Goal: Task Accomplishment & Management: Manage account settings

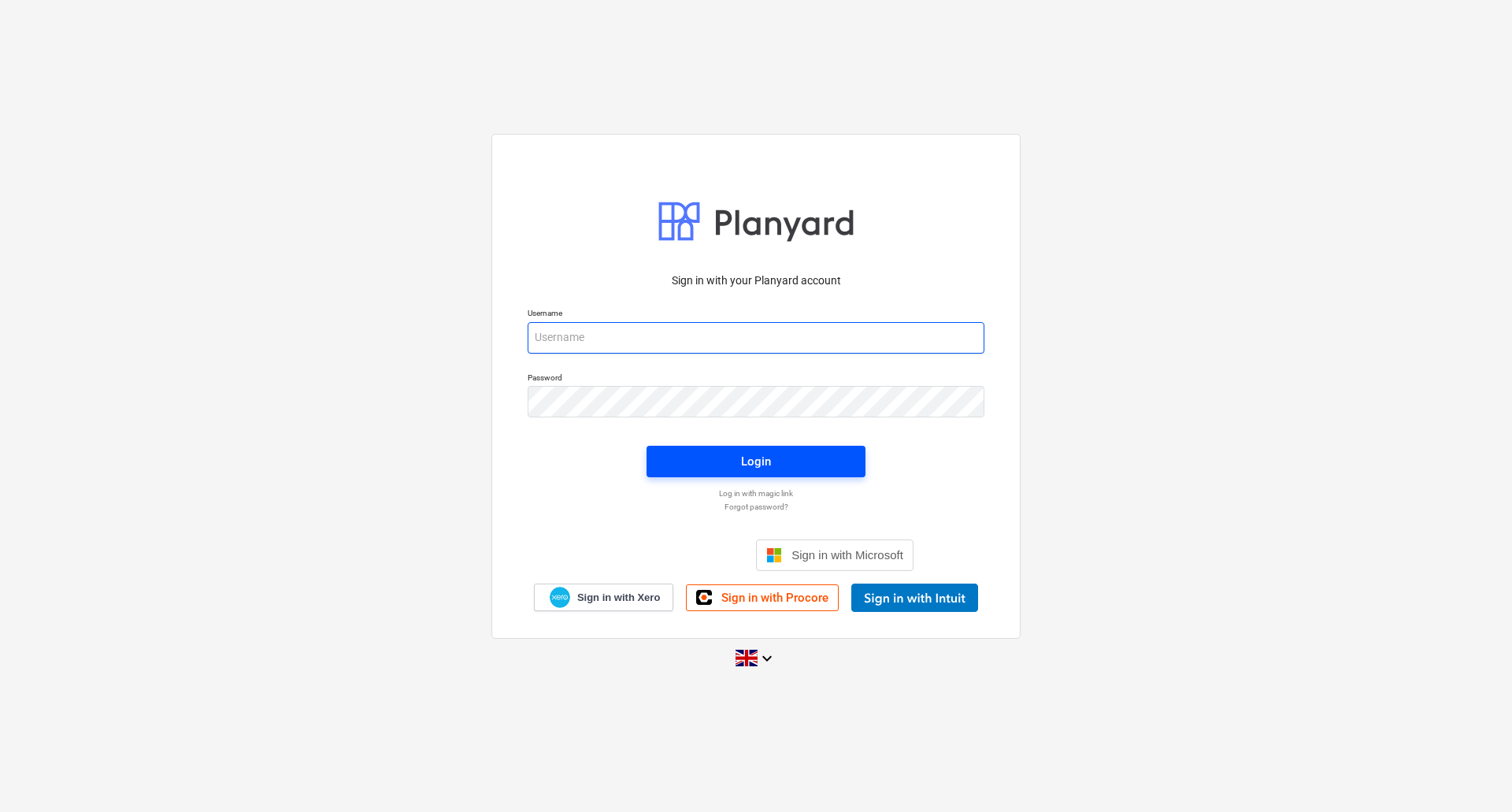
type input "[PERSON_NAME][EMAIL_ADDRESS][DOMAIN_NAME]"
click at [729, 466] on span "Login" at bounding box center [756, 461] width 181 height 20
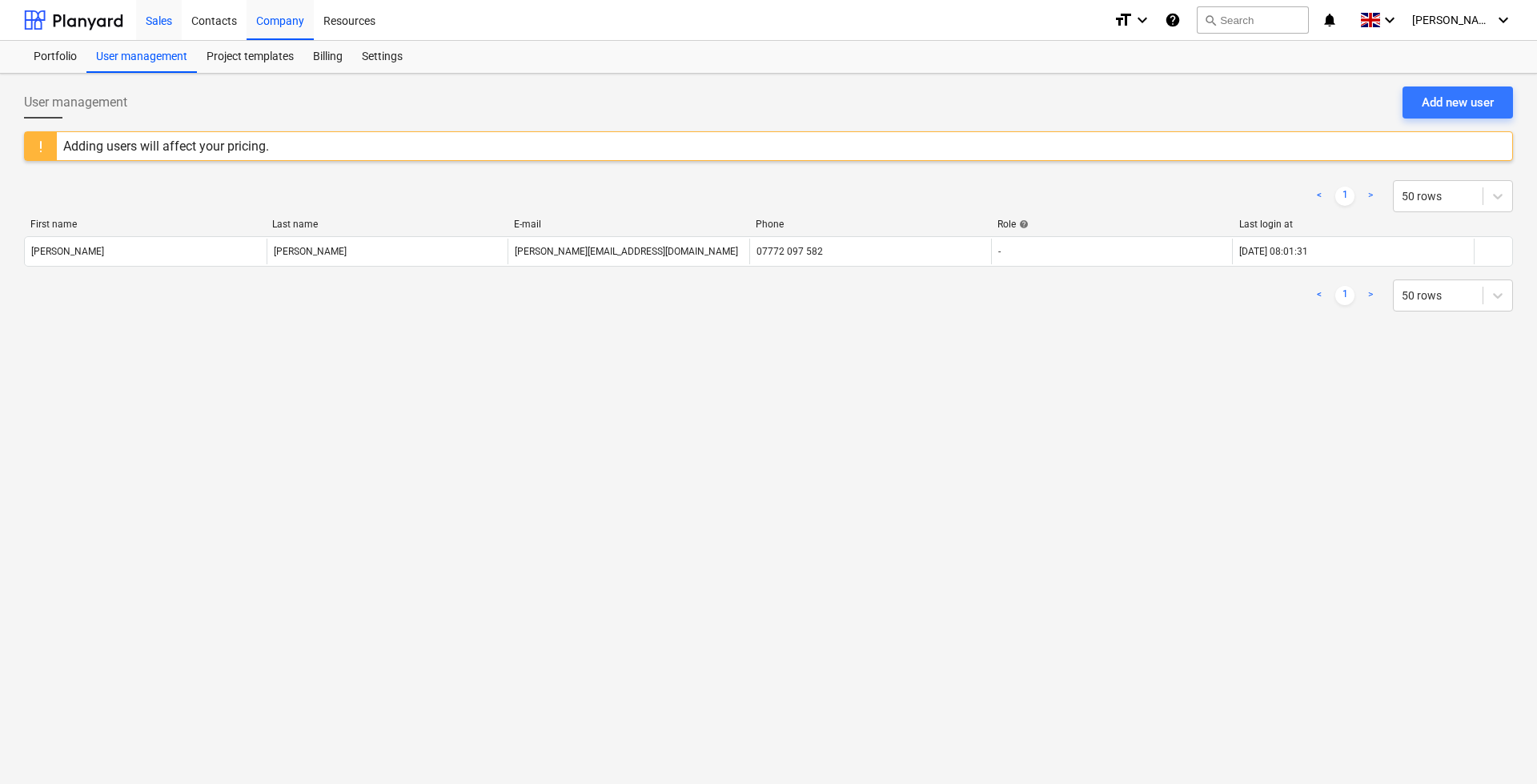
click at [159, 13] on div "Sales" at bounding box center [159, 19] width 45 height 40
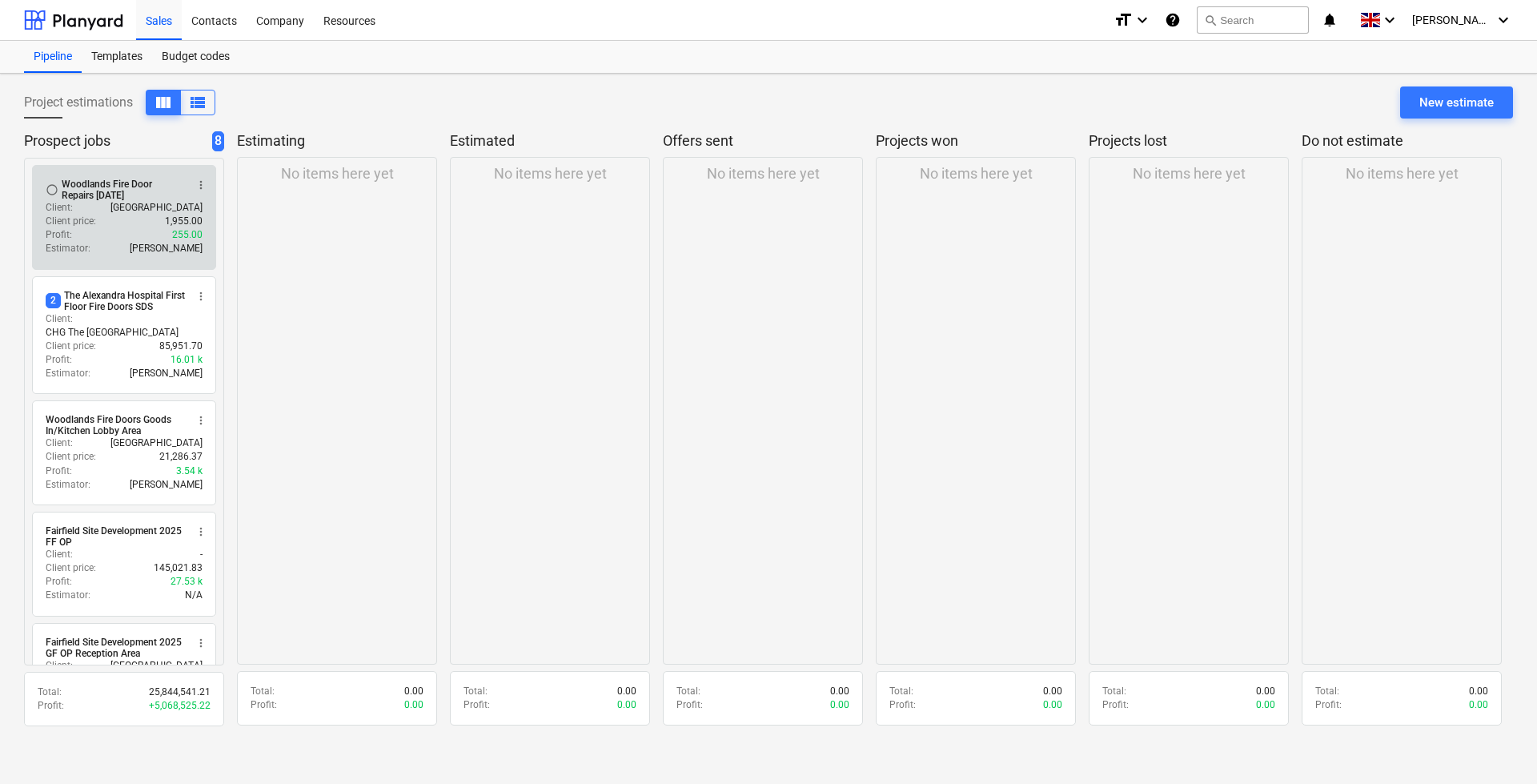
click at [128, 202] on p "[GEOGRAPHIC_DATA]" at bounding box center [156, 208] width 92 height 14
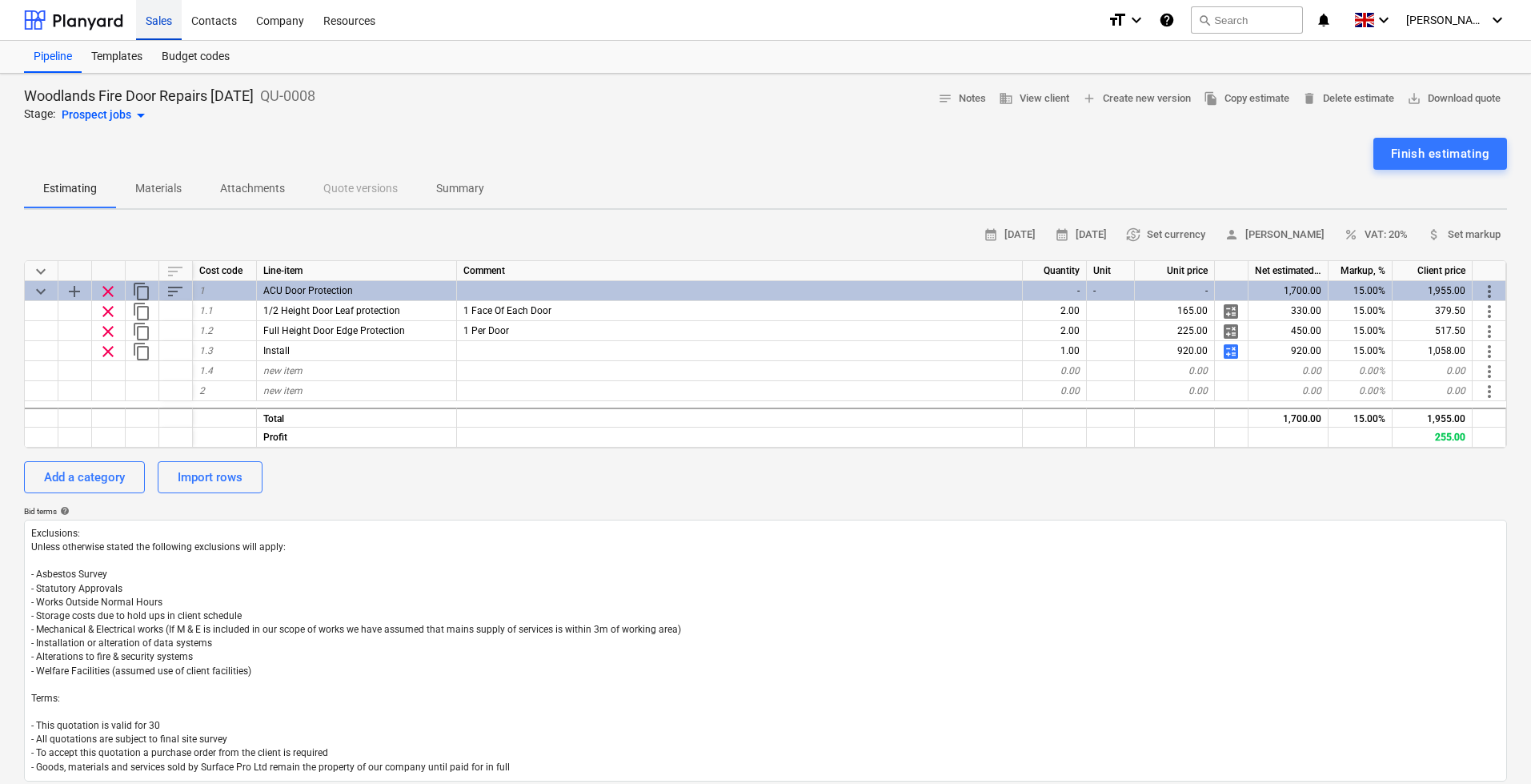
click at [151, 23] on div "Sales" at bounding box center [159, 19] width 45 height 40
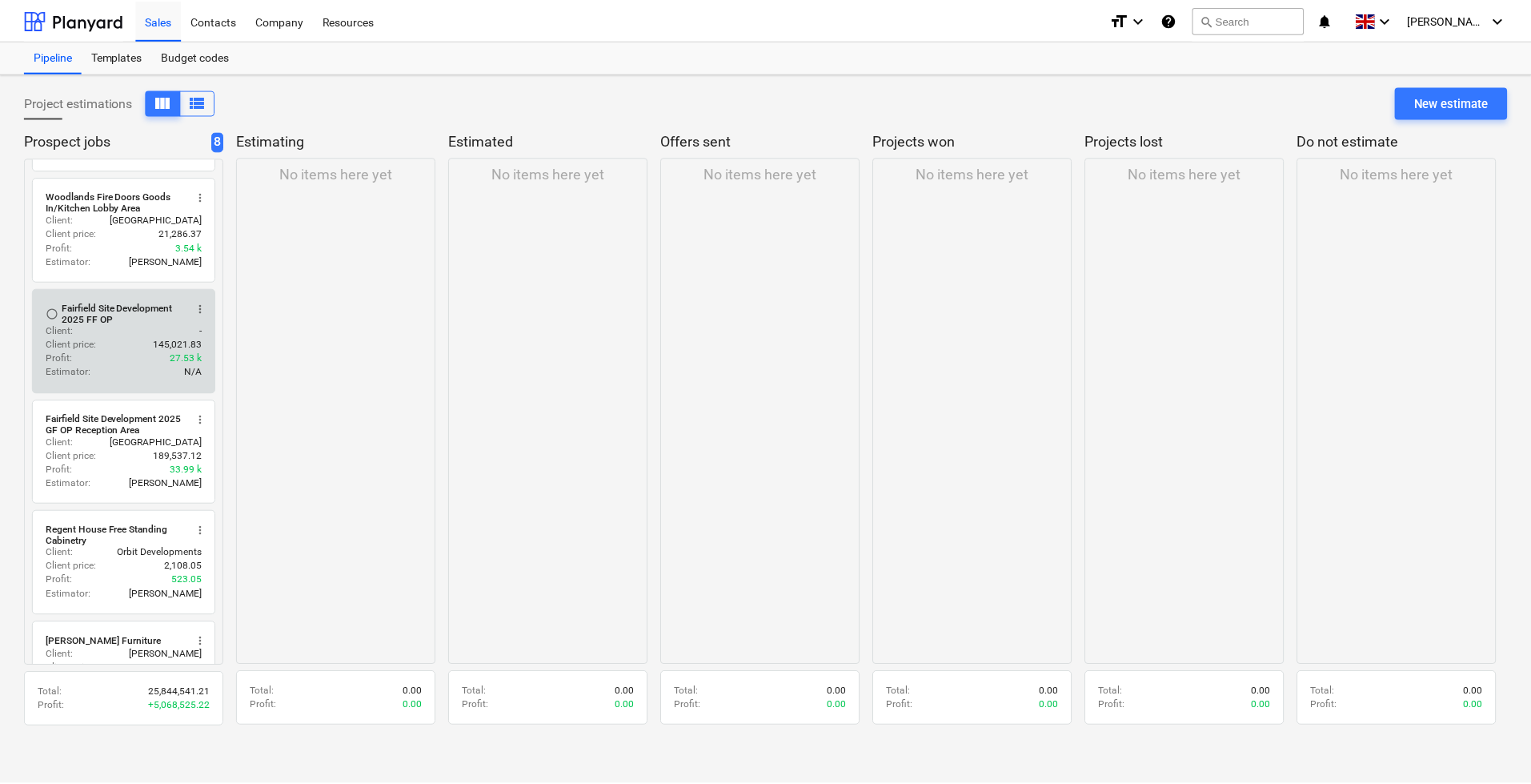
scroll to position [229, 0]
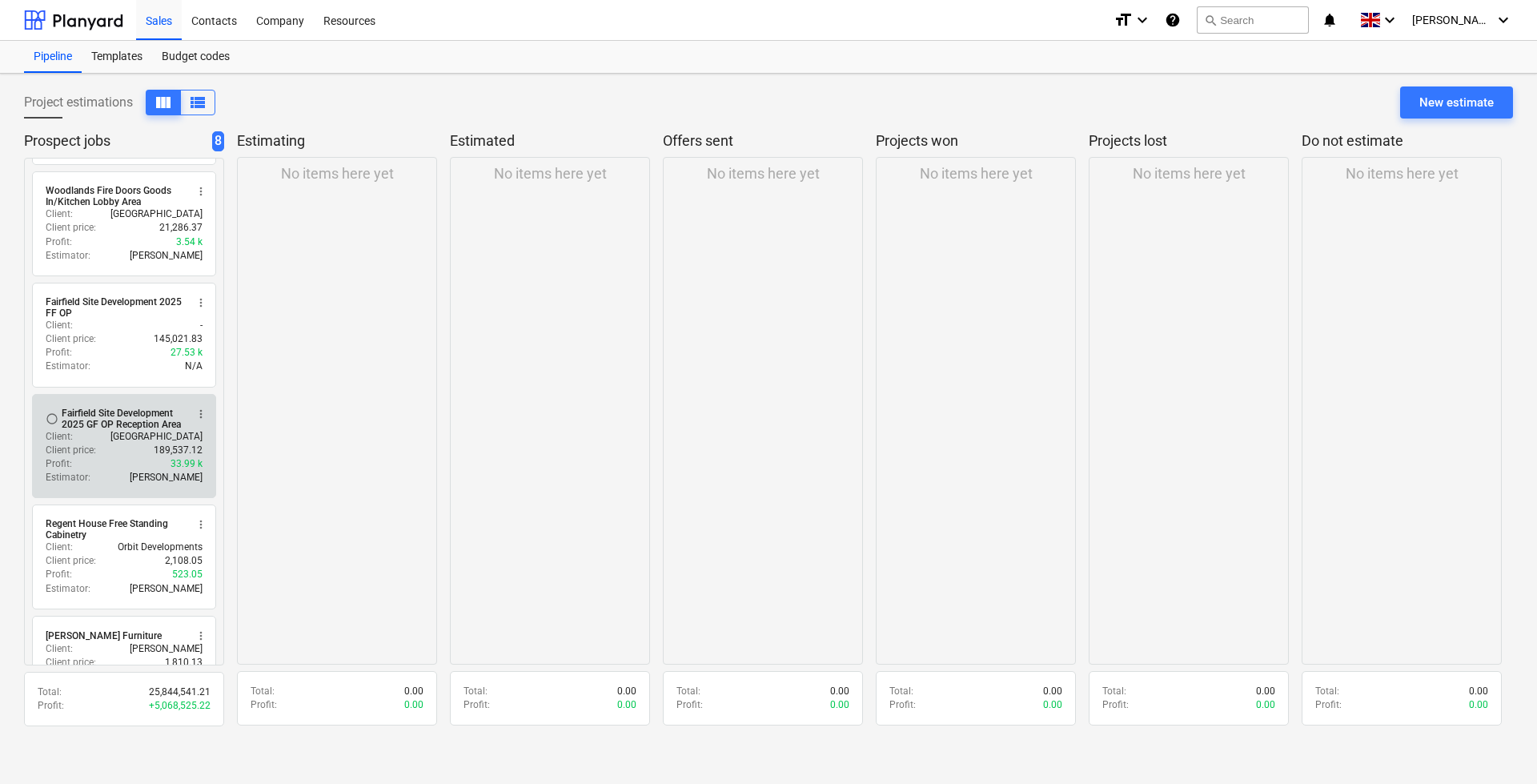
click at [124, 407] on div "Fairfield Site Development 2025 GF OP Reception Area" at bounding box center [122, 418] width 123 height 23
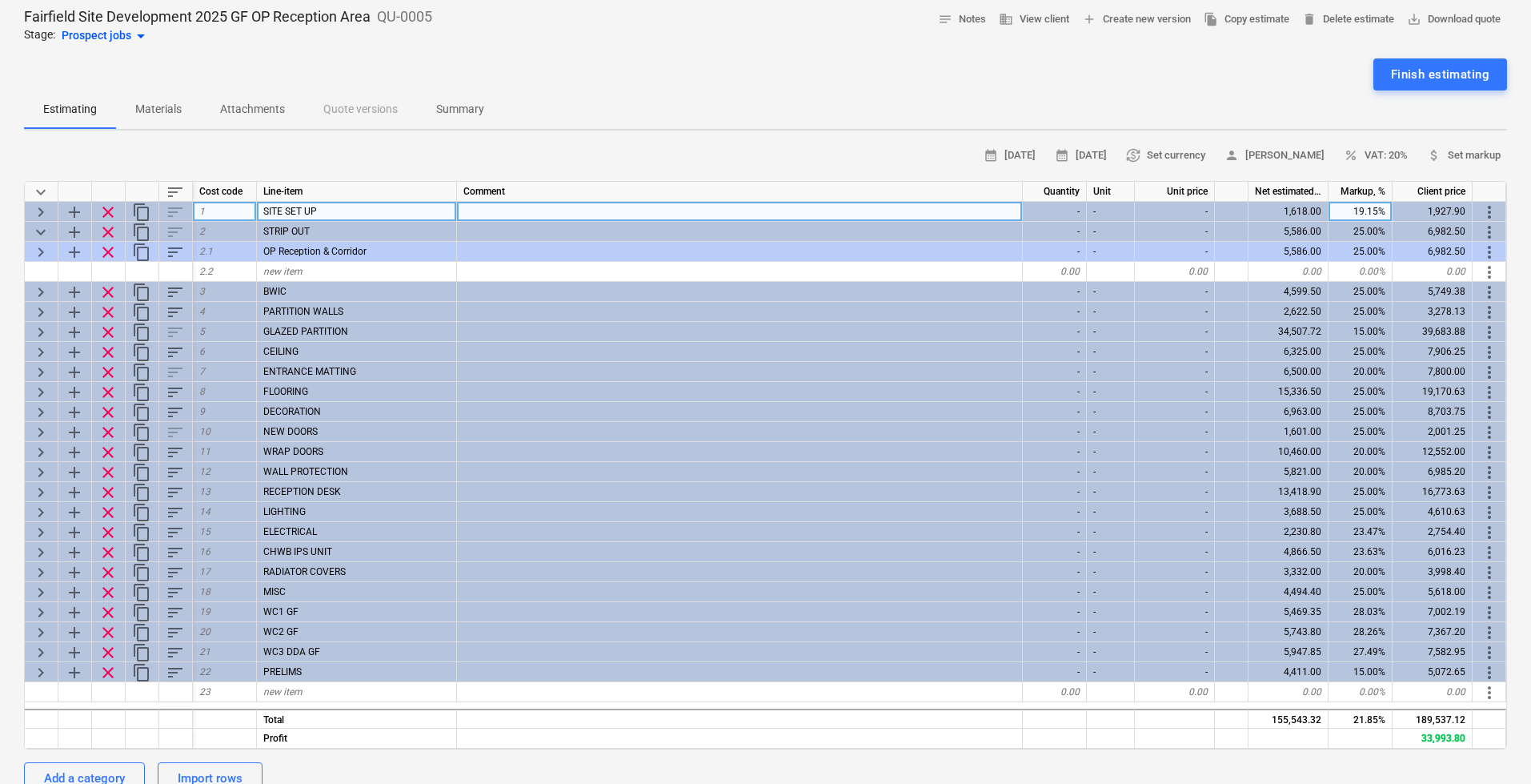
scroll to position [80, 0]
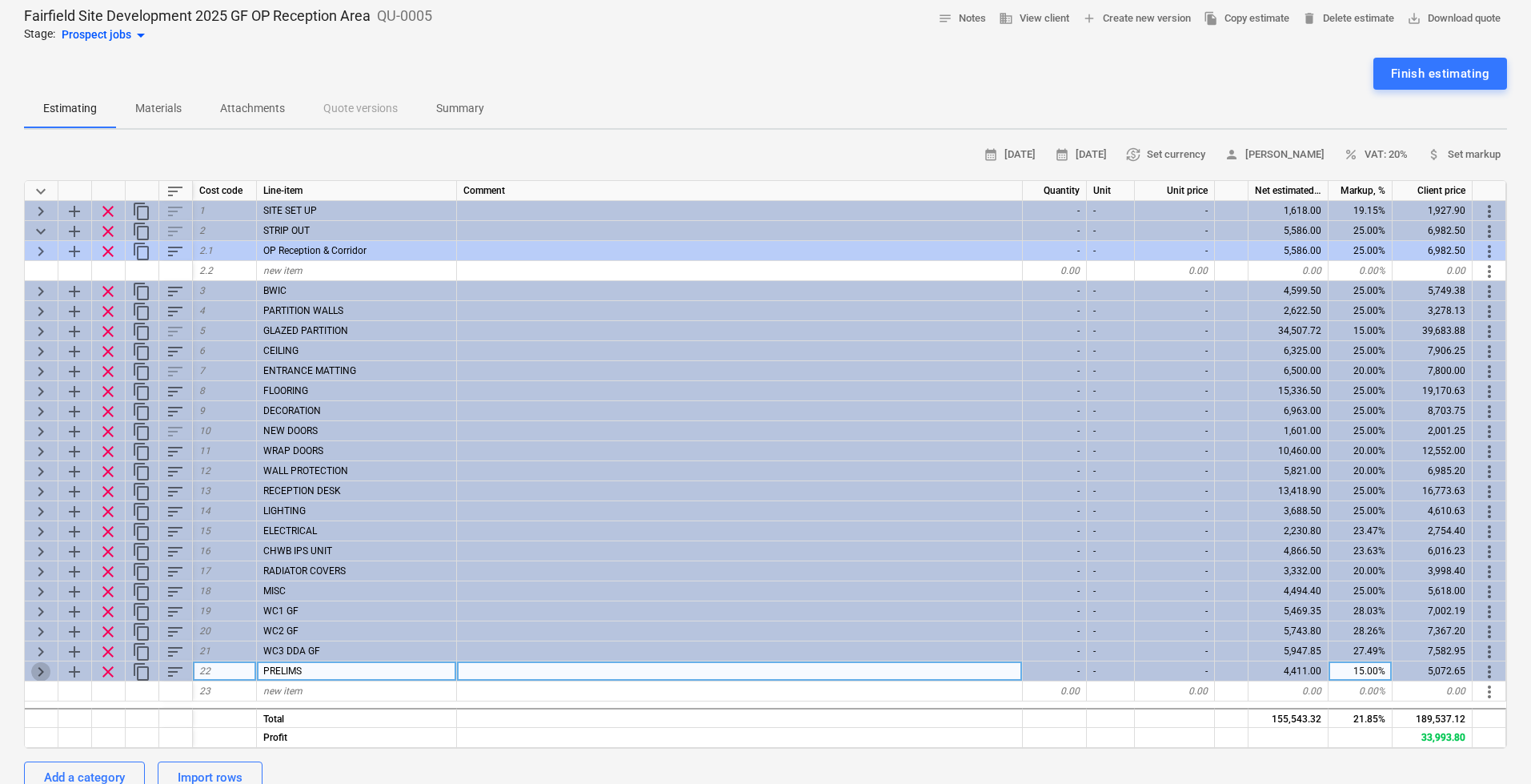
click at [36, 673] on span "keyboard_arrow_right" at bounding box center [40, 671] width 19 height 19
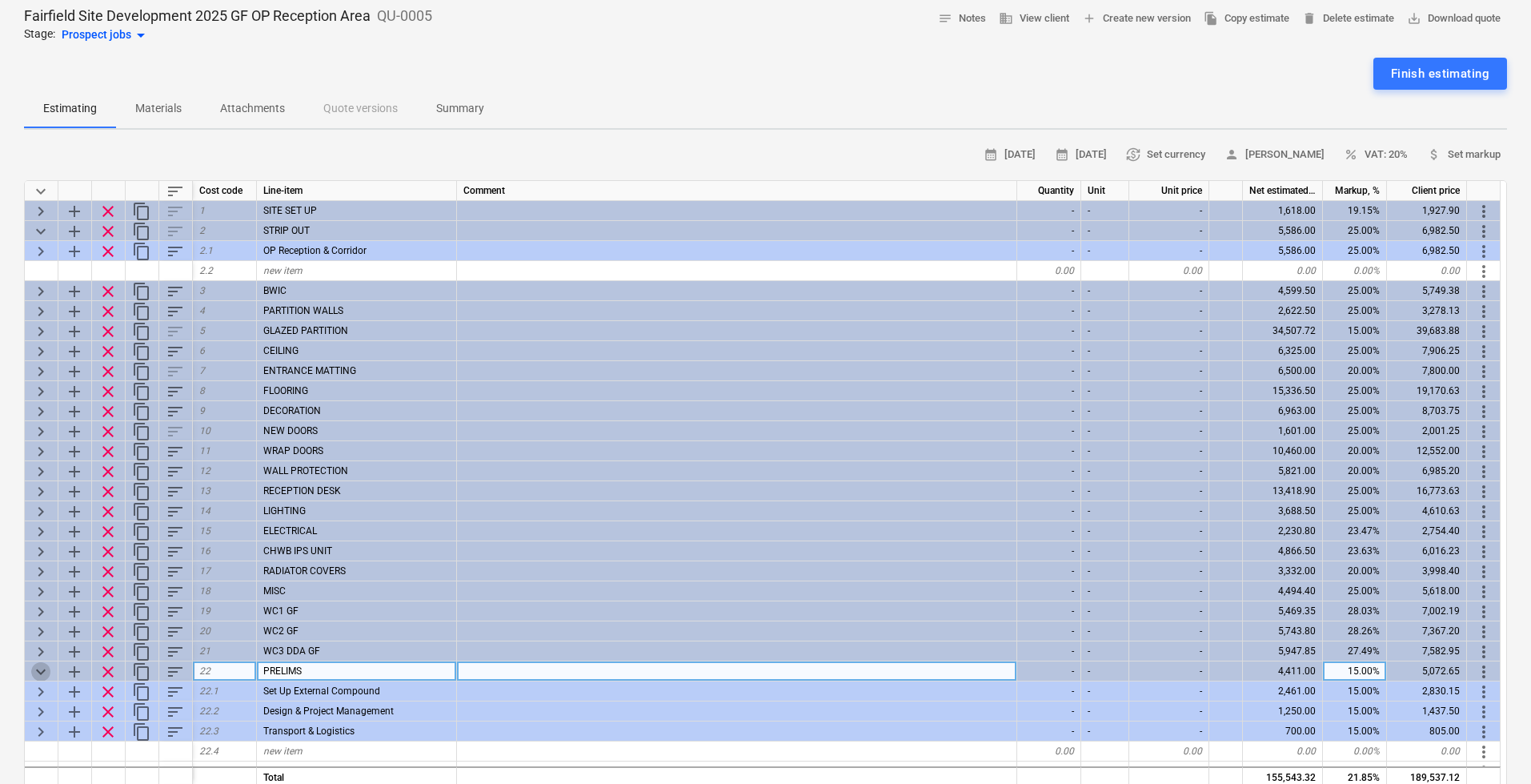
click at [36, 667] on span "keyboard_arrow_down" at bounding box center [40, 671] width 19 height 19
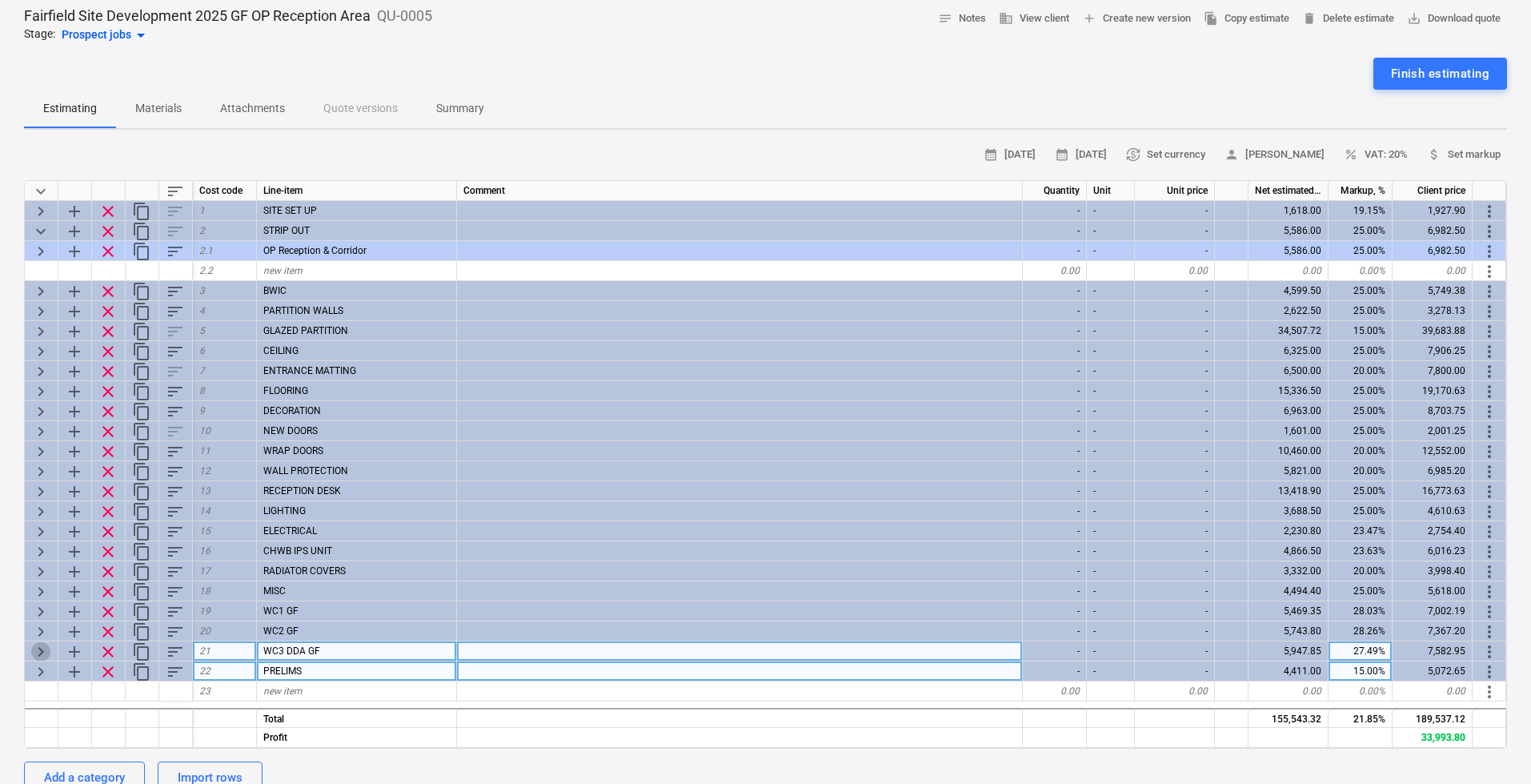
click at [40, 654] on span "keyboard_arrow_right" at bounding box center [40, 651] width 19 height 19
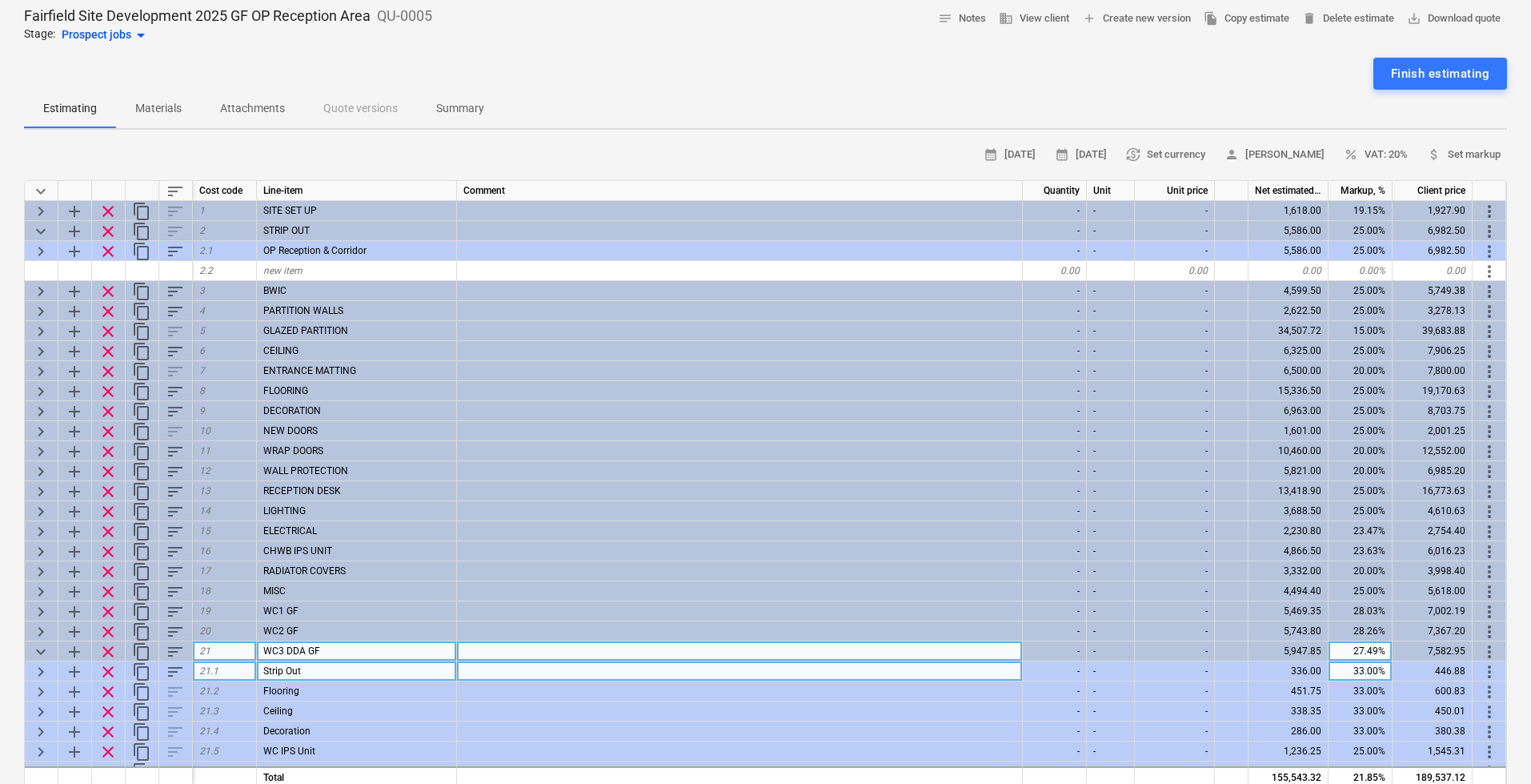
click at [40, 647] on span "keyboard_arrow_down" at bounding box center [40, 651] width 19 height 19
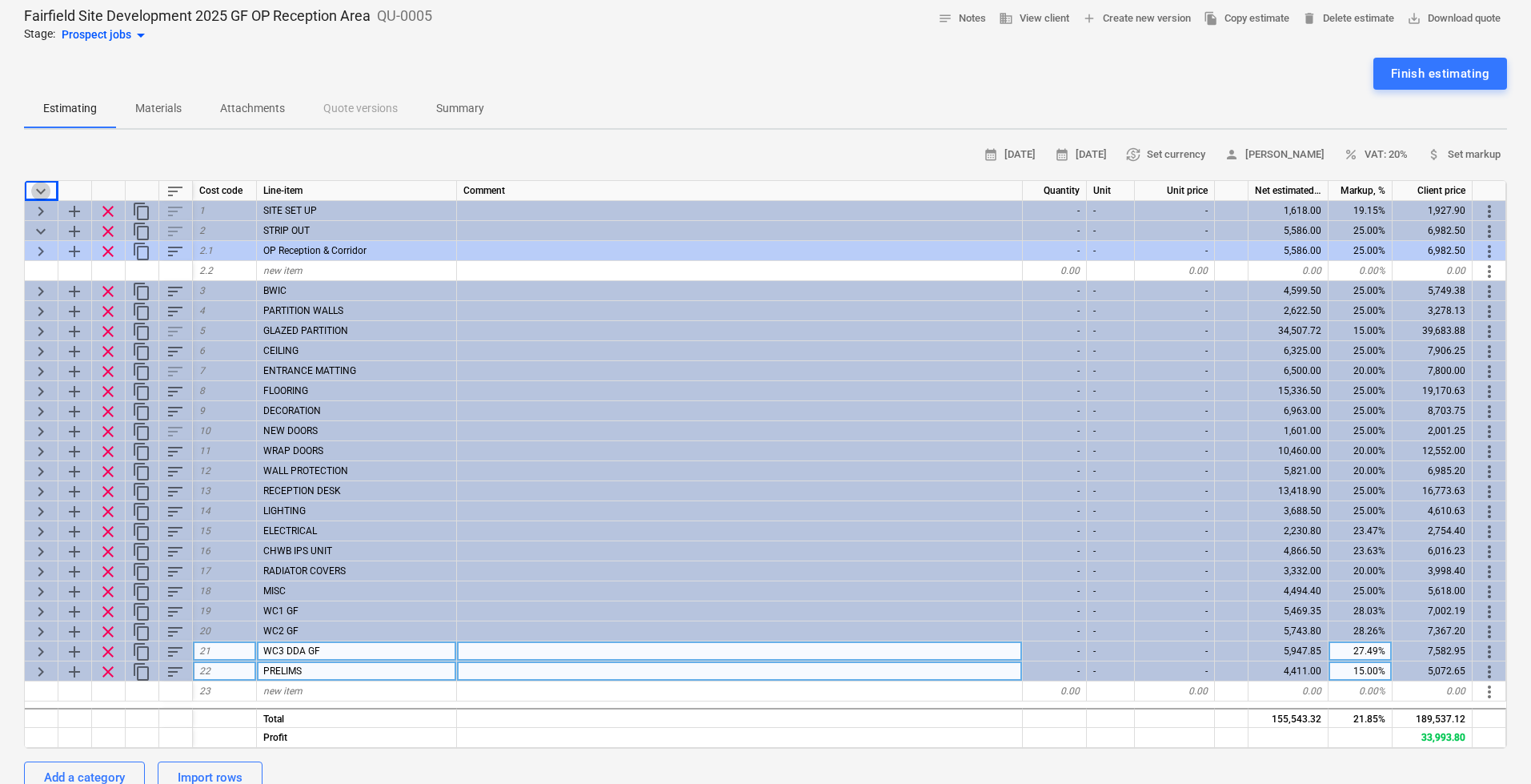
click at [45, 189] on span "keyboard_arrow_down" at bounding box center [40, 190] width 19 height 19
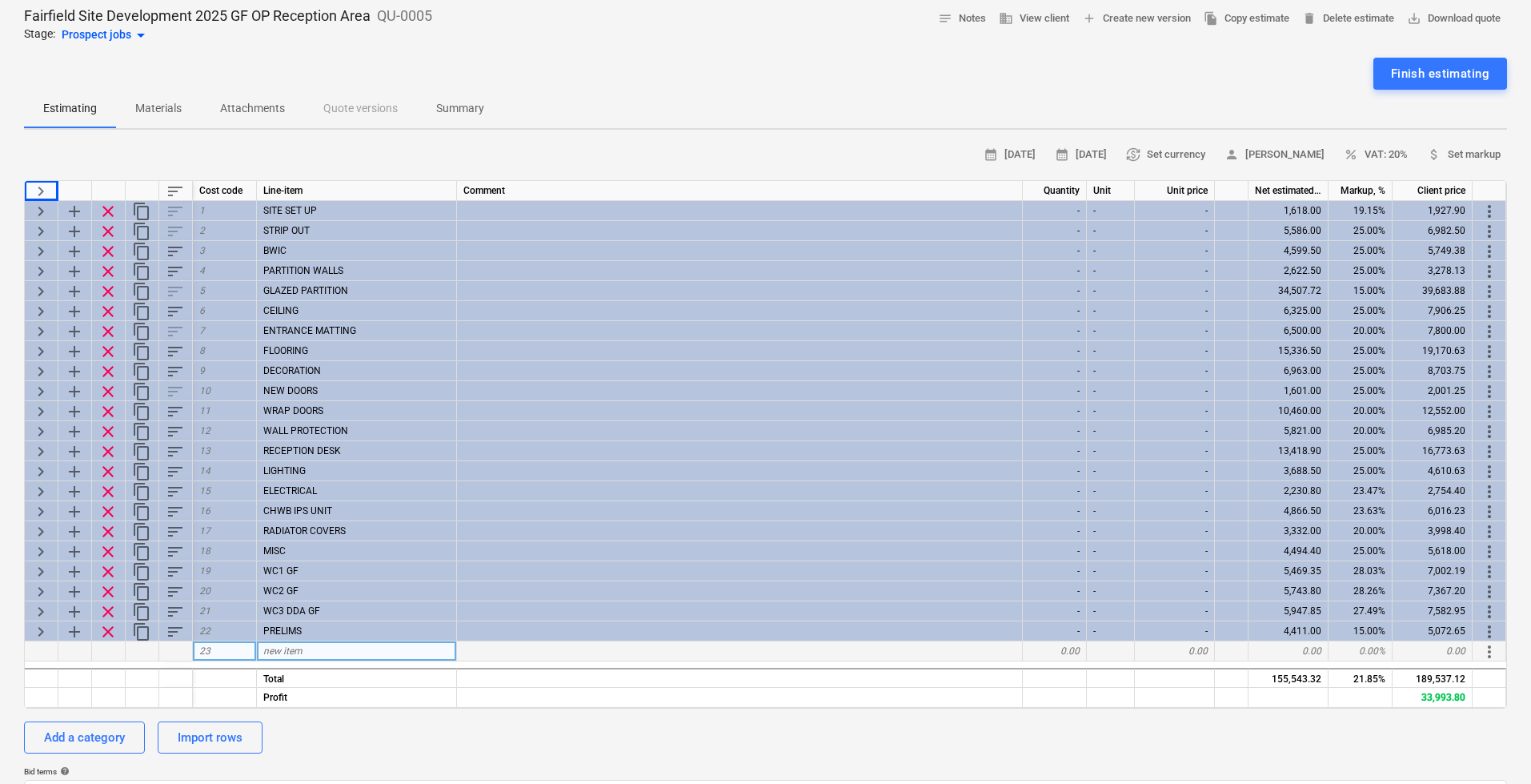
click at [45, 189] on span "keyboard_arrow_right" at bounding box center [40, 190] width 19 height 19
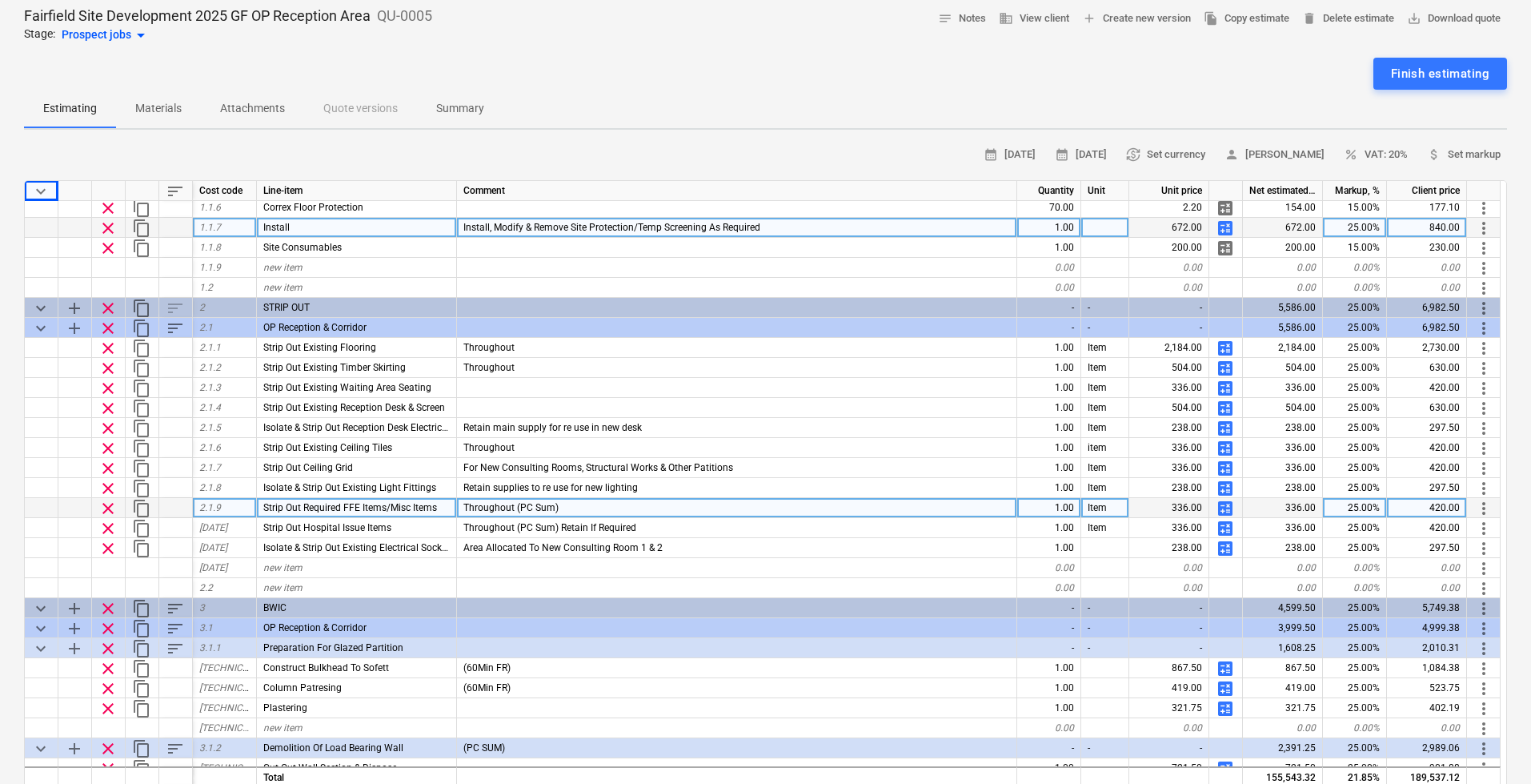
scroll to position [0, 0]
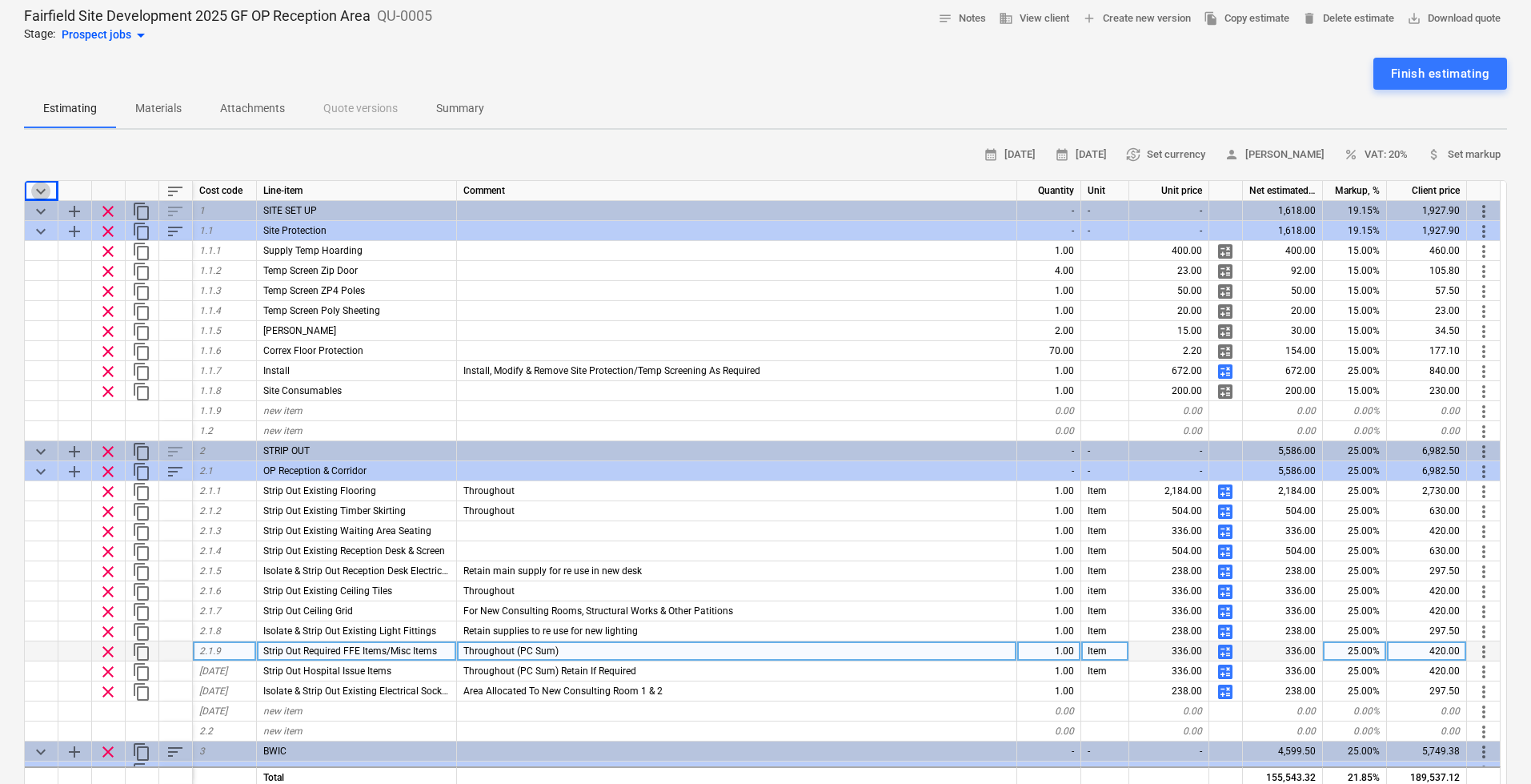
click at [41, 187] on span "keyboard_arrow_down" at bounding box center [40, 190] width 19 height 19
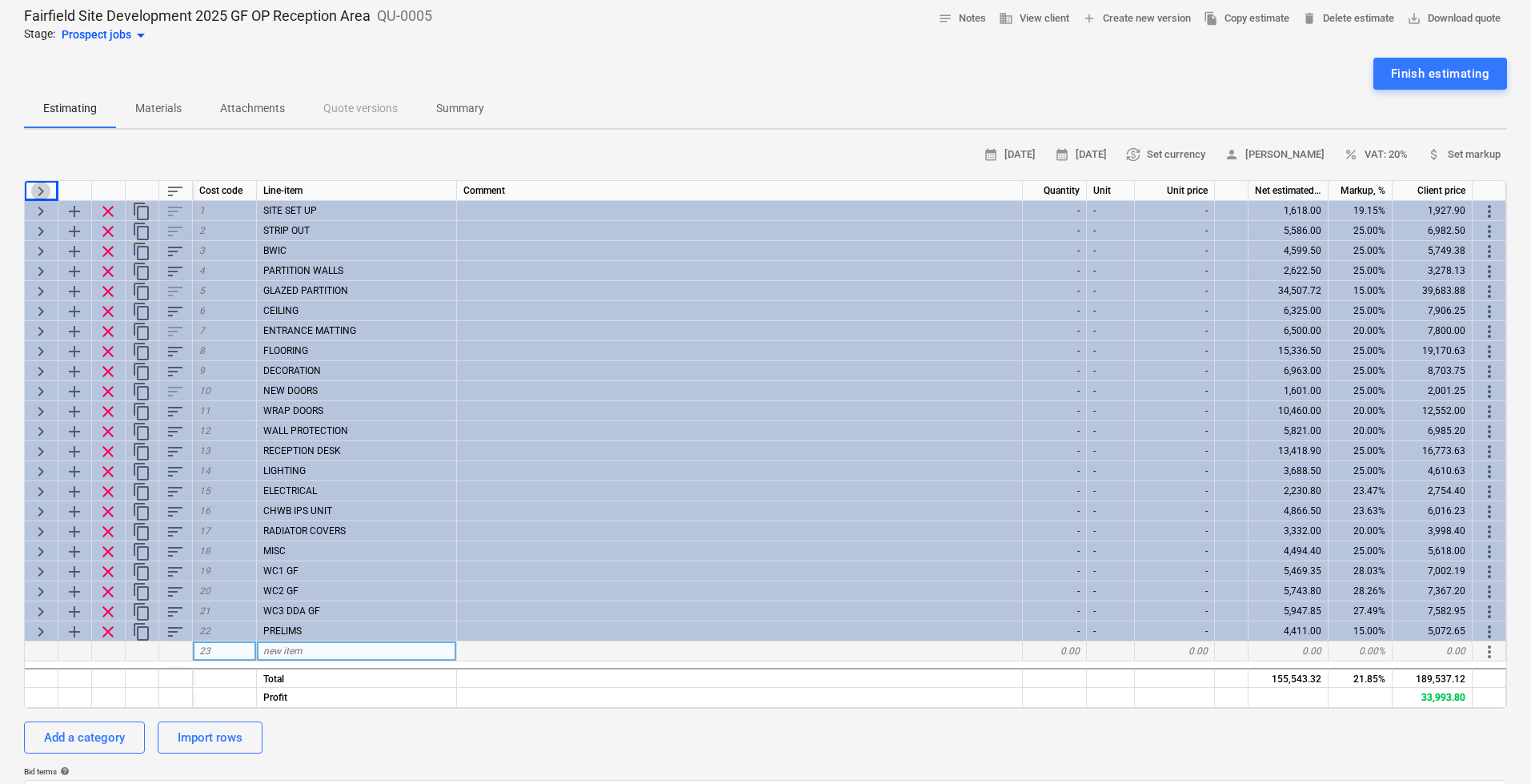
click at [41, 187] on span "keyboard_arrow_right" at bounding box center [40, 190] width 19 height 19
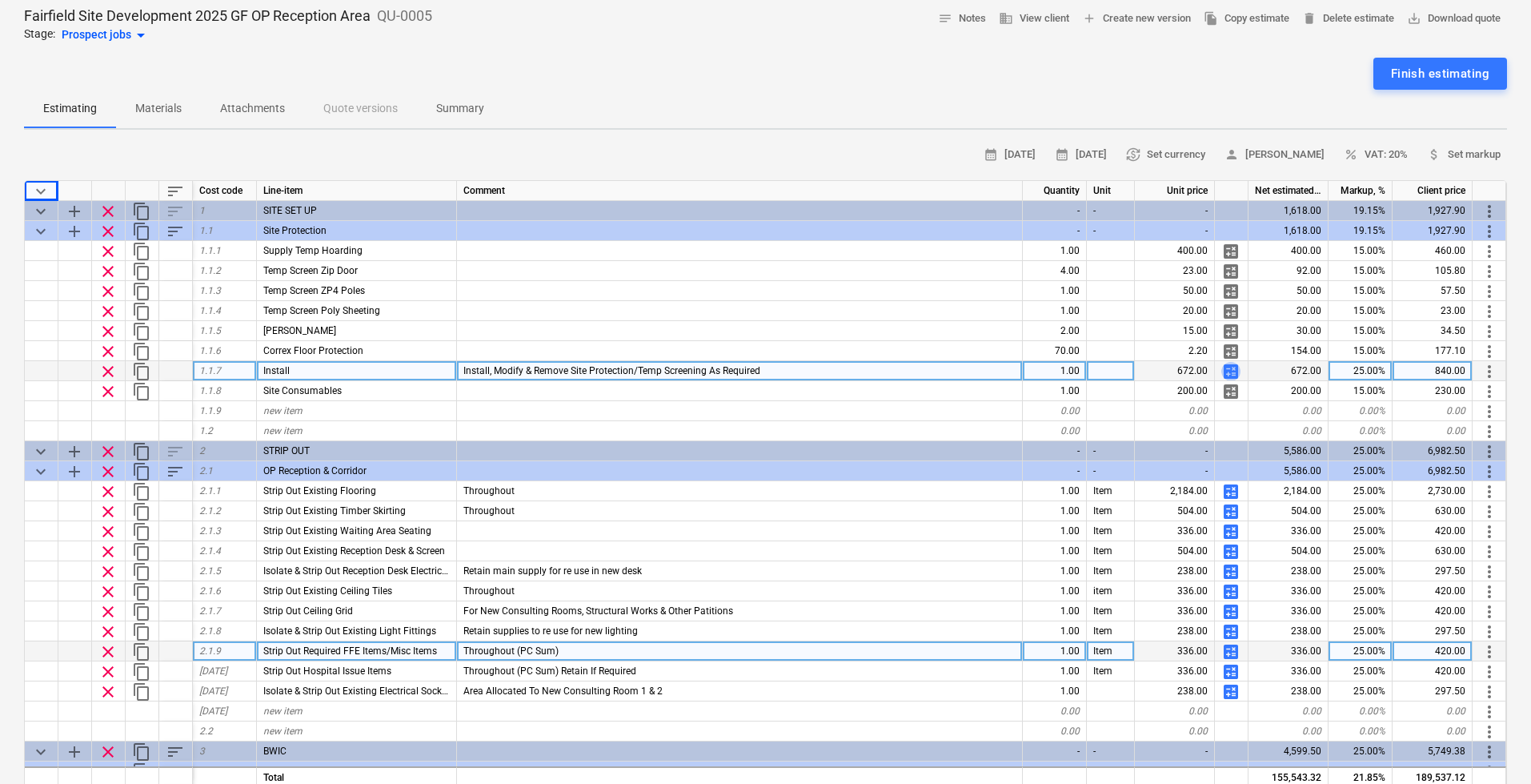
click at [1230, 373] on span "calculate" at bounding box center [1230, 371] width 19 height 19
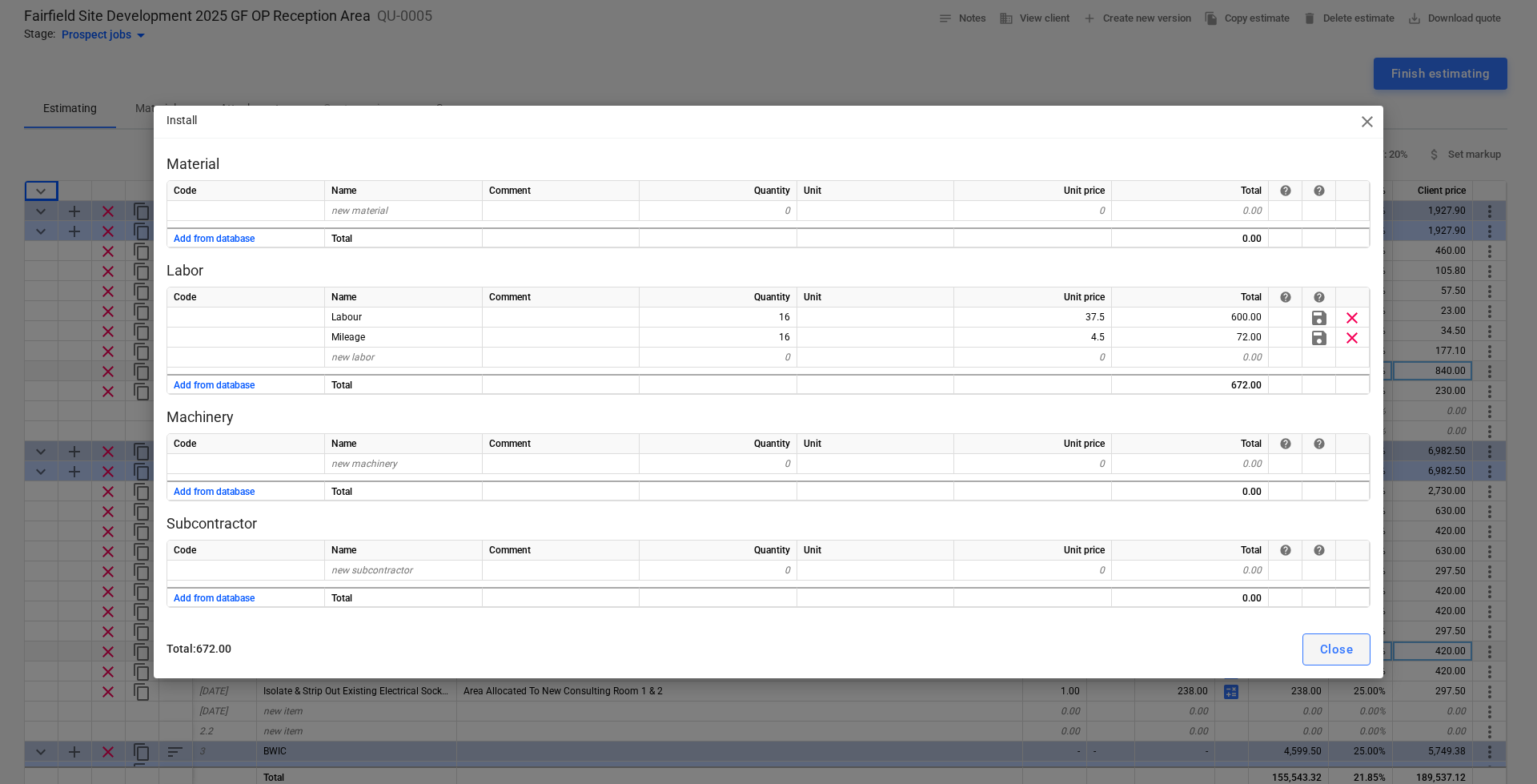
click at [1340, 652] on div "Close" at bounding box center [1336, 649] width 33 height 21
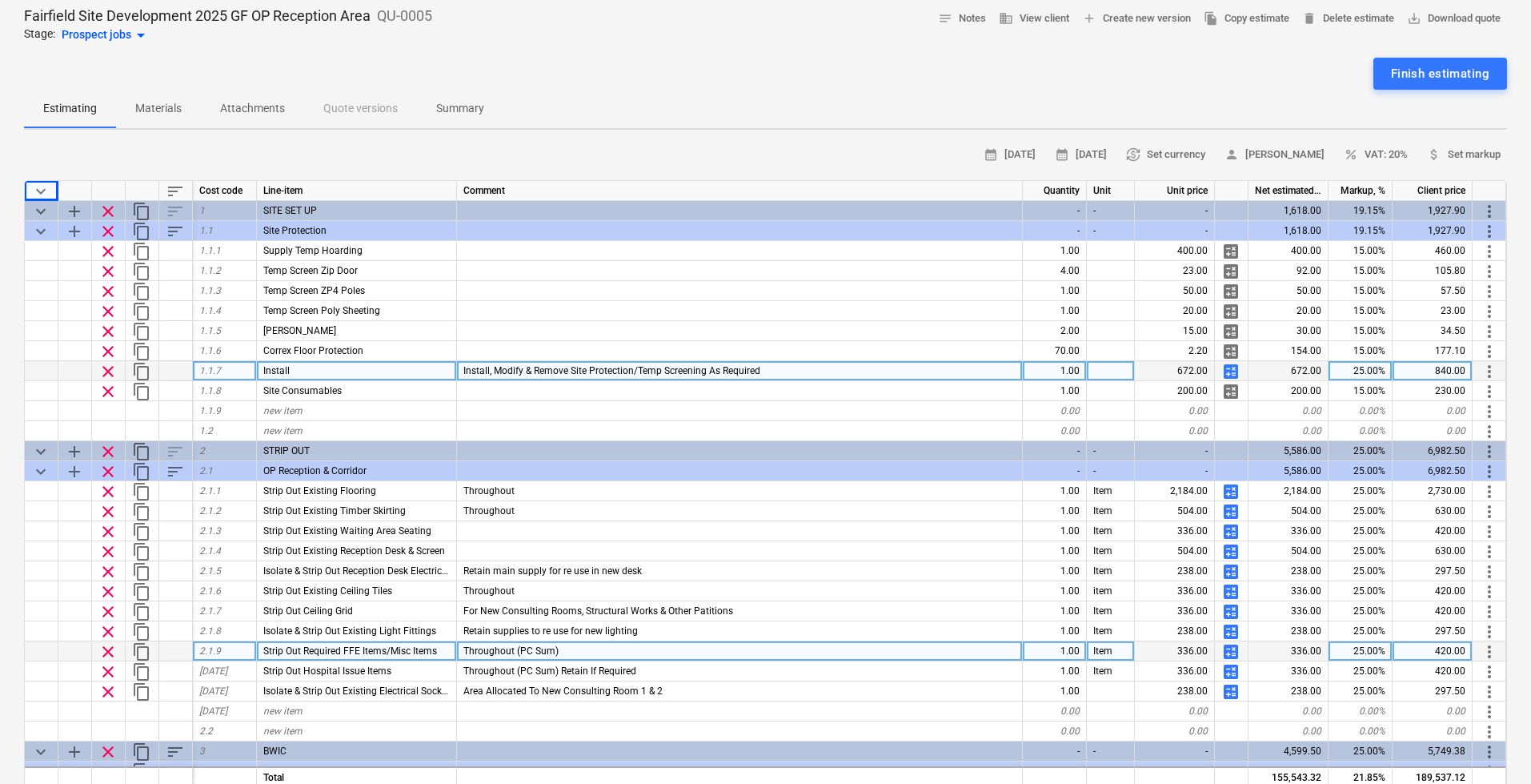
click at [1230, 371] on span "calculate" at bounding box center [1230, 371] width 19 height 19
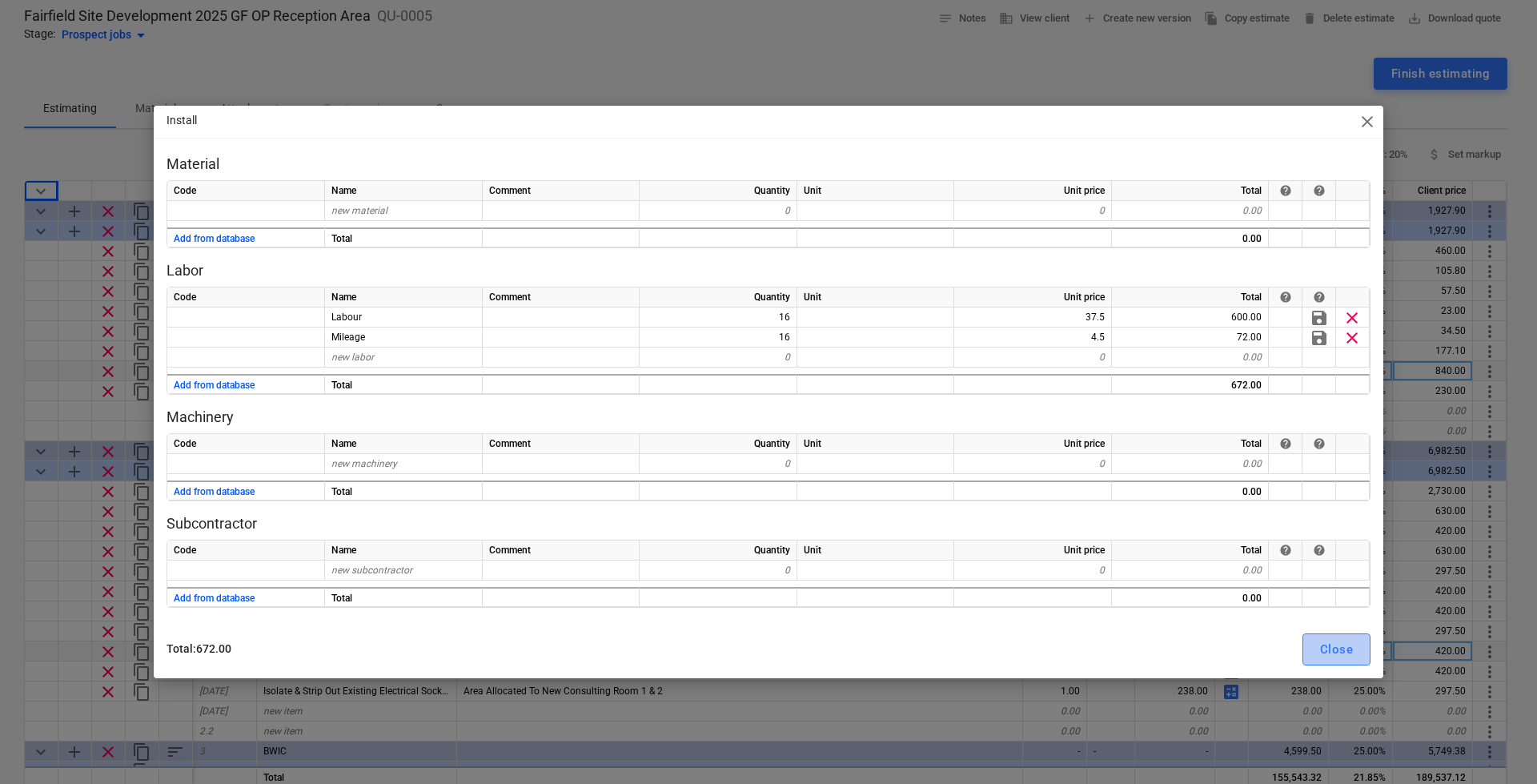
click at [1344, 649] on div "Close" at bounding box center [1336, 649] width 33 height 21
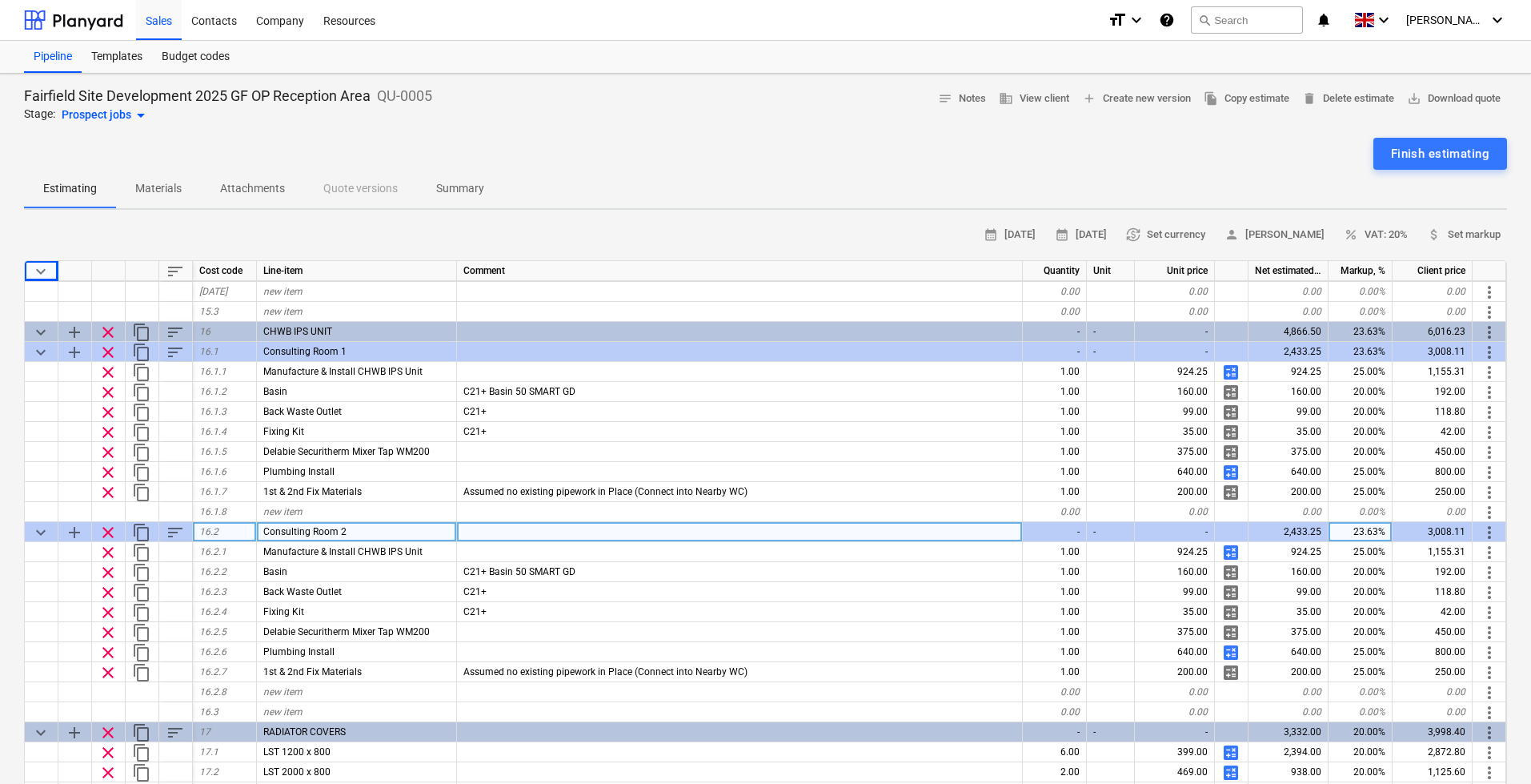
scroll to position [3681, 0]
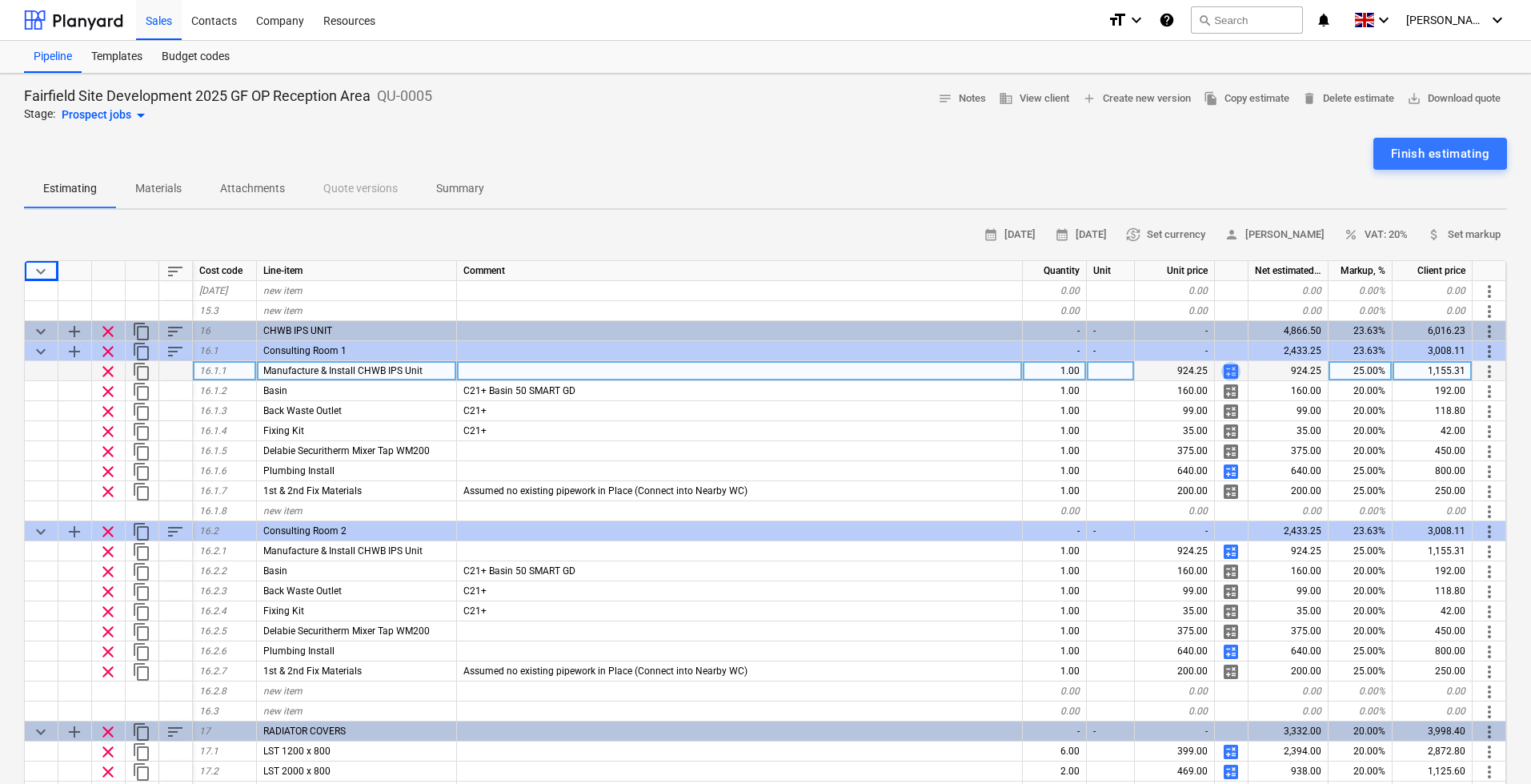
click at [1237, 366] on span "calculate" at bounding box center [1230, 371] width 19 height 19
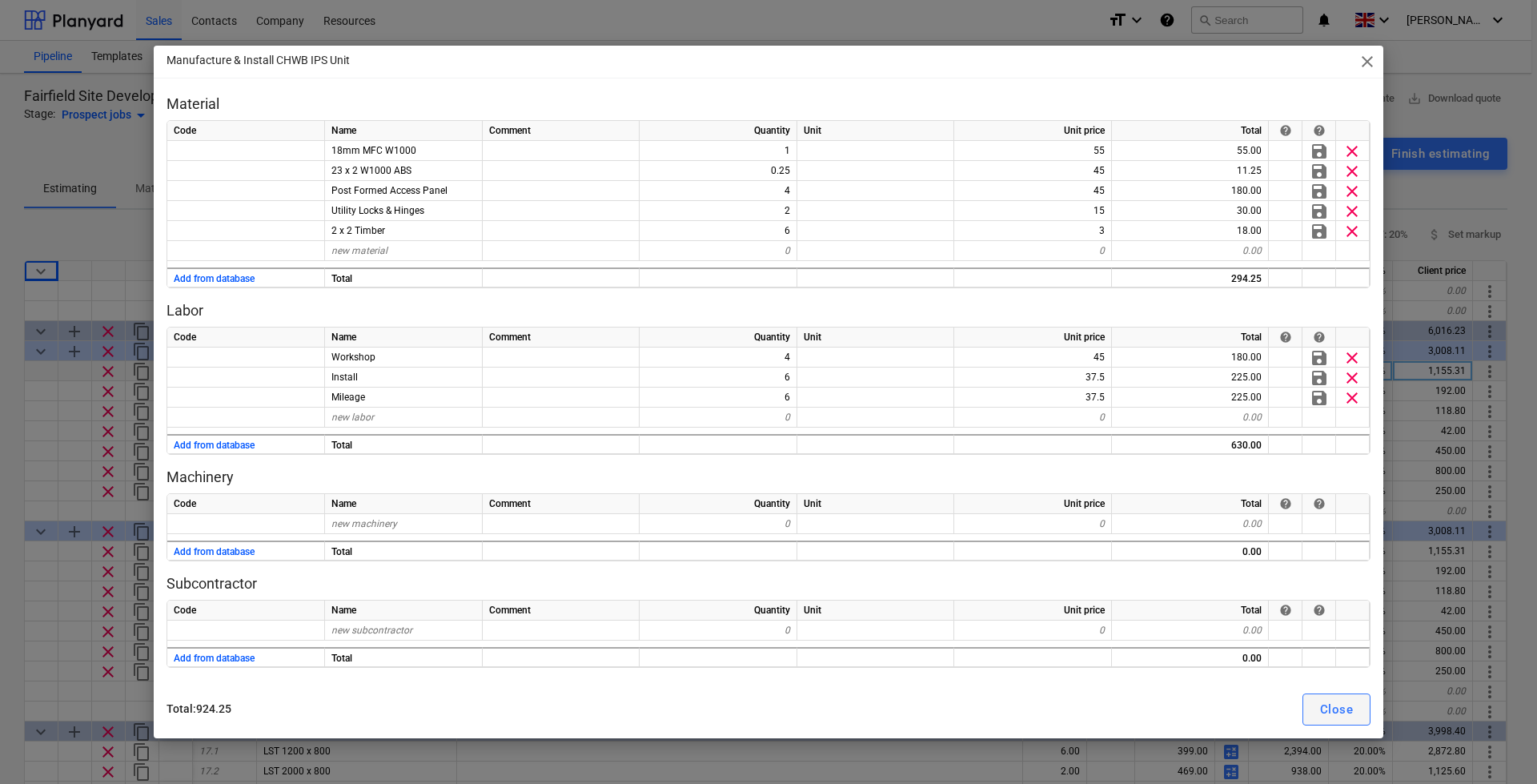
click at [1320, 704] on div "Close" at bounding box center [1336, 708] width 33 height 21
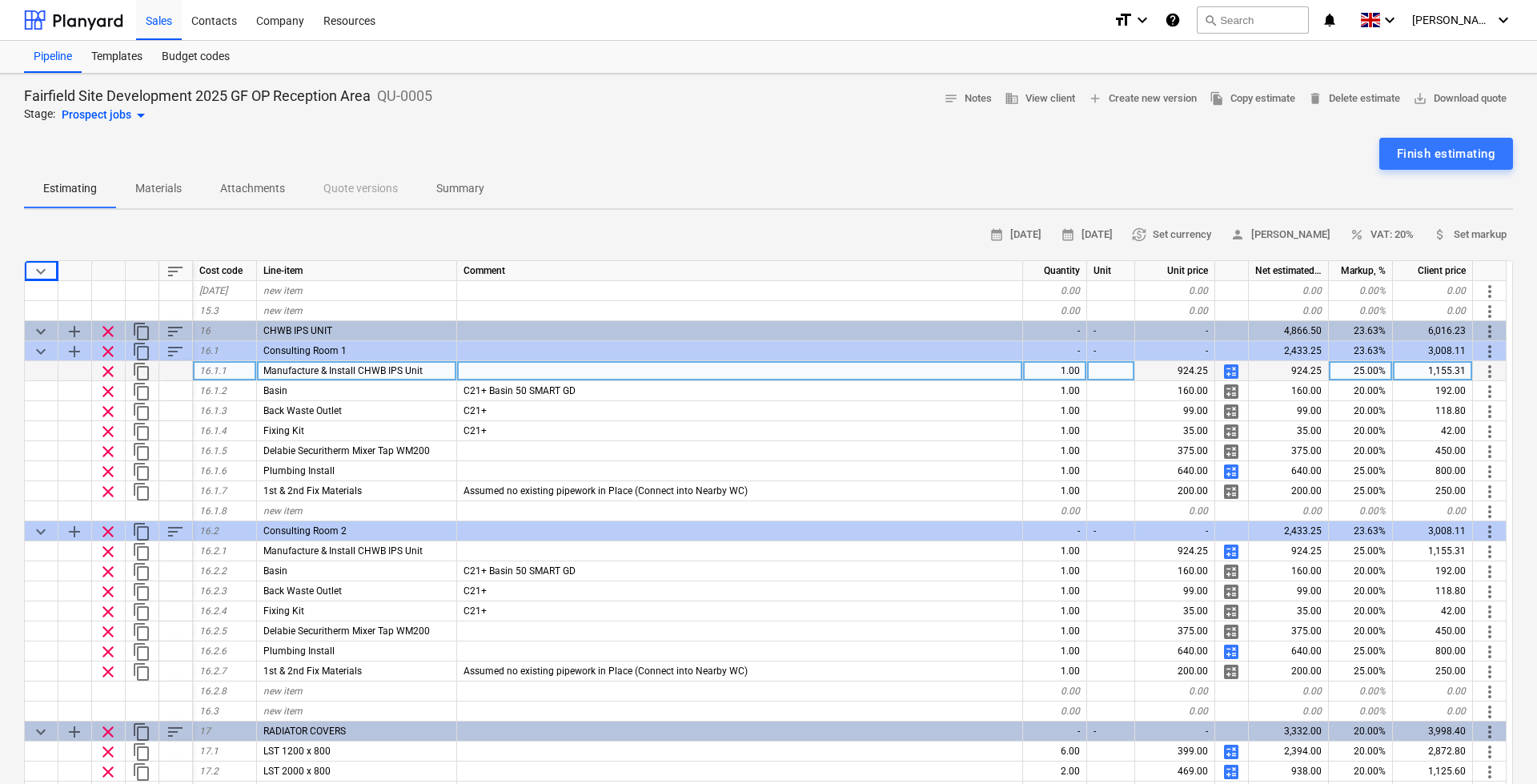
type textarea "x"
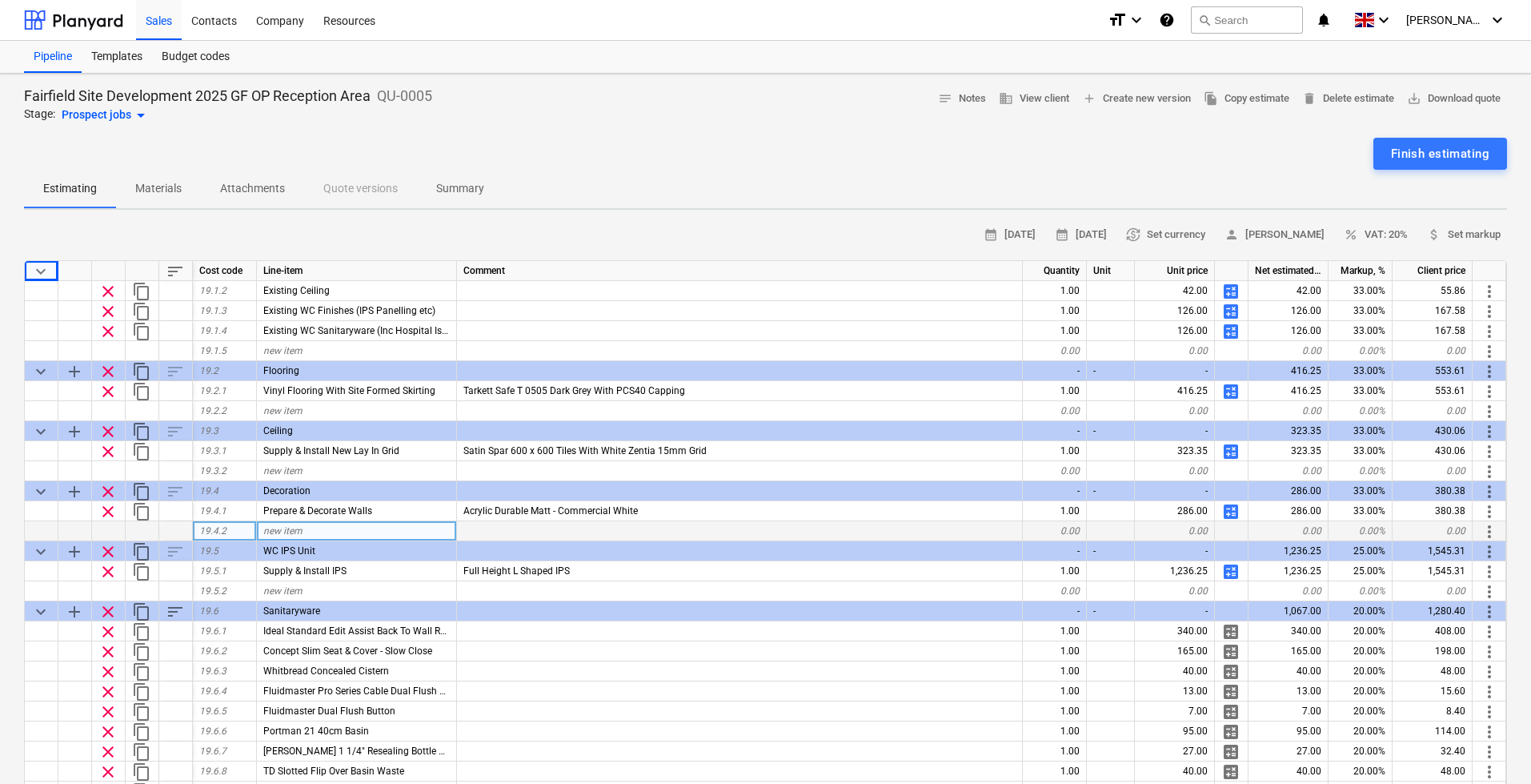
scroll to position [5042, 0]
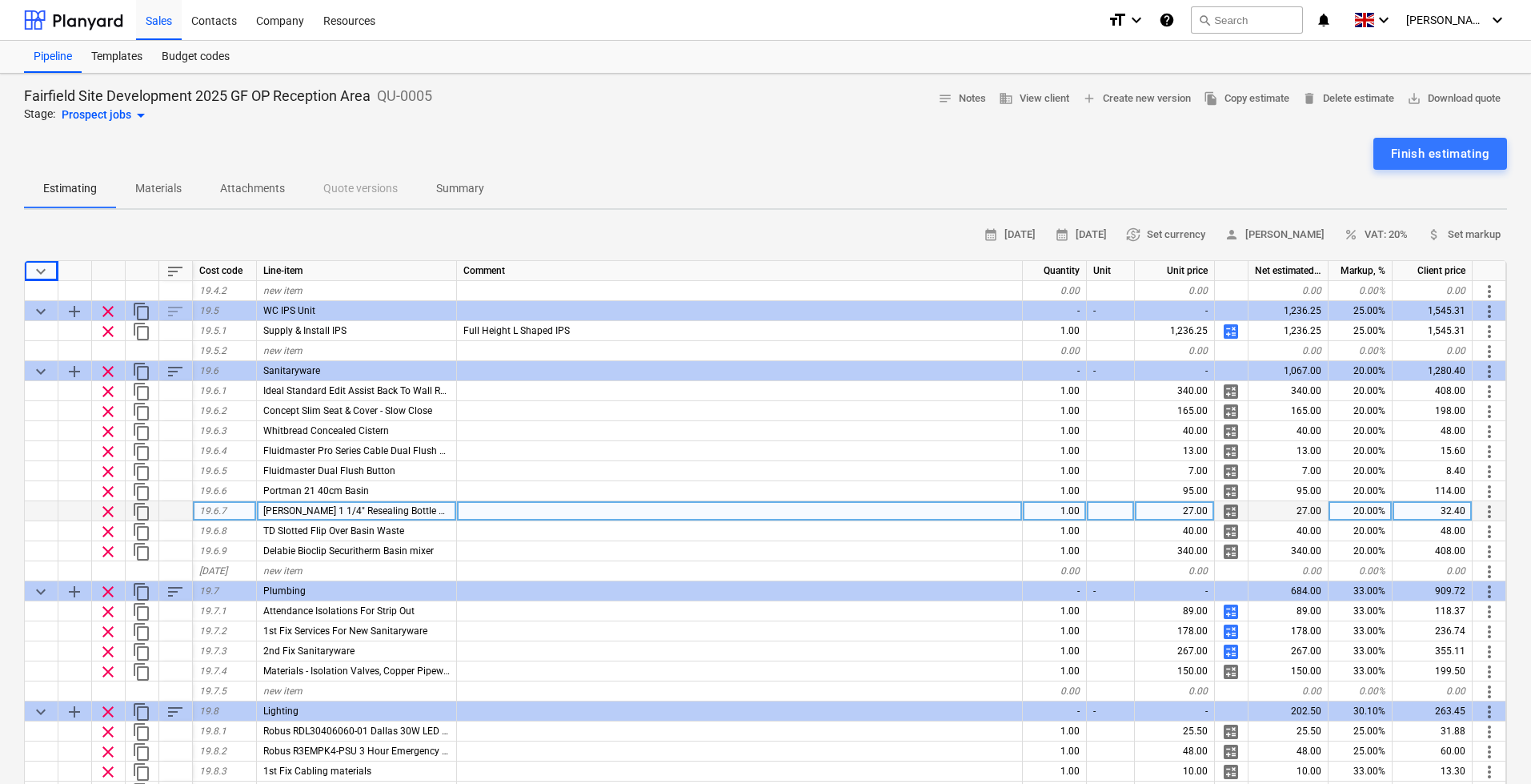
click at [1352, 521] on div "20.00%" at bounding box center [1360, 511] width 64 height 20
type input "15"
type textarea "x"
click at [1361, 508] on div "15.00%" at bounding box center [1360, 511] width 64 height 20
type input "20"
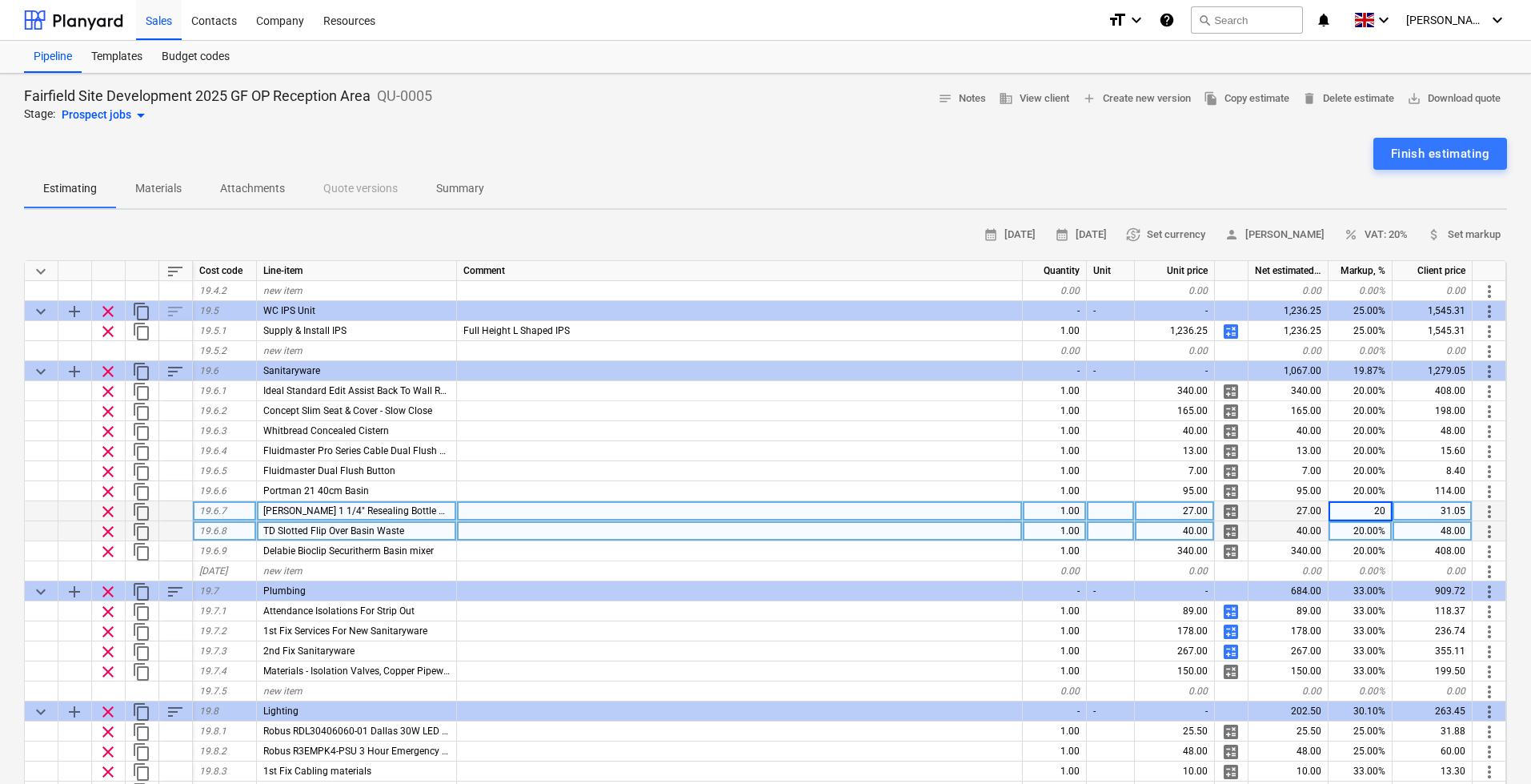
click at [1027, 538] on div "1.00" at bounding box center [1055, 531] width 64 height 20
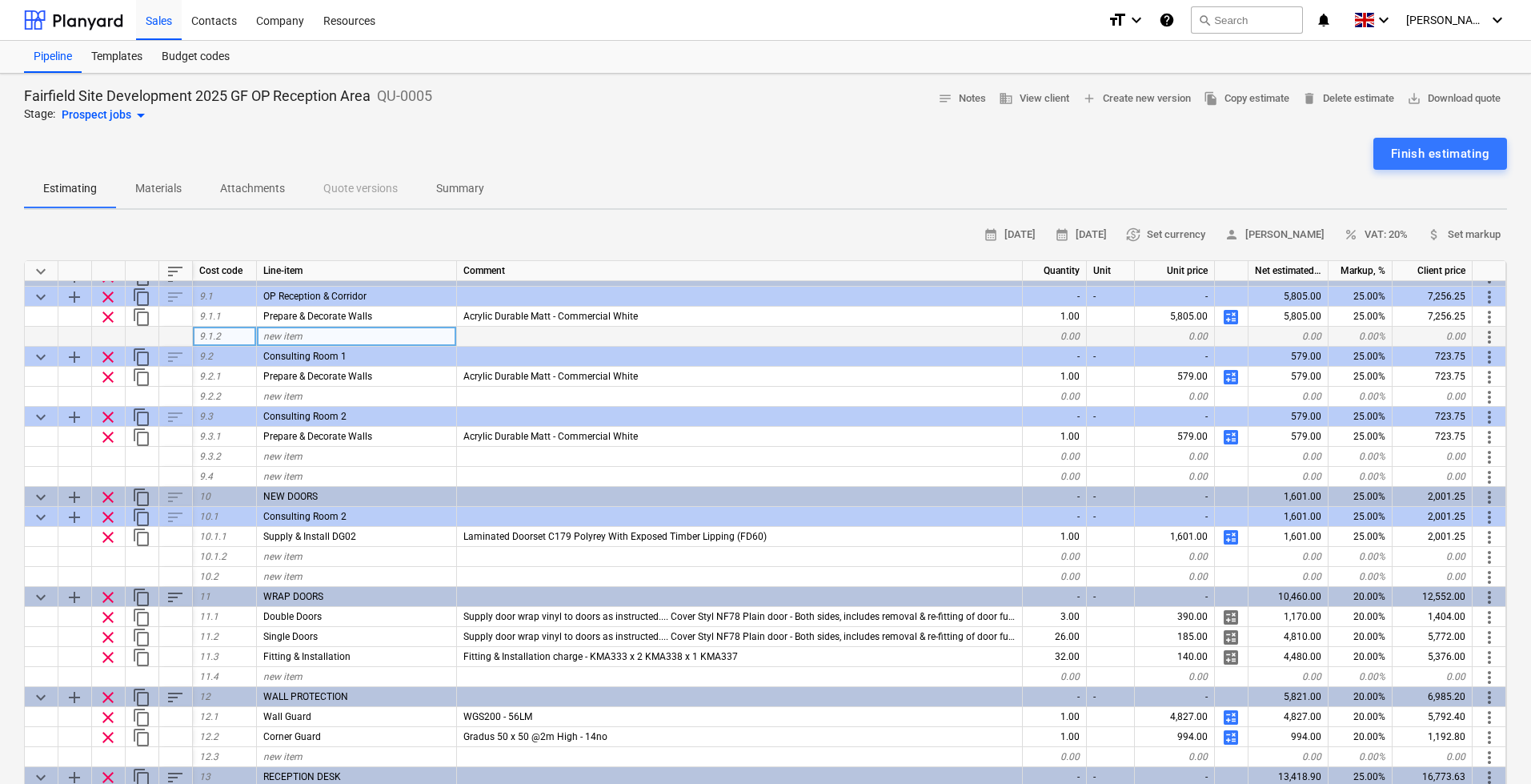
scroll to position [1760, 0]
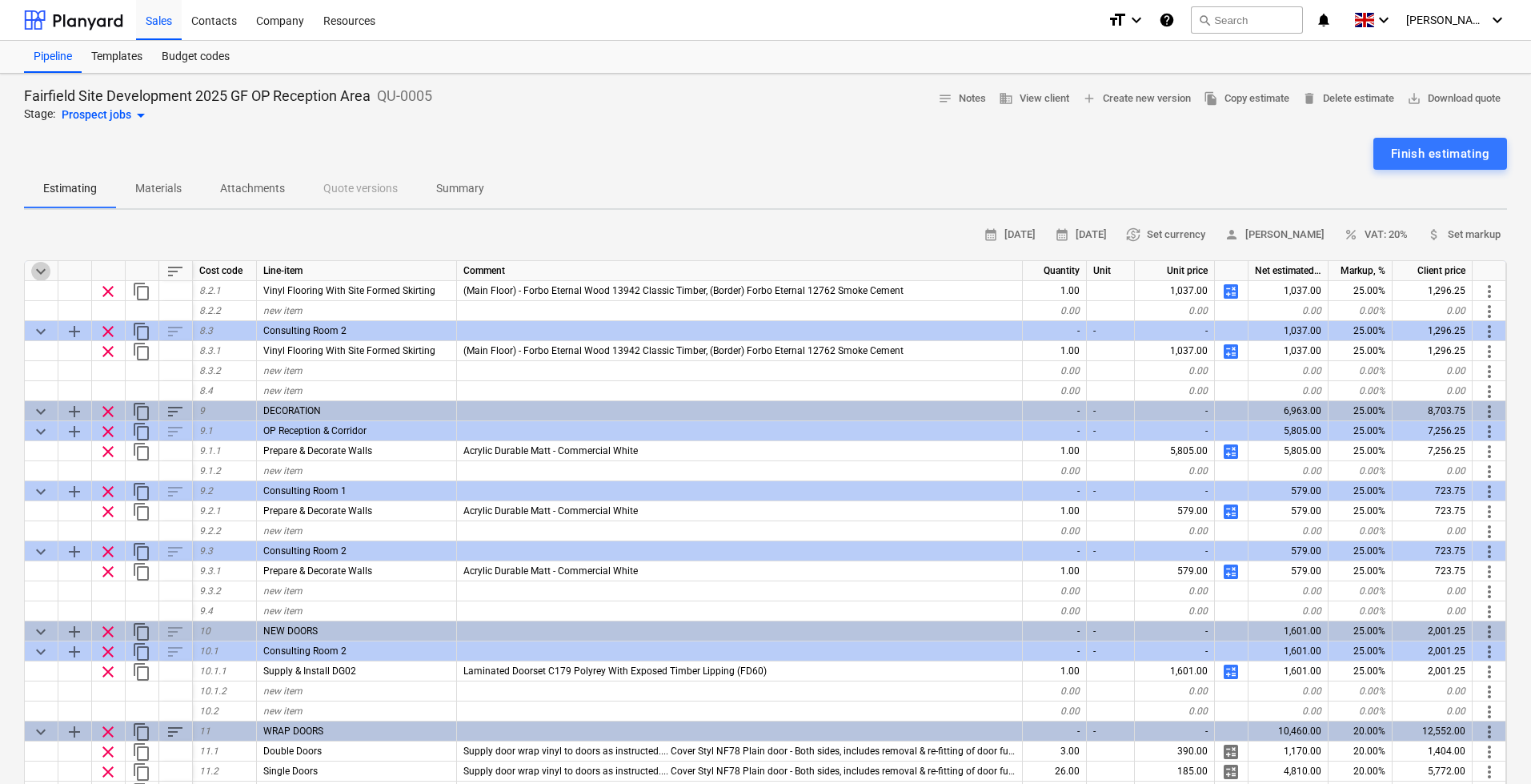
click at [40, 266] on span "keyboard_arrow_down" at bounding box center [40, 270] width 19 height 19
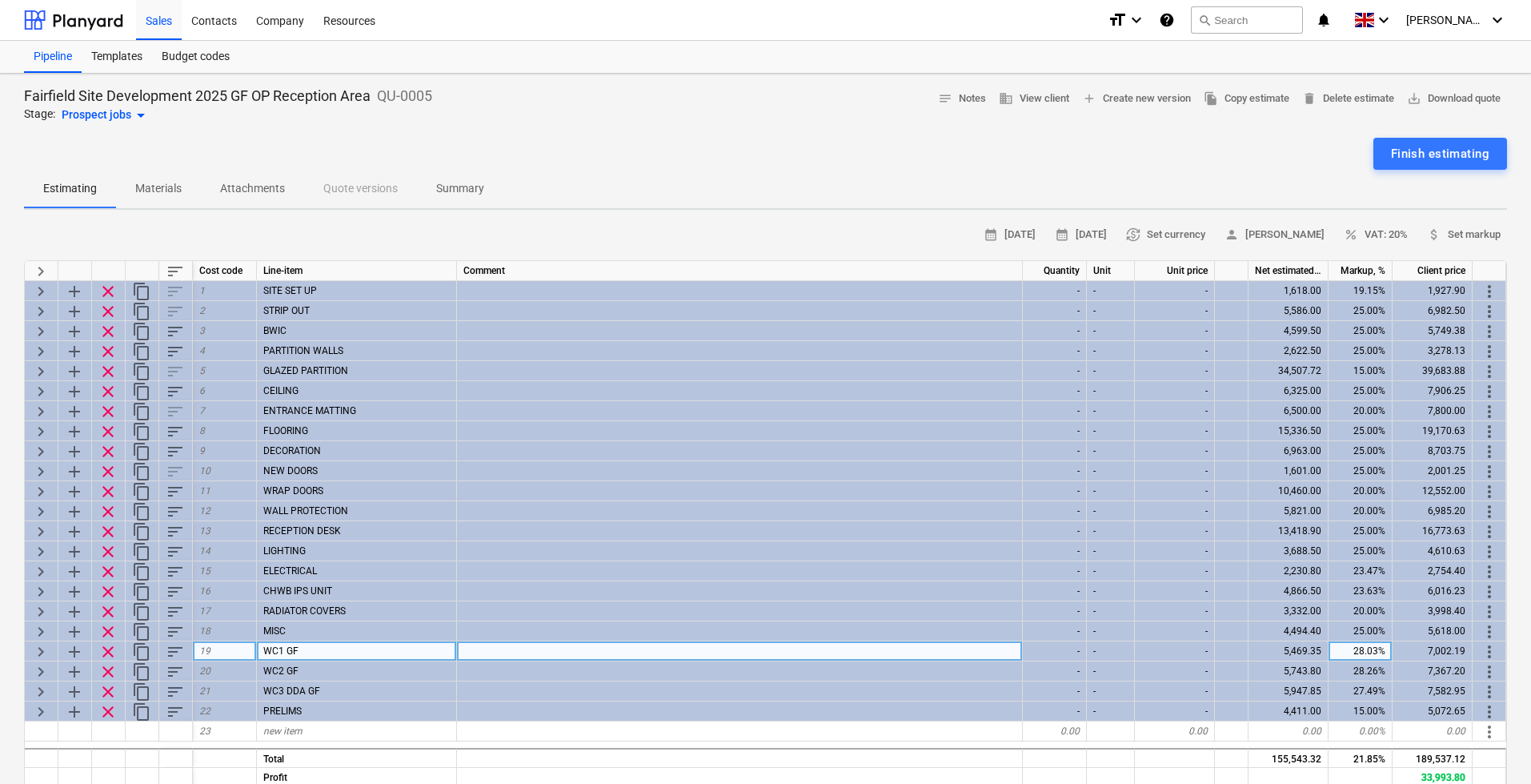
click at [43, 650] on span "keyboard_arrow_right" at bounding box center [40, 651] width 19 height 19
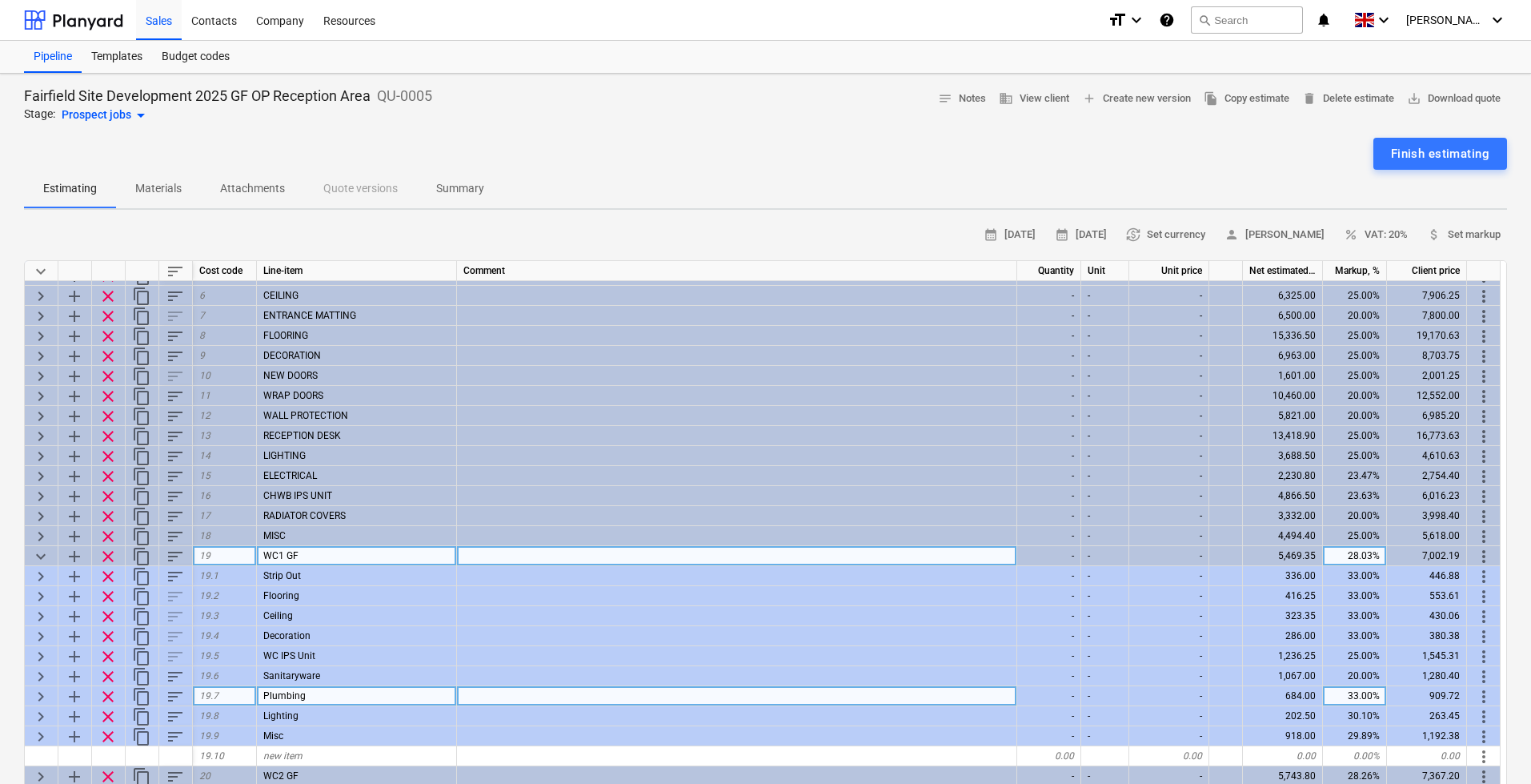
scroll to position [160, 0]
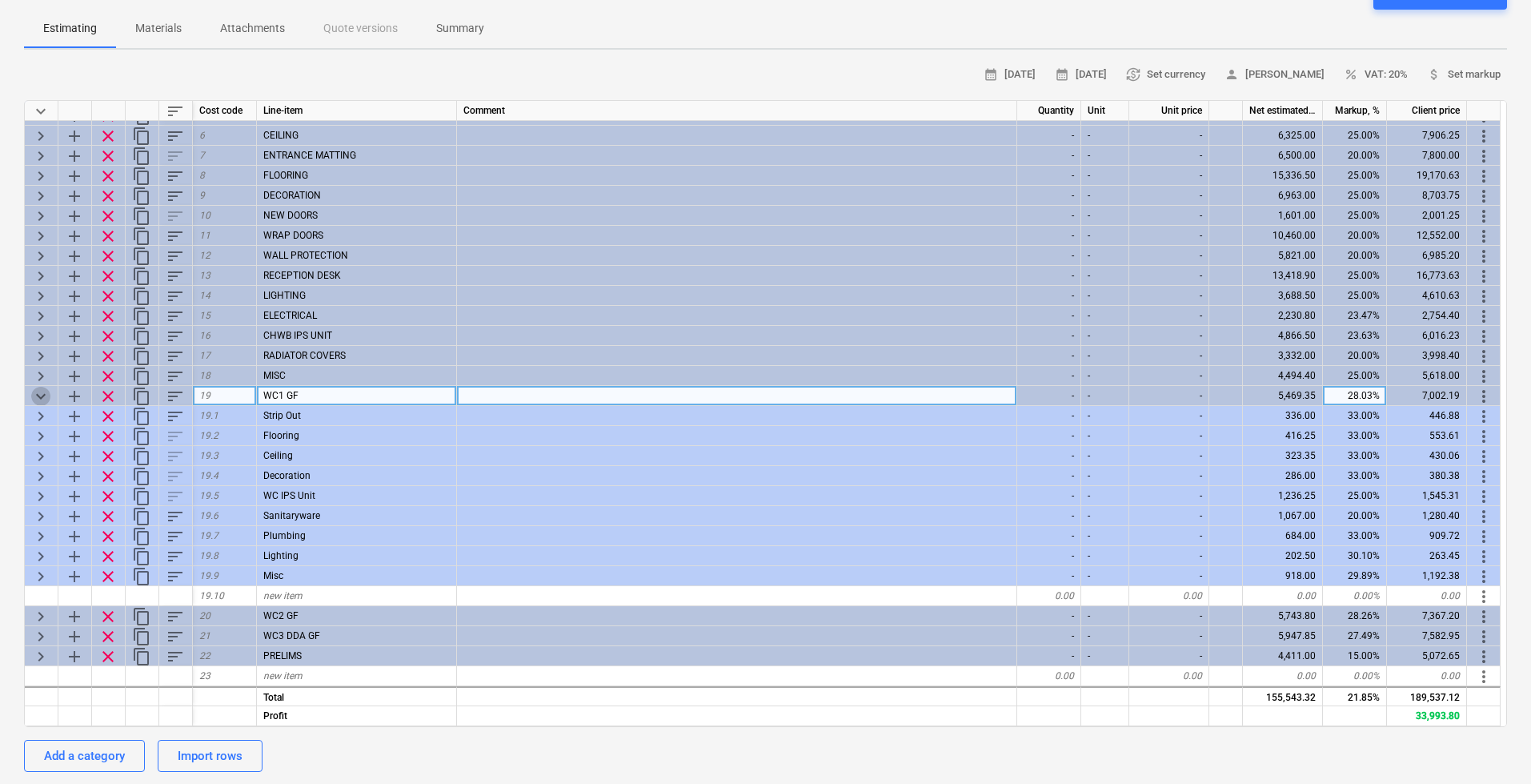
click at [46, 392] on span "keyboard_arrow_down" at bounding box center [40, 395] width 19 height 19
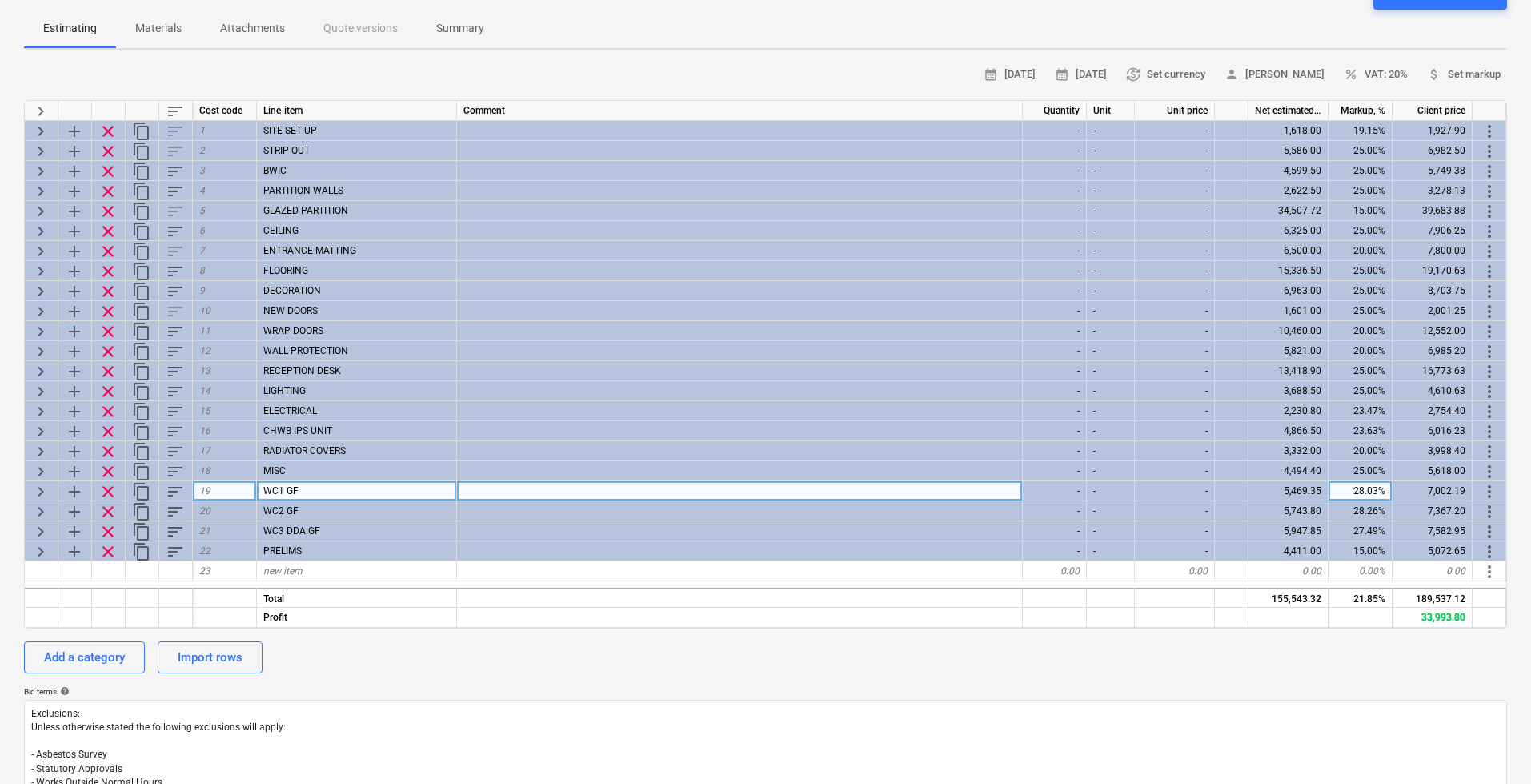
scroll to position [0, 0]
click at [46, 392] on span "keyboard_arrow_right" at bounding box center [40, 391] width 19 height 19
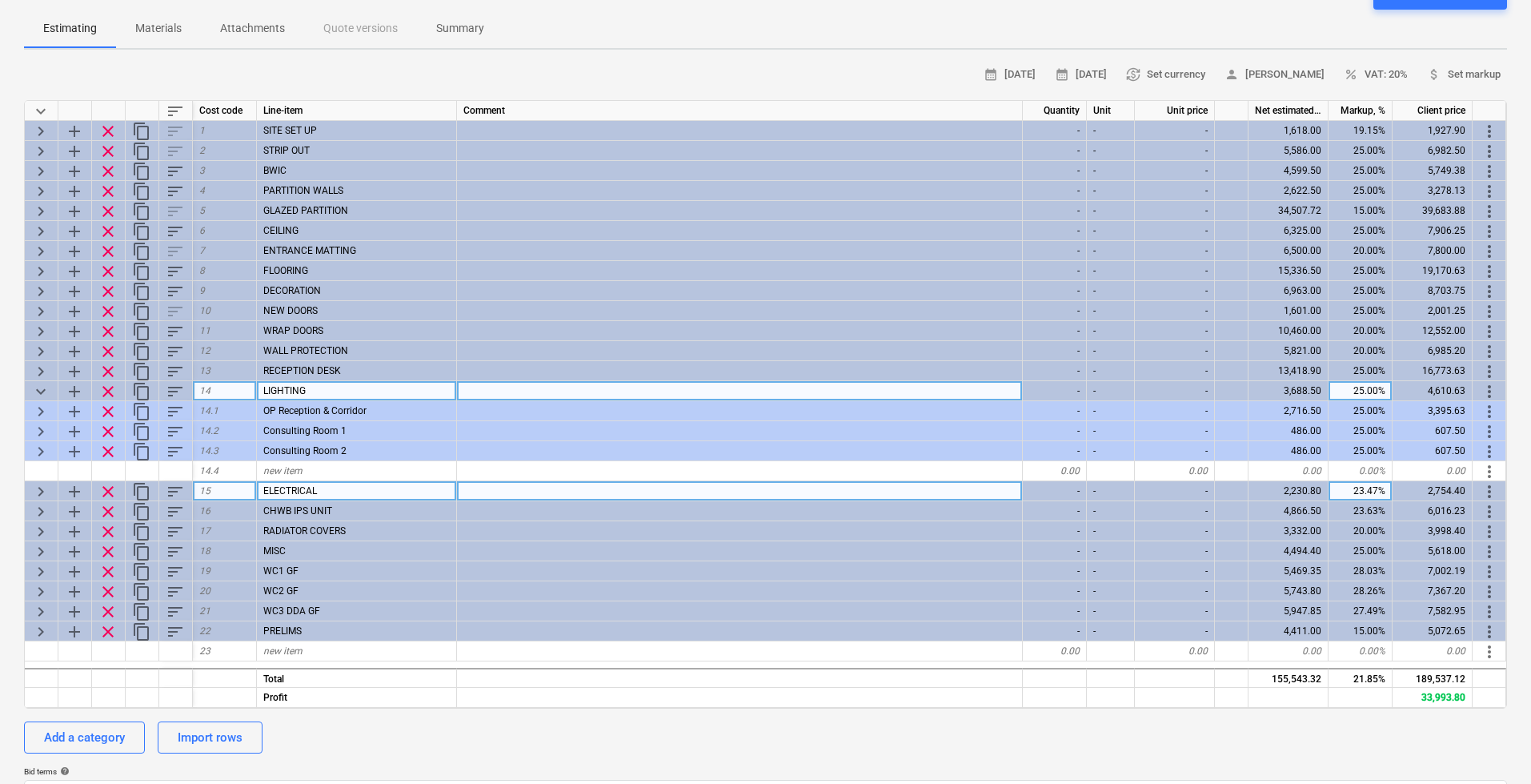
click at [36, 387] on span "keyboard_arrow_down" at bounding box center [40, 391] width 19 height 19
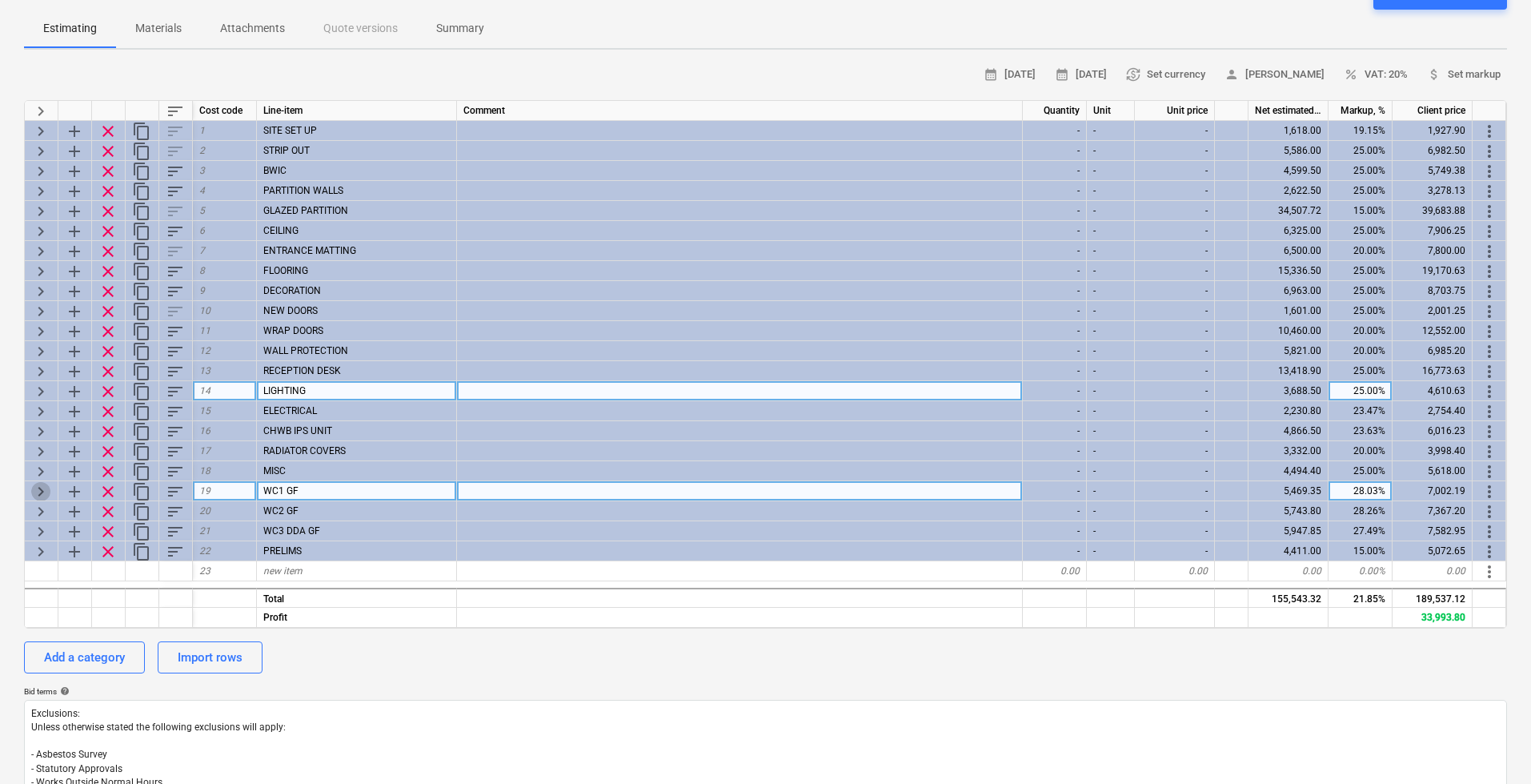
click at [36, 487] on span "keyboard_arrow_right" at bounding box center [40, 491] width 19 height 19
type textarea "x"
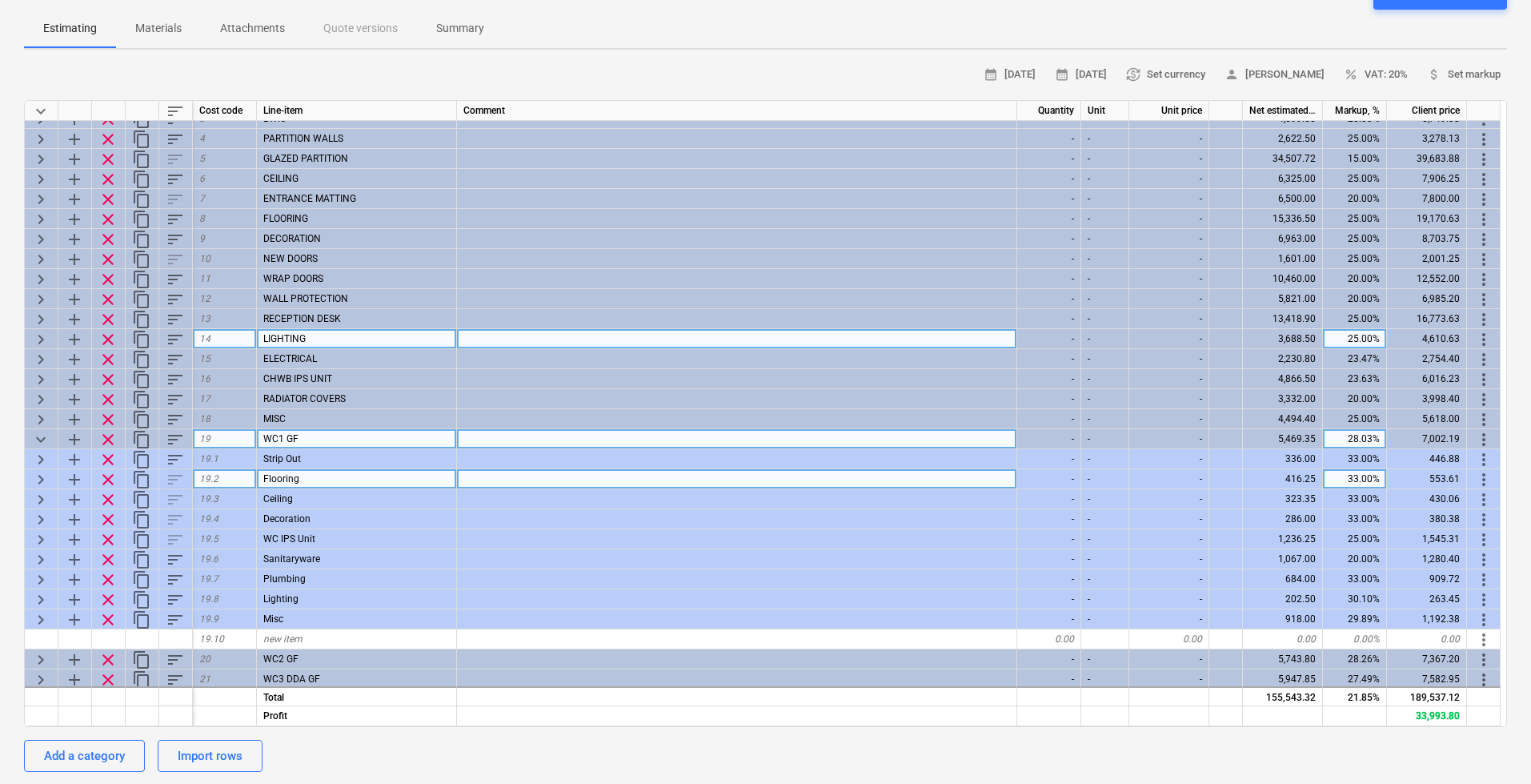
scroll to position [96, 0]
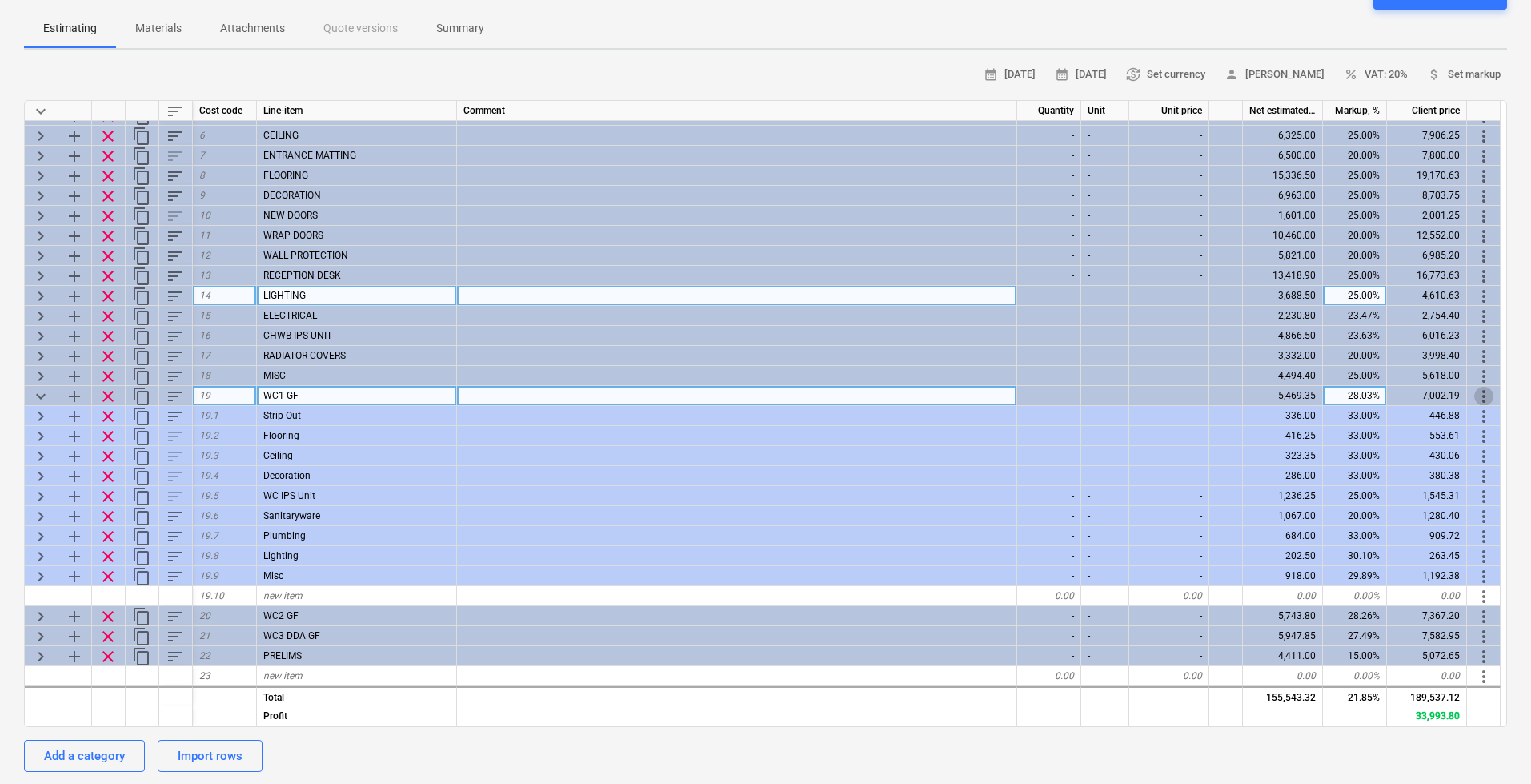
click at [1481, 392] on span "more_vert" at bounding box center [1484, 395] width 19 height 19
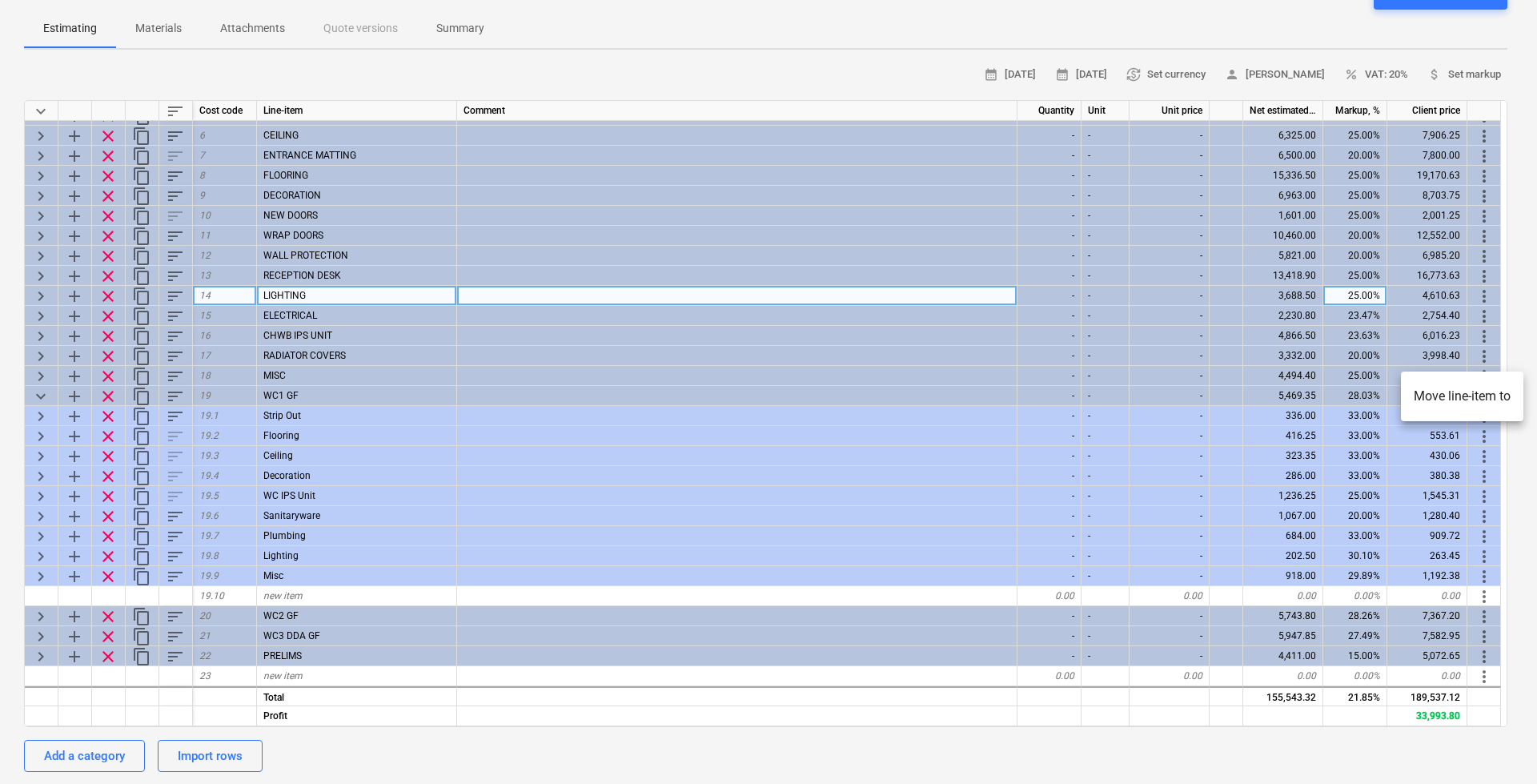
click at [755, 63] on div at bounding box center [768, 392] width 1537 height 784
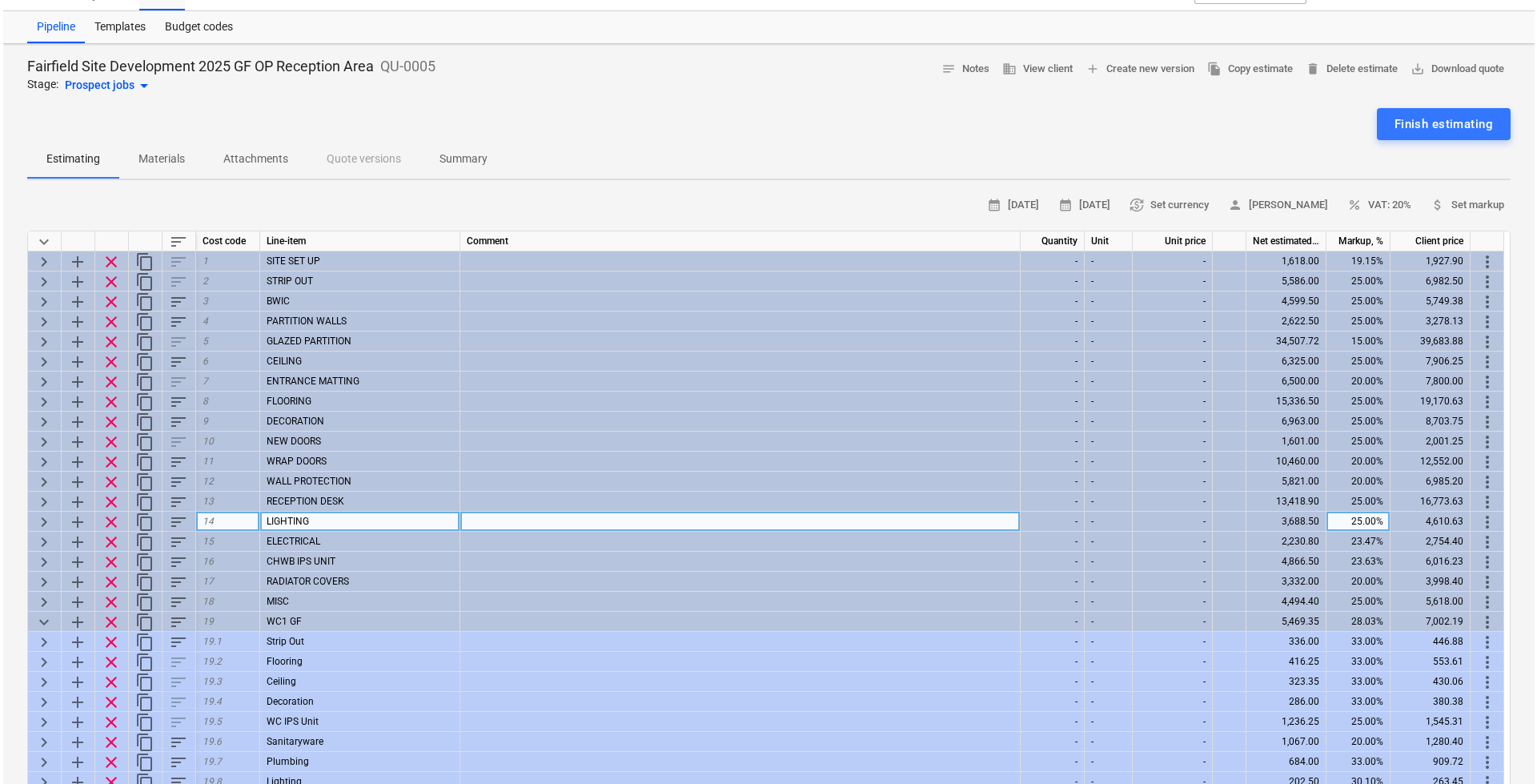
scroll to position [0, 0]
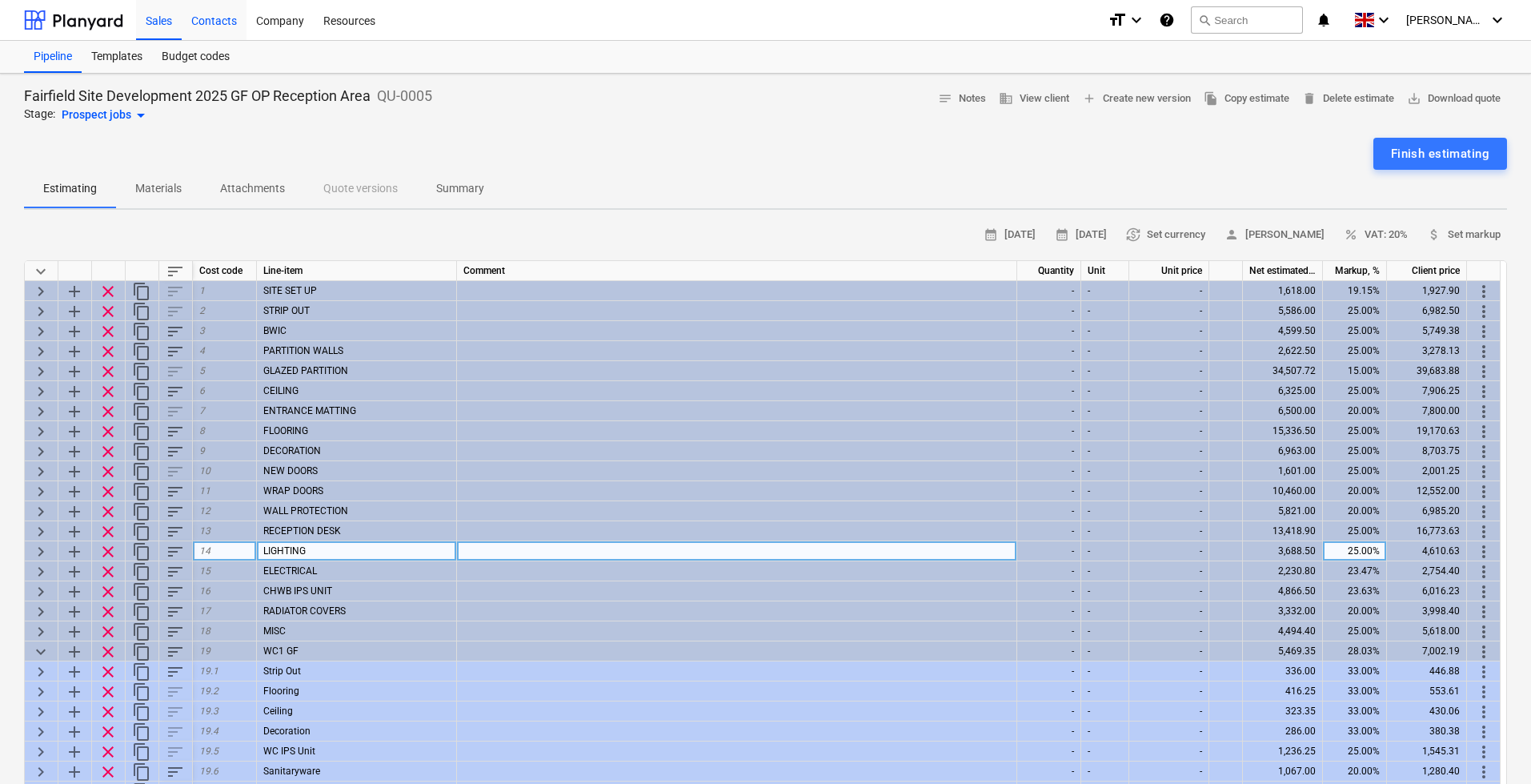
click at [213, 21] on div "Contacts" at bounding box center [214, 19] width 65 height 40
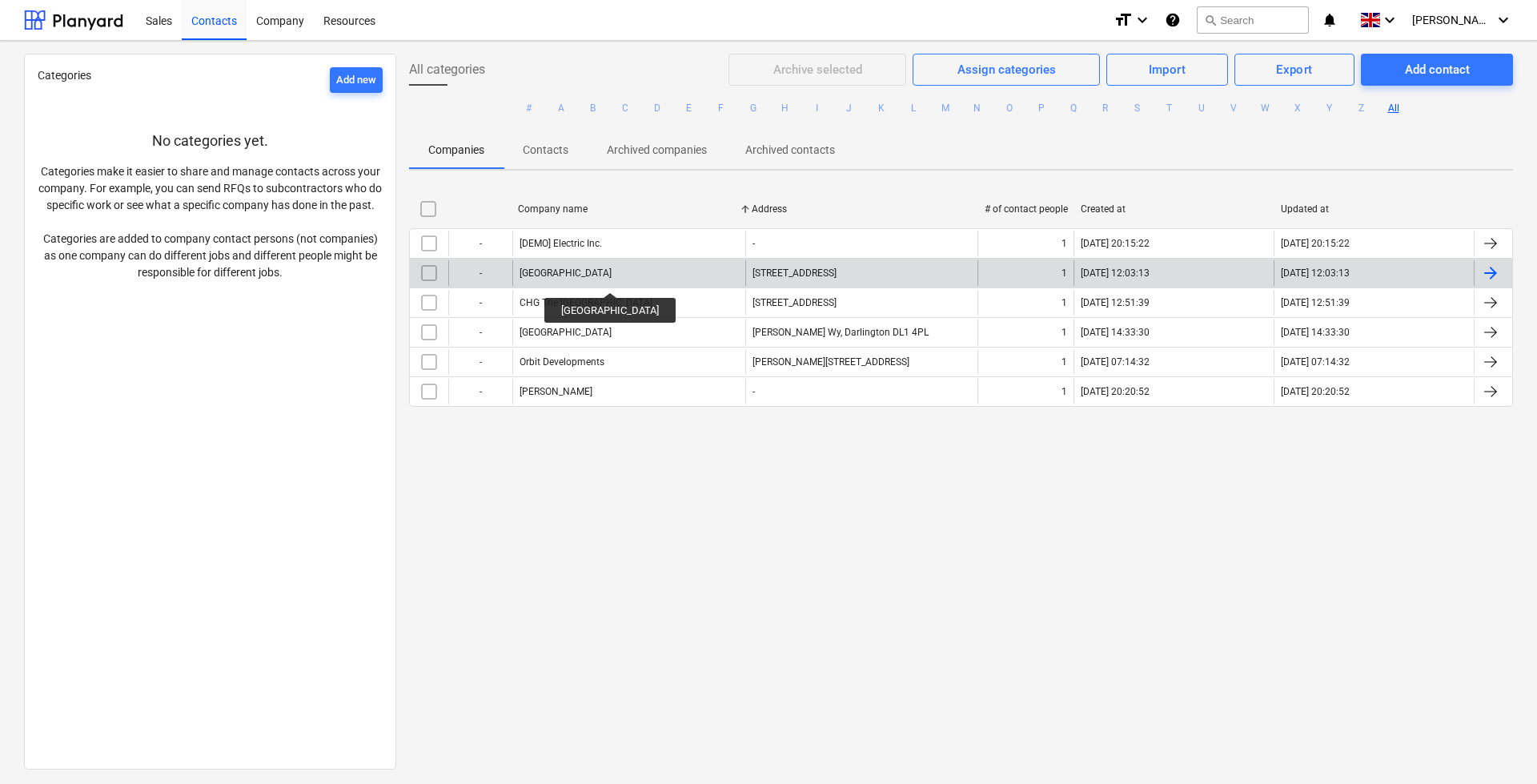
click at [612, 278] on div "[GEOGRAPHIC_DATA]" at bounding box center [565, 272] width 92 height 11
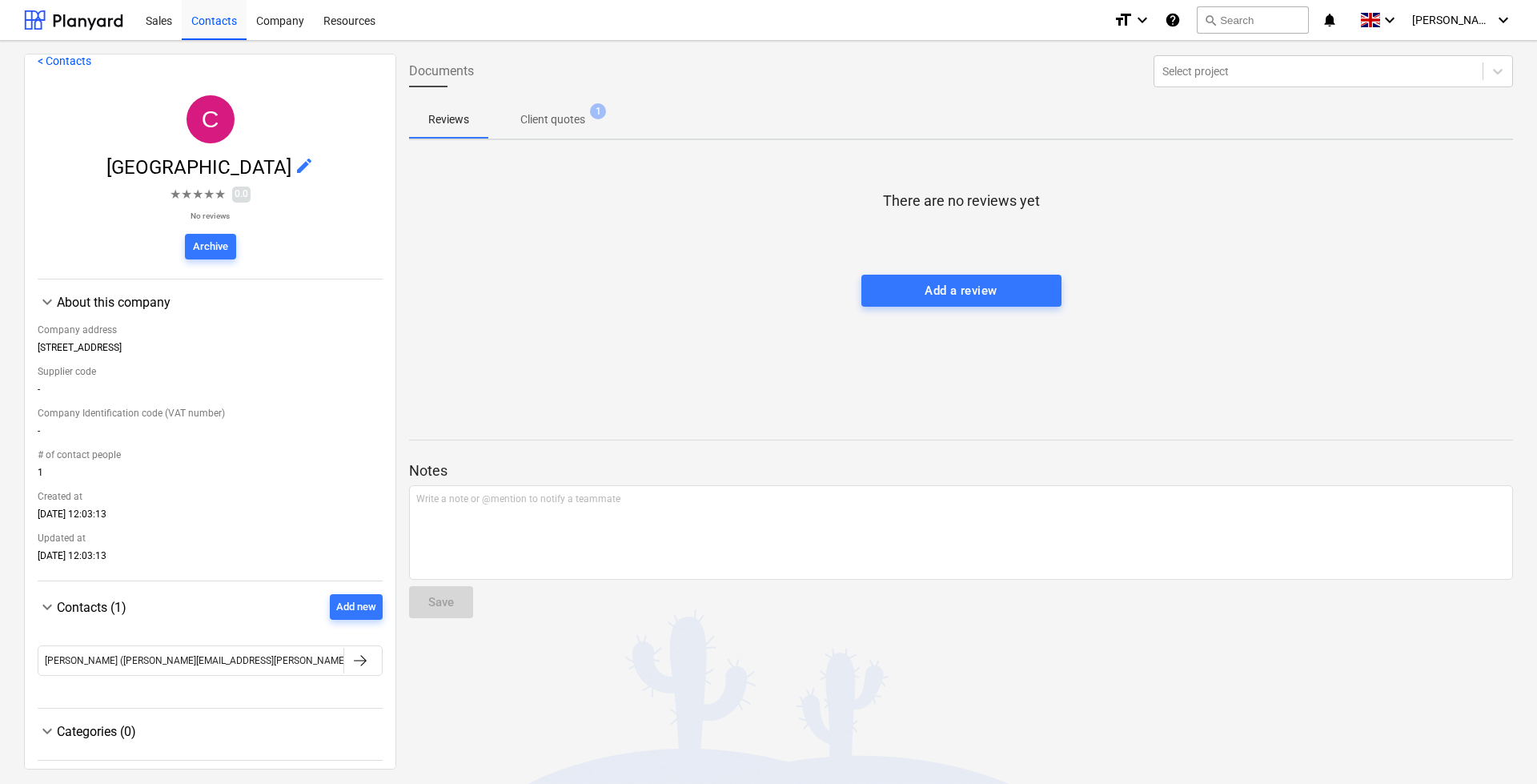
scroll to position [20, 0]
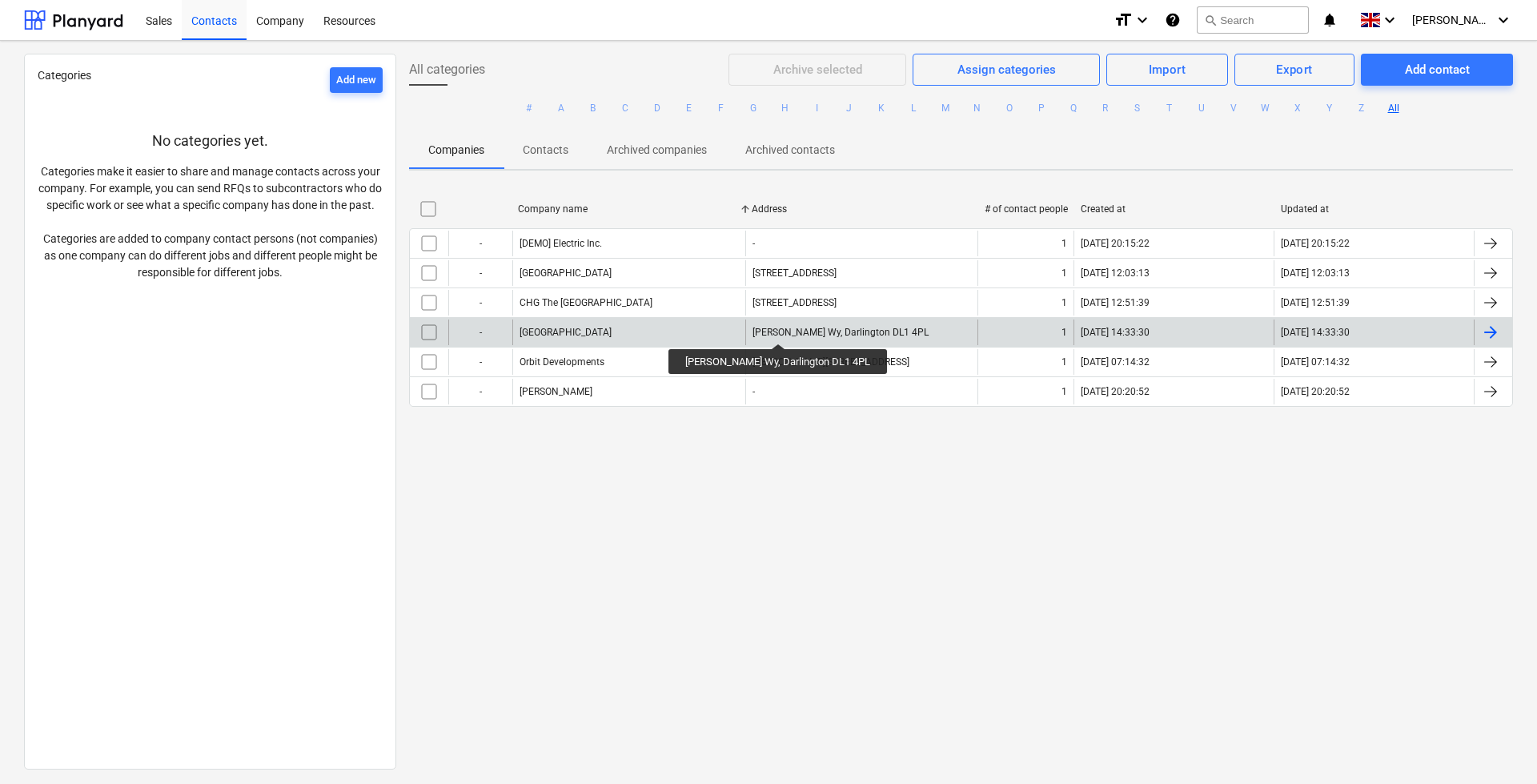
click at [765, 329] on div "[PERSON_NAME] Wy, Darlington DL1 4PL" at bounding box center [841, 331] width 177 height 11
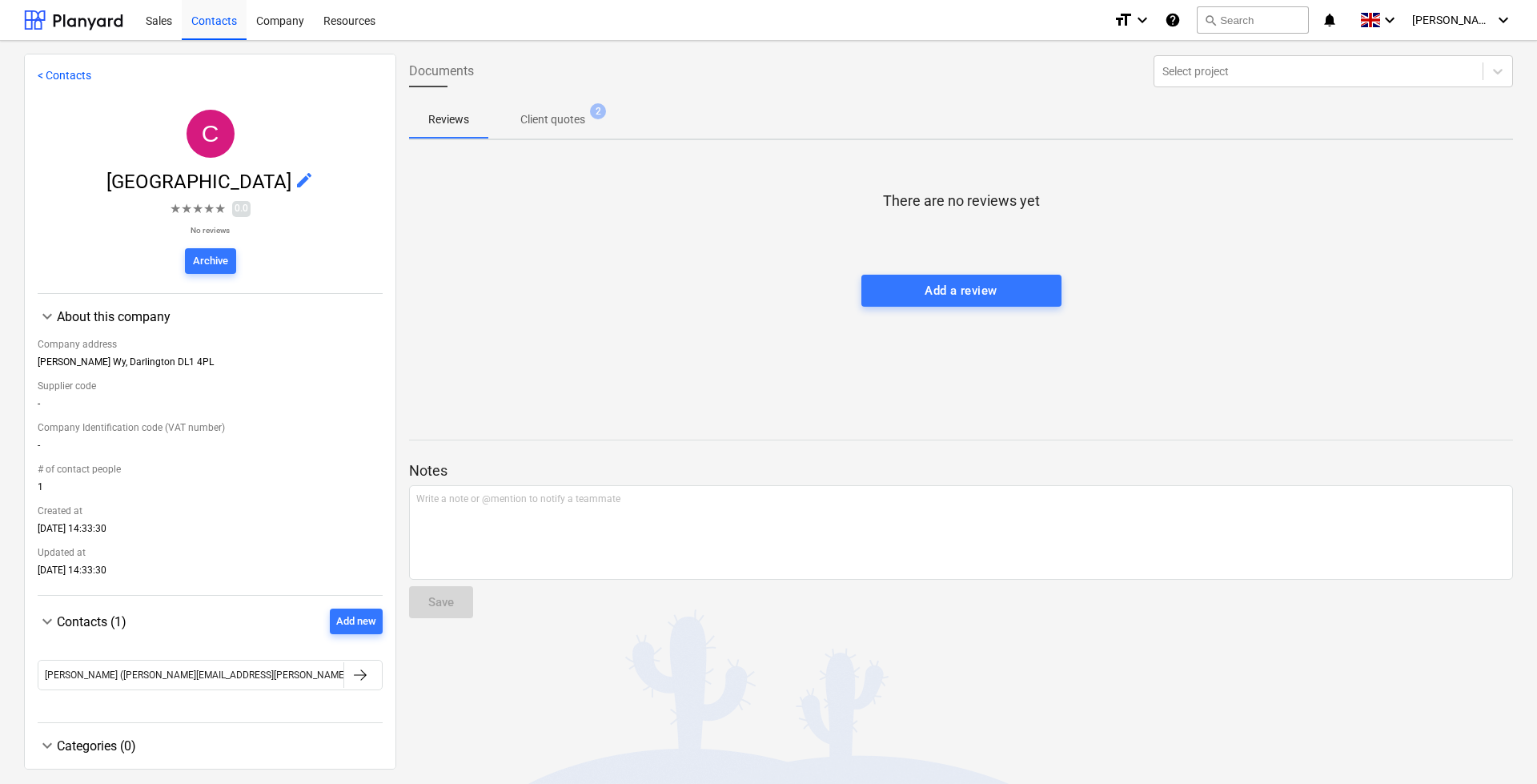
scroll to position [20, 0]
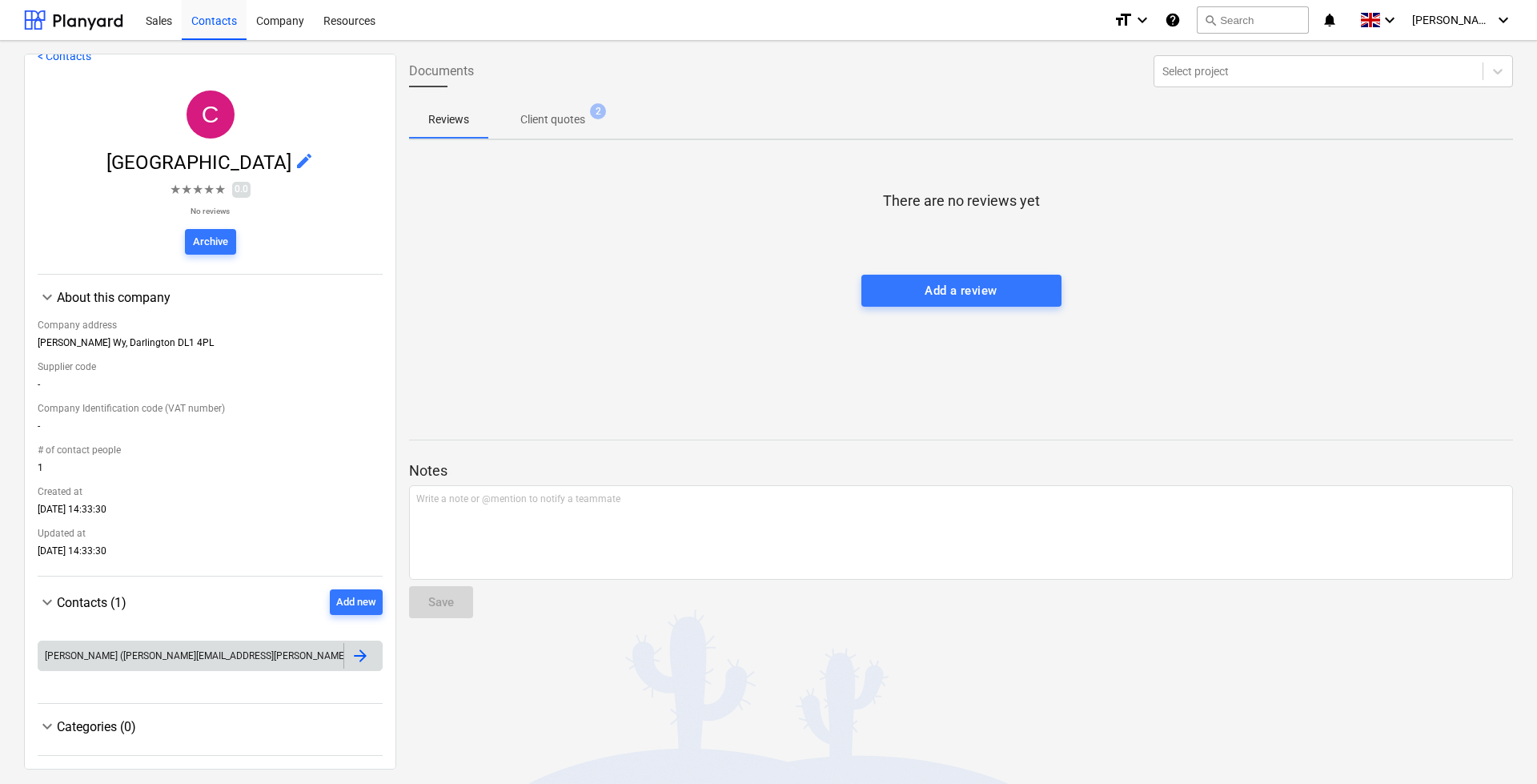
click at [357, 652] on div at bounding box center [359, 655] width 19 height 19
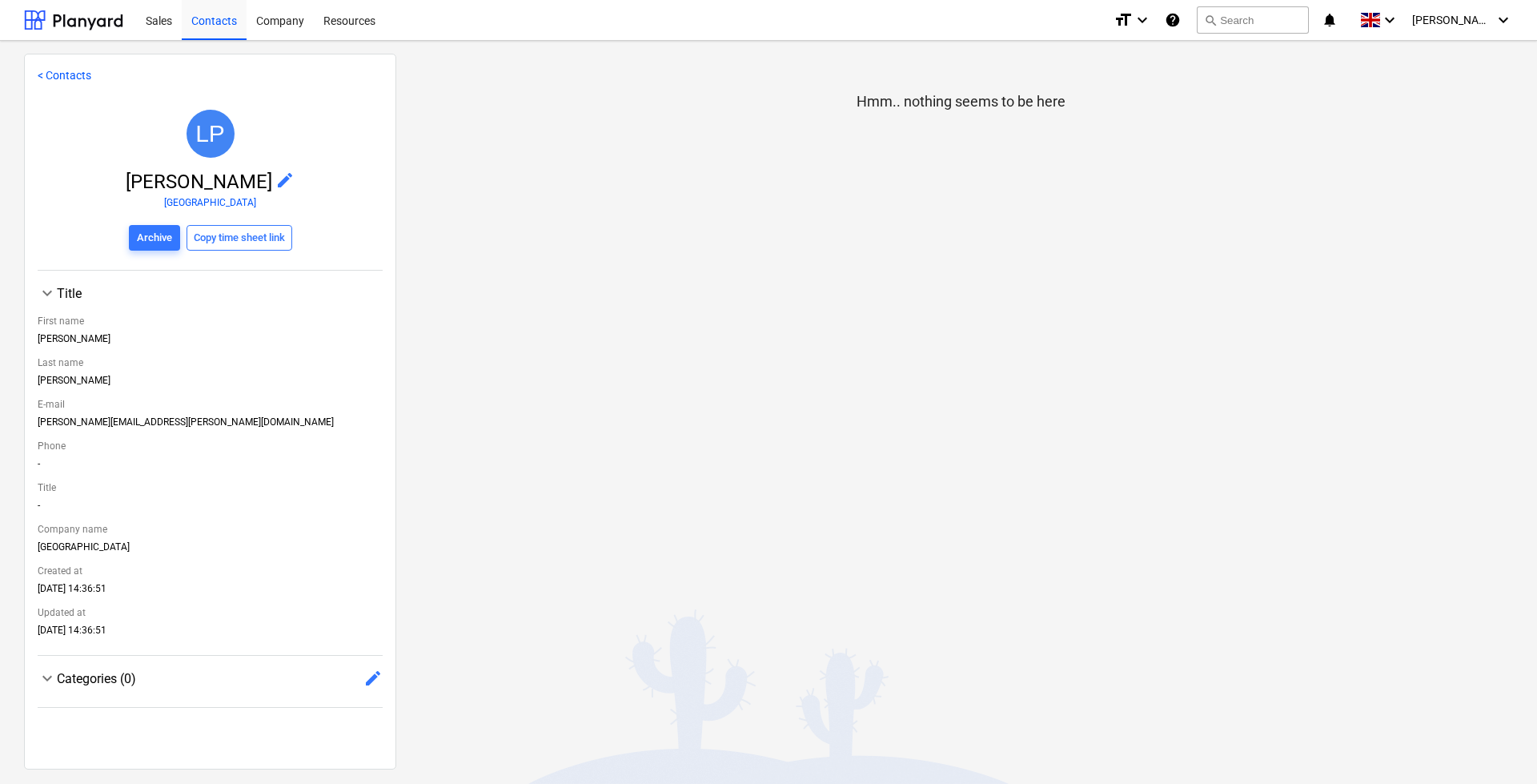
click at [50, 68] on p "< Contacts" at bounding box center [210, 75] width 345 height 17
click at [52, 73] on link "< Contacts" at bounding box center [64, 75] width 53 height 13
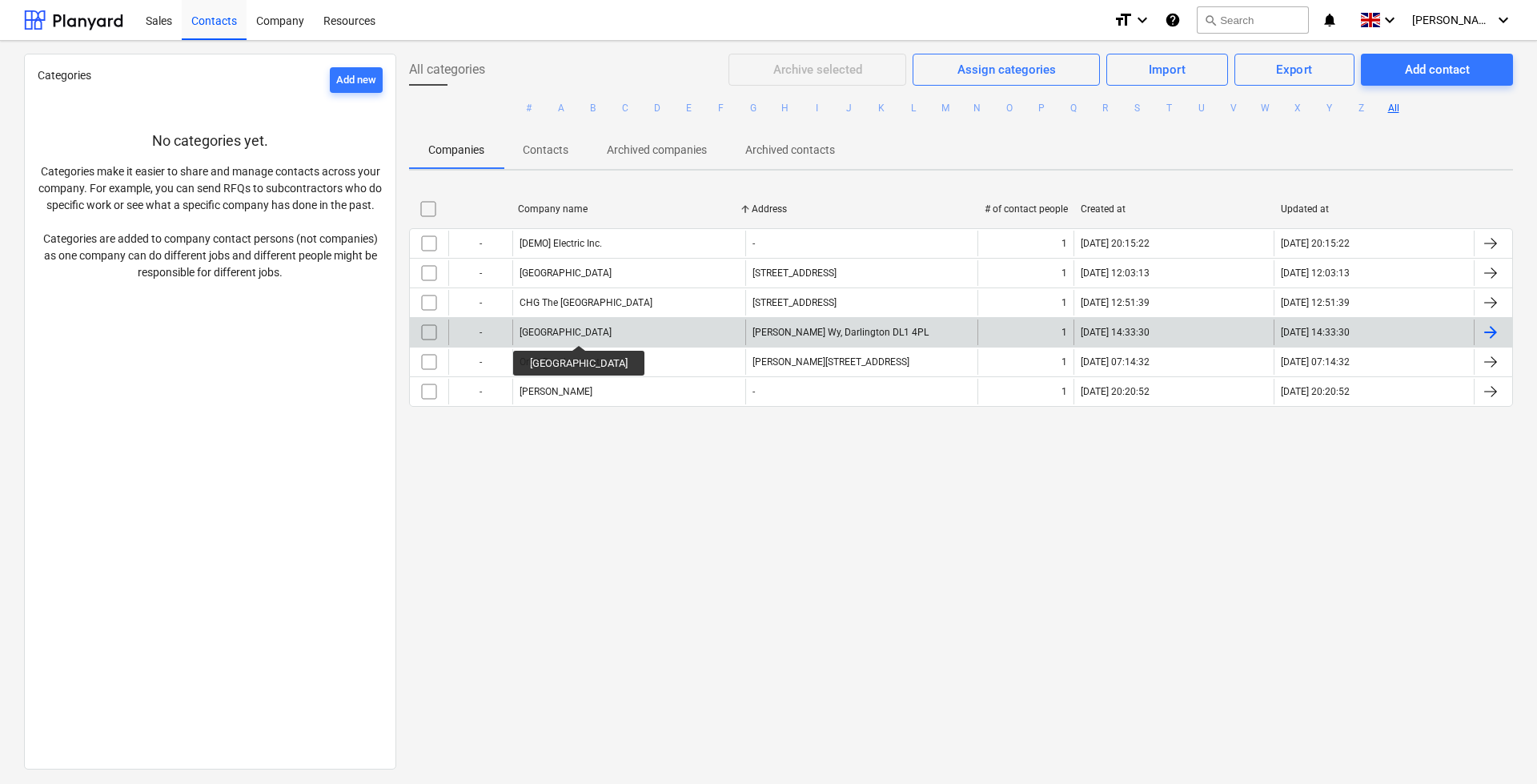
click at [588, 330] on div "[GEOGRAPHIC_DATA]" at bounding box center [565, 331] width 92 height 11
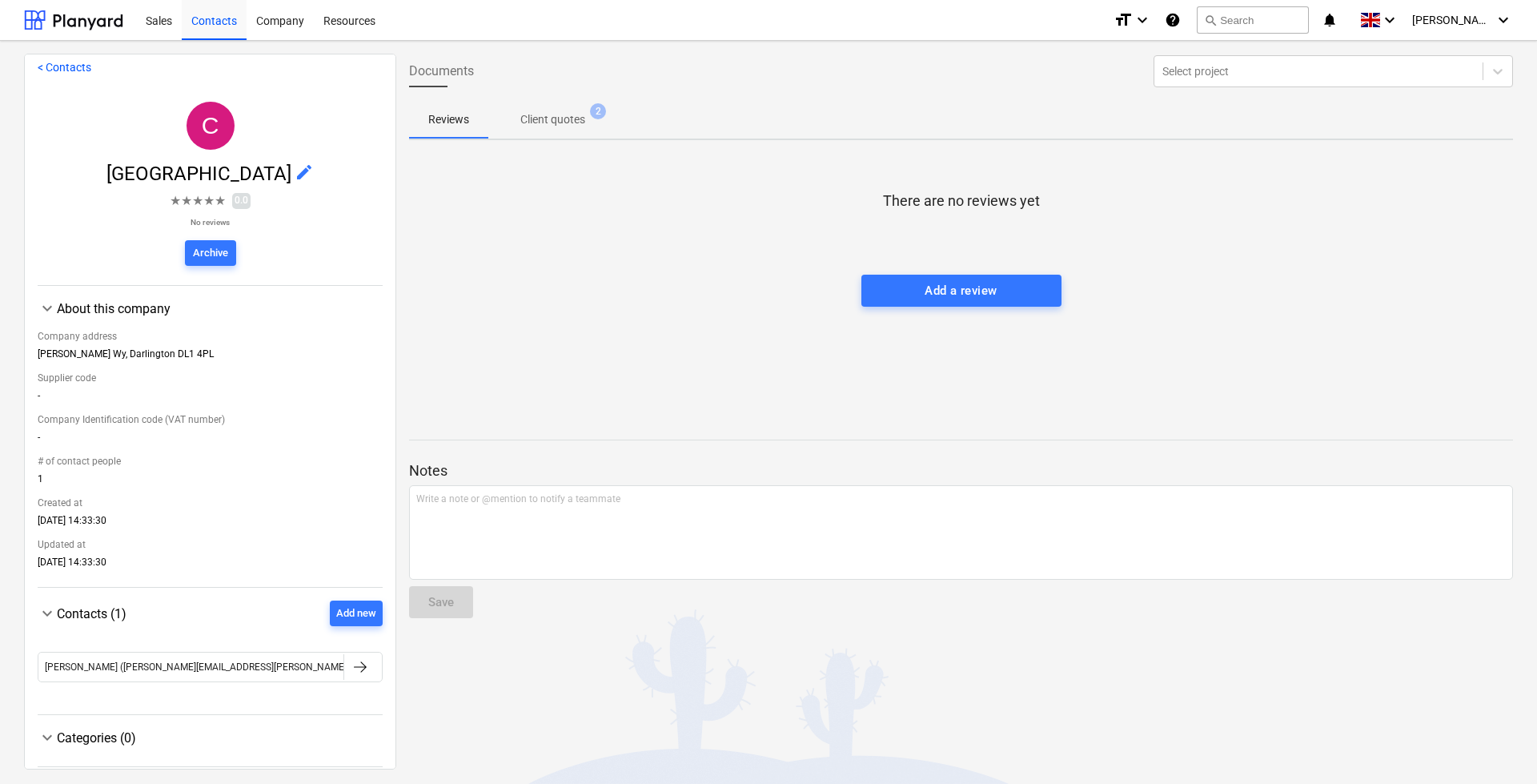
scroll to position [20, 0]
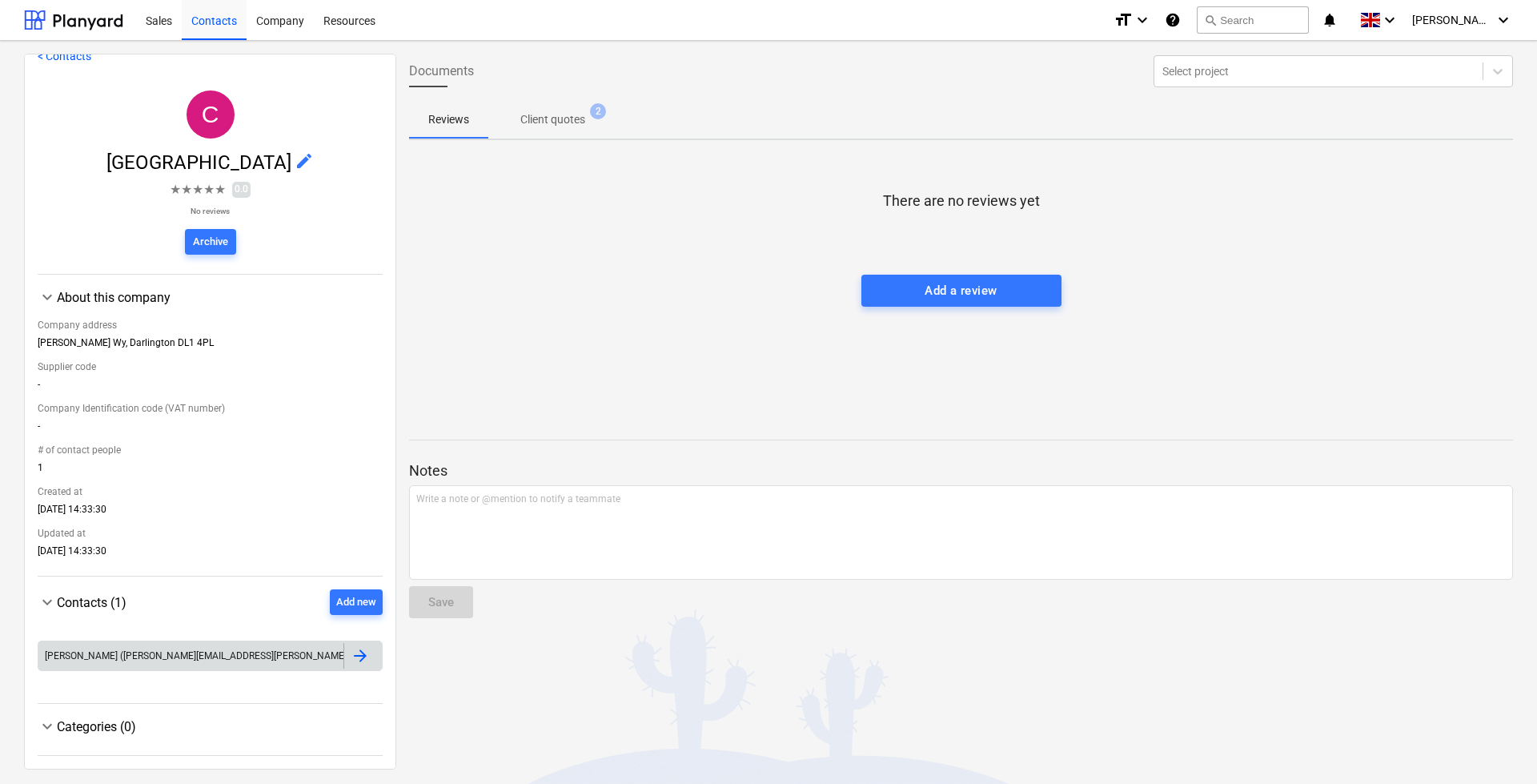
click at [355, 658] on div at bounding box center [359, 655] width 19 height 19
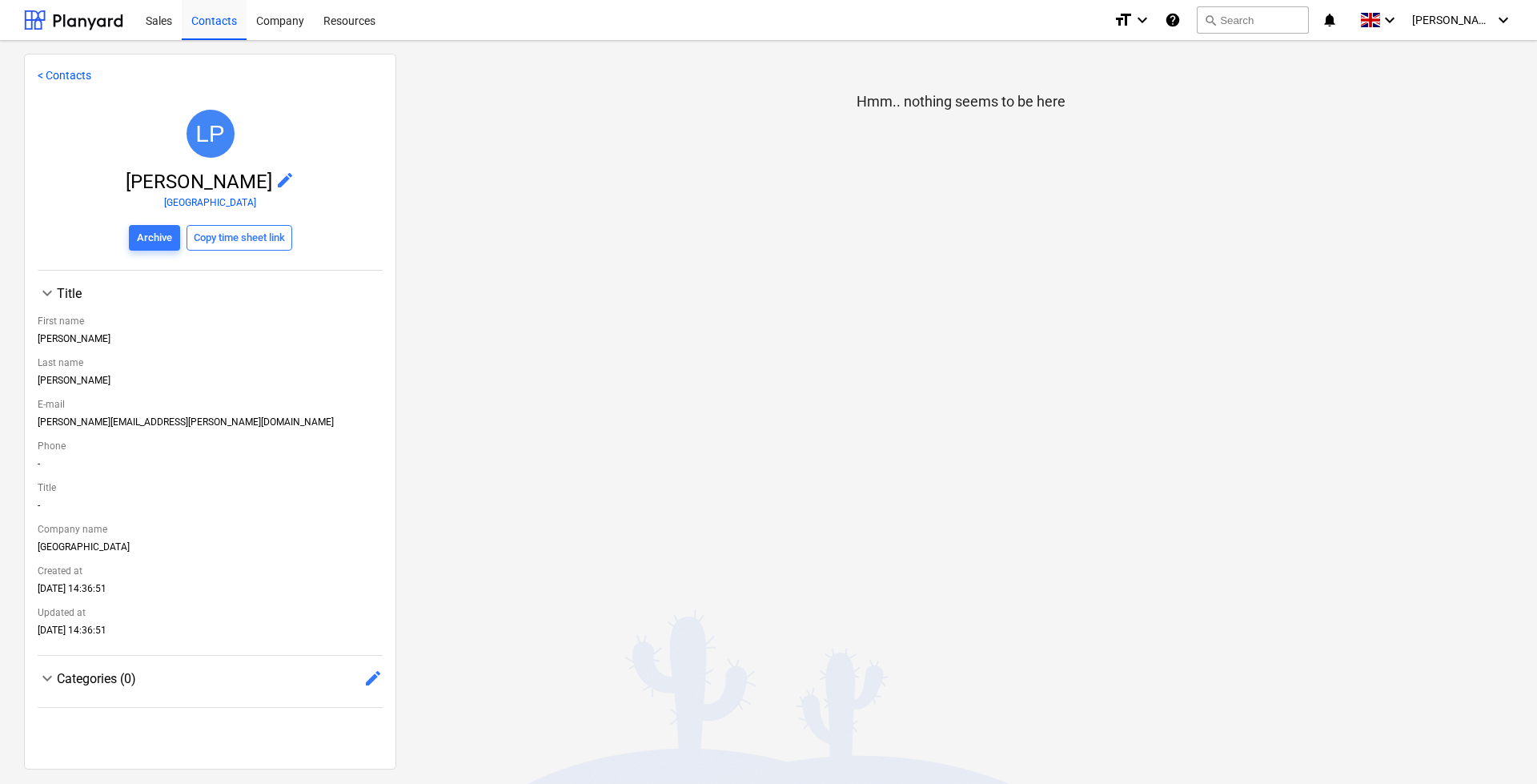
click at [57, 70] on link "< Contacts" at bounding box center [64, 75] width 53 height 13
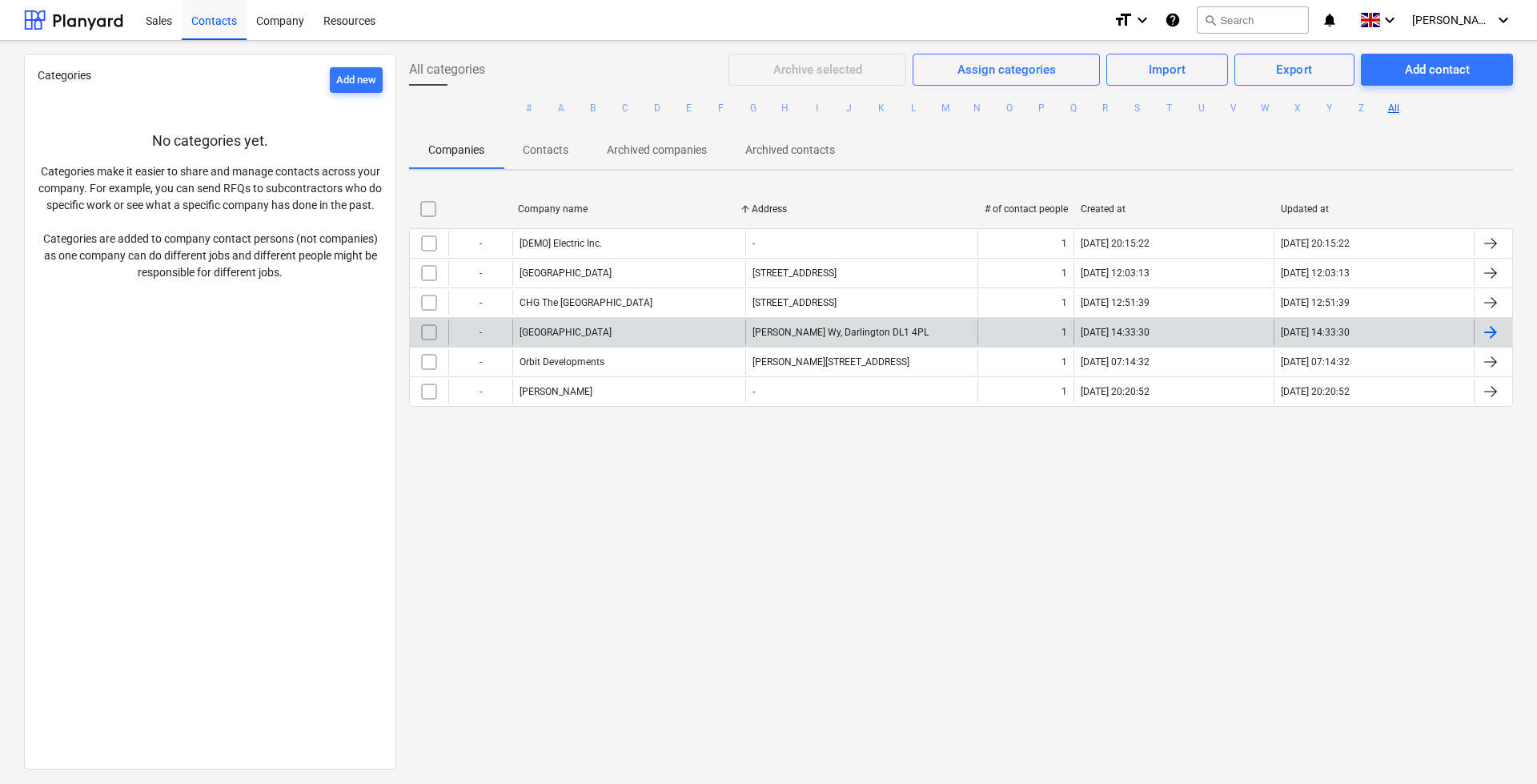
click at [645, 333] on div "[GEOGRAPHIC_DATA]" at bounding box center [628, 332] width 233 height 26
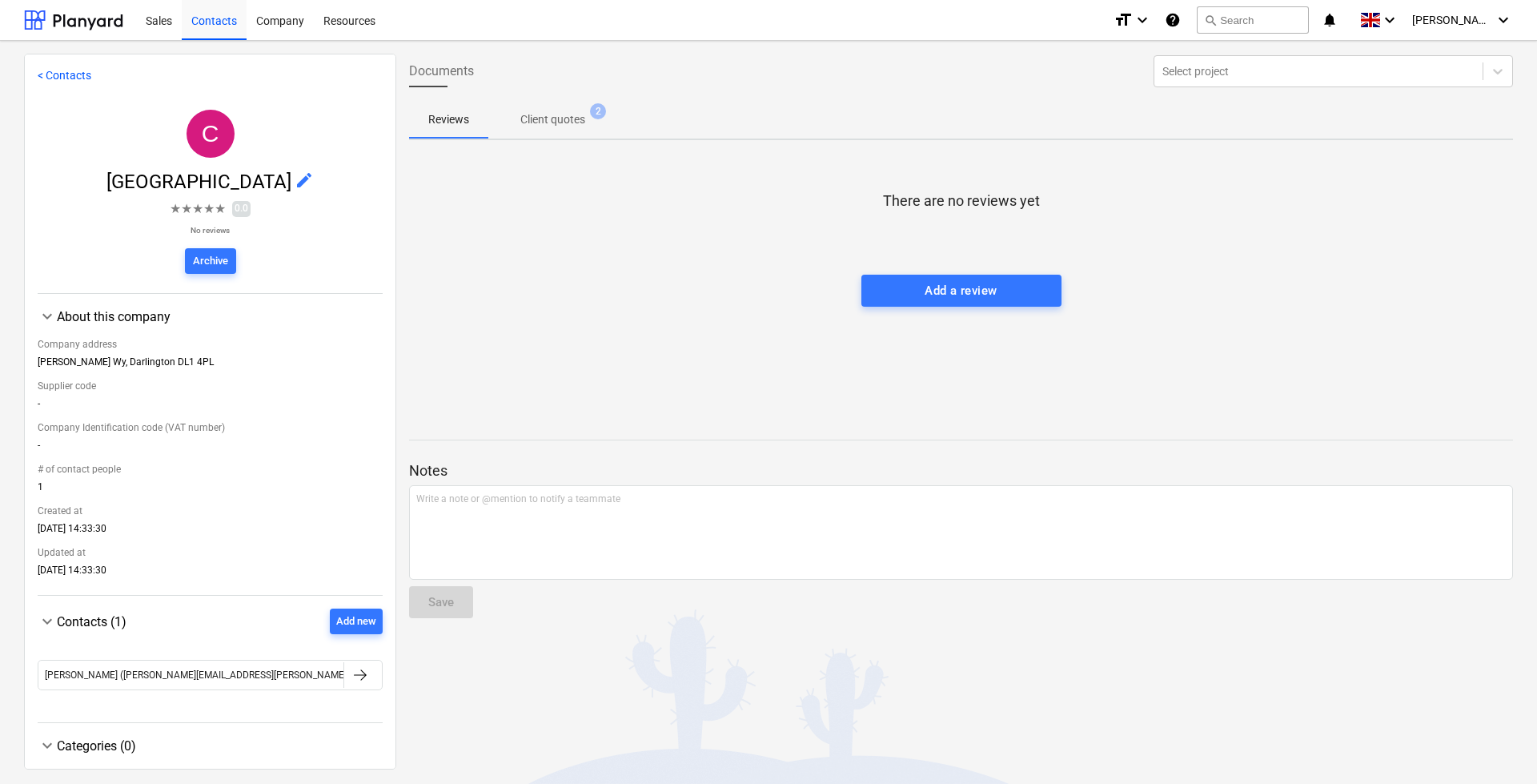
scroll to position [20, 0]
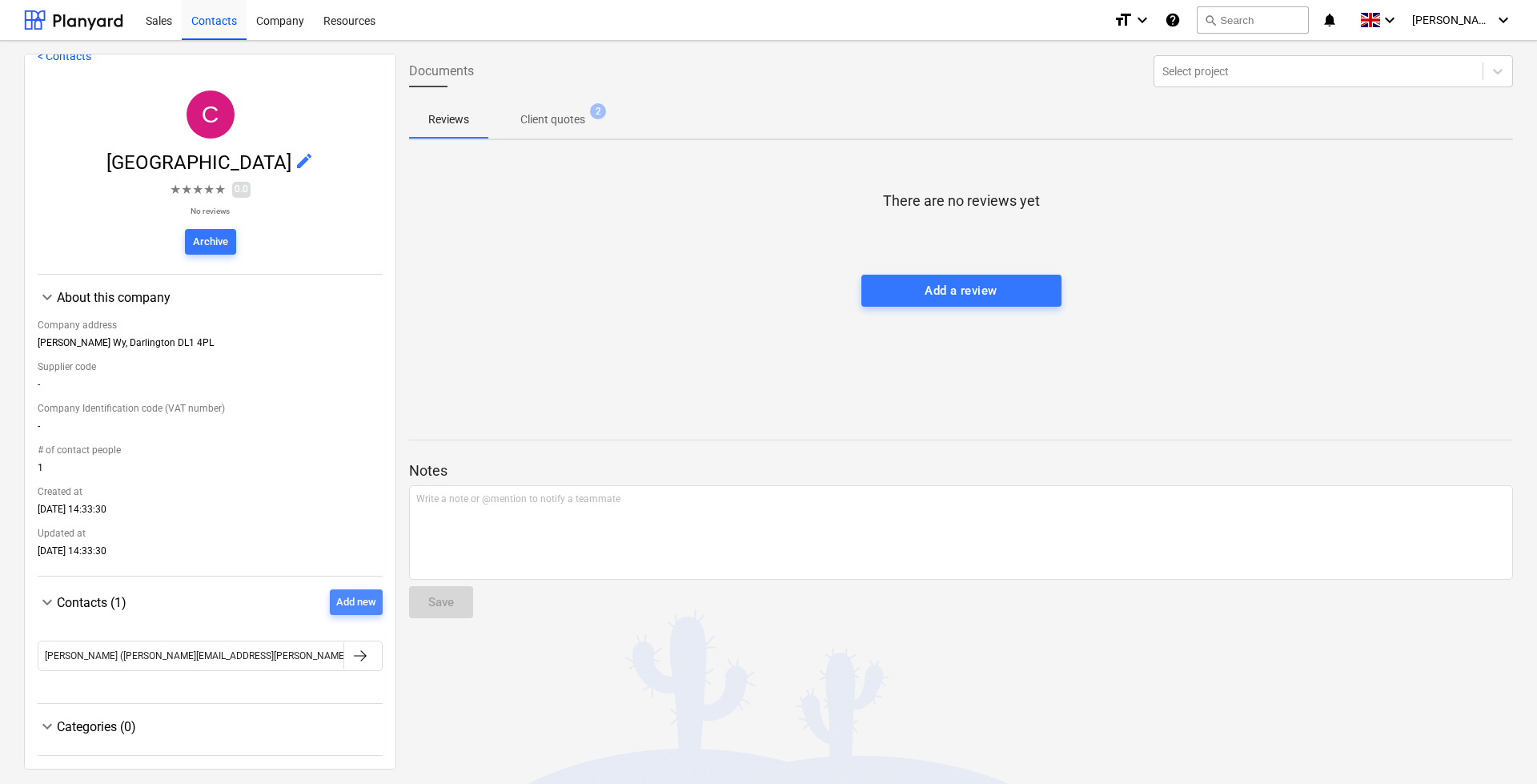
click at [362, 594] on div "Add new" at bounding box center [356, 602] width 40 height 19
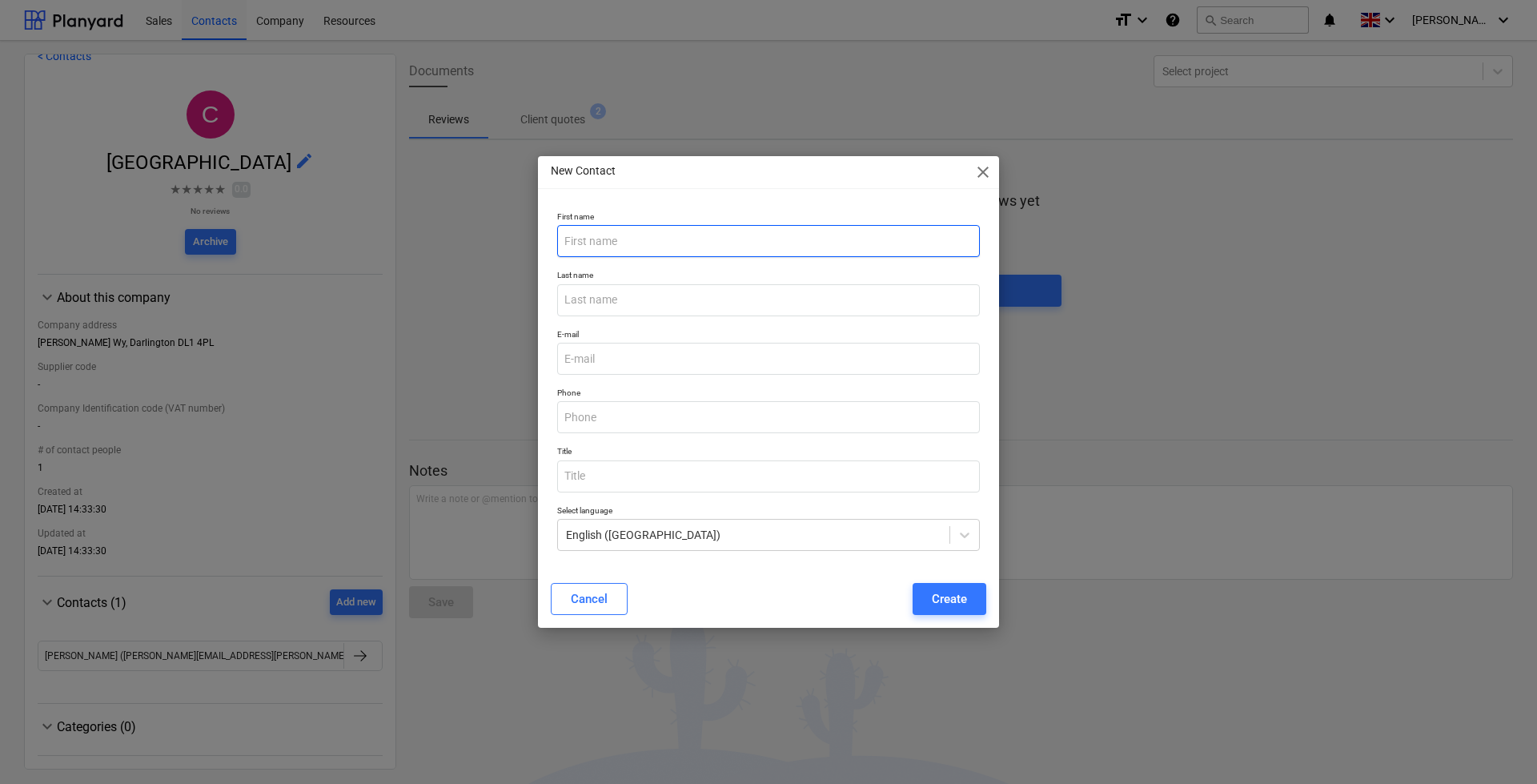
click at [631, 247] on input "text" at bounding box center [768, 241] width 422 height 32
type input "[PERSON_NAME]"
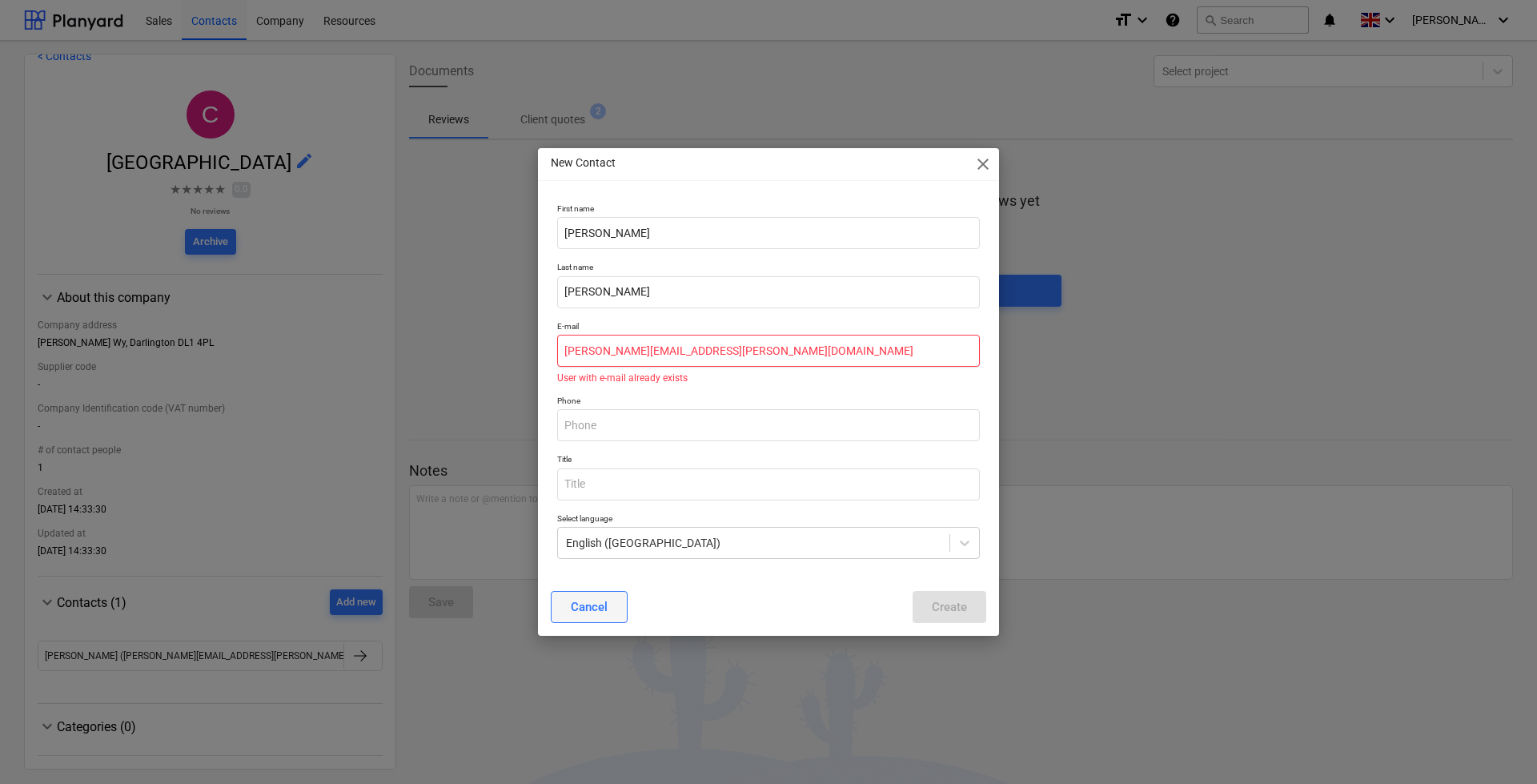
type input "[PERSON_NAME][EMAIL_ADDRESS][PERSON_NAME][DOMAIN_NAME]"
click at [604, 599] on div "Cancel" at bounding box center [589, 606] width 37 height 21
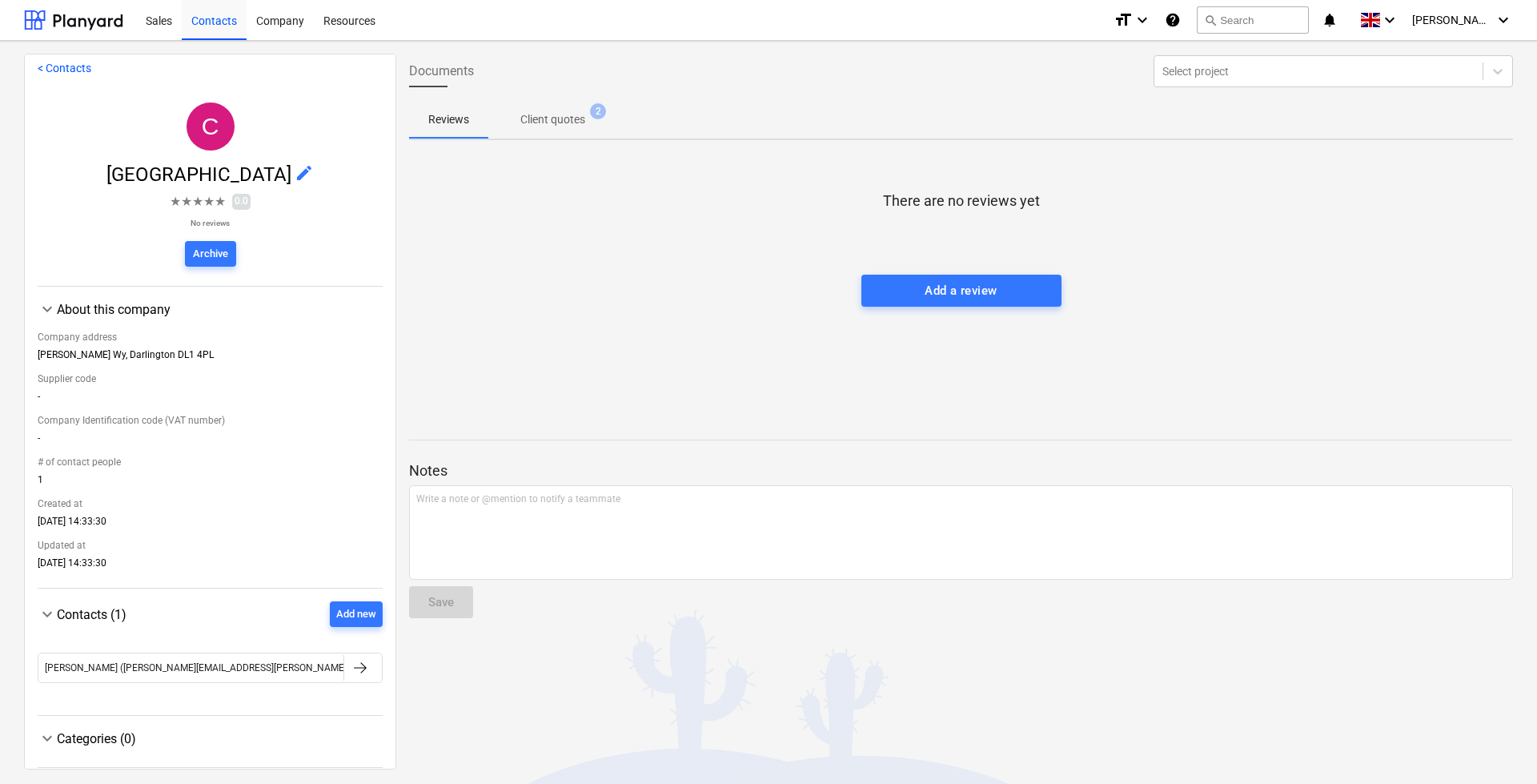
scroll to position [0, 0]
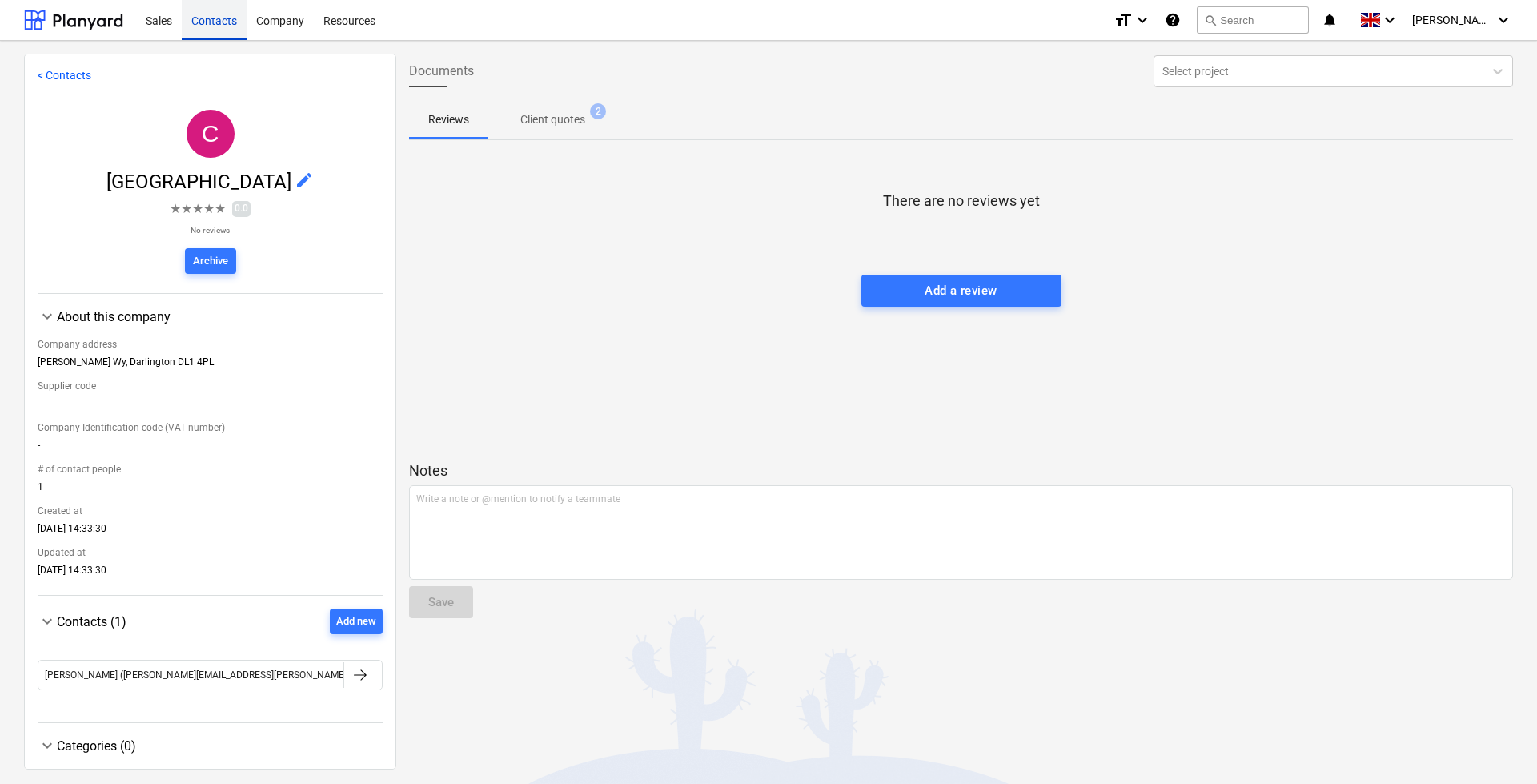
click at [220, 21] on div "Contacts" at bounding box center [214, 19] width 65 height 40
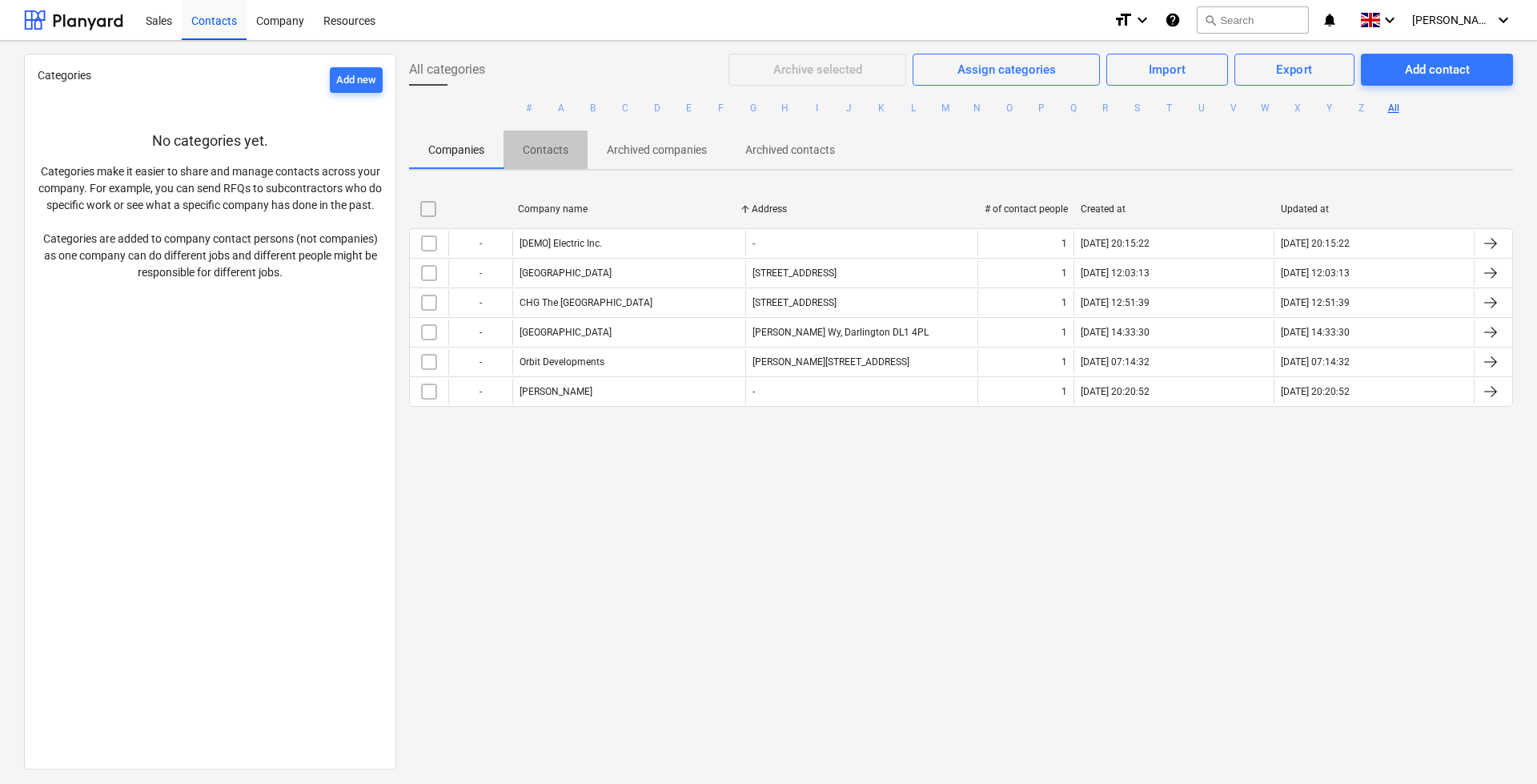
click at [539, 144] on p "Contacts" at bounding box center [546, 150] width 45 height 17
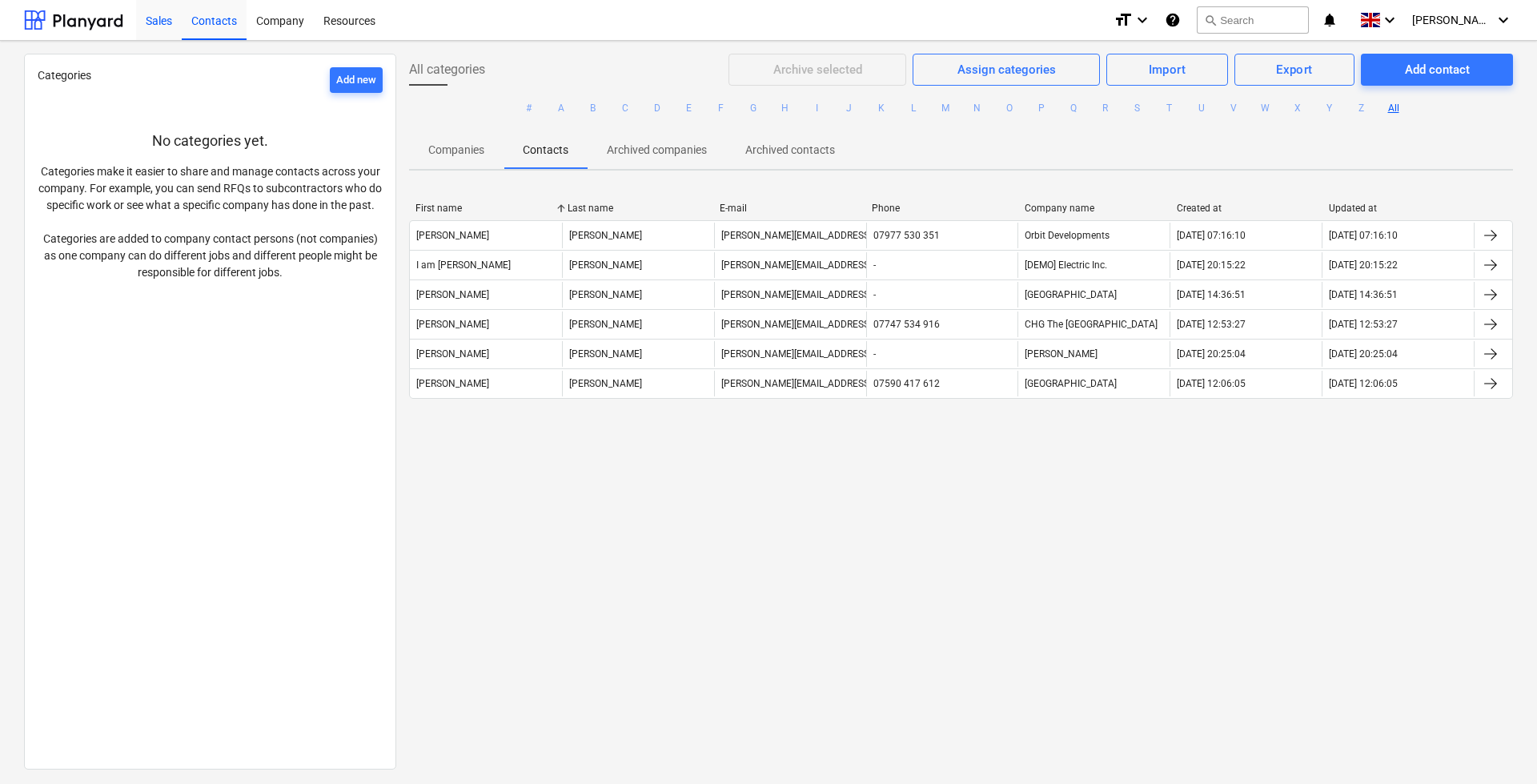
click at [158, 23] on div "Sales" at bounding box center [159, 19] width 45 height 40
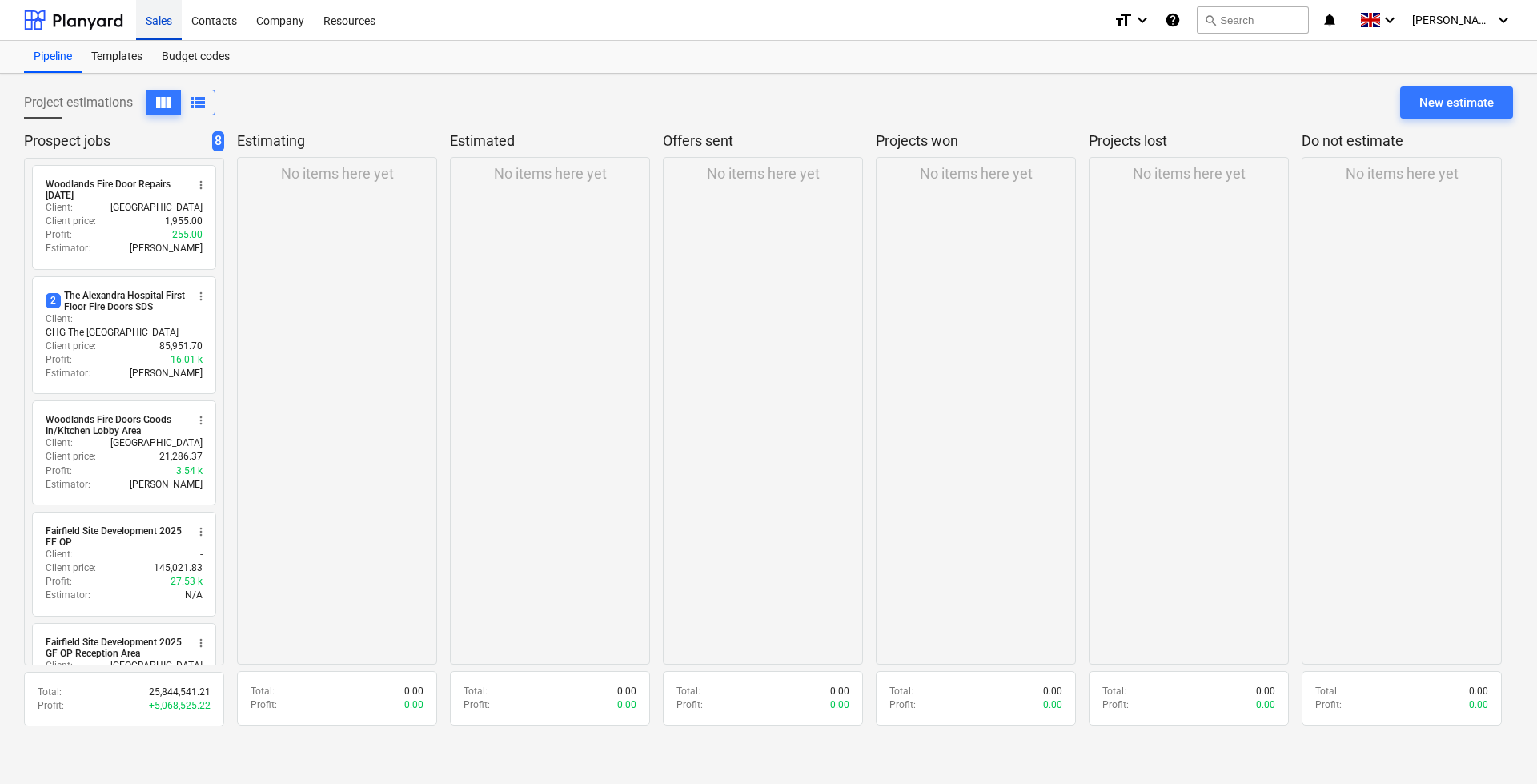
click at [162, 18] on div "Sales" at bounding box center [159, 19] width 45 height 40
click at [116, 58] on div "Templates" at bounding box center [116, 56] width 70 height 32
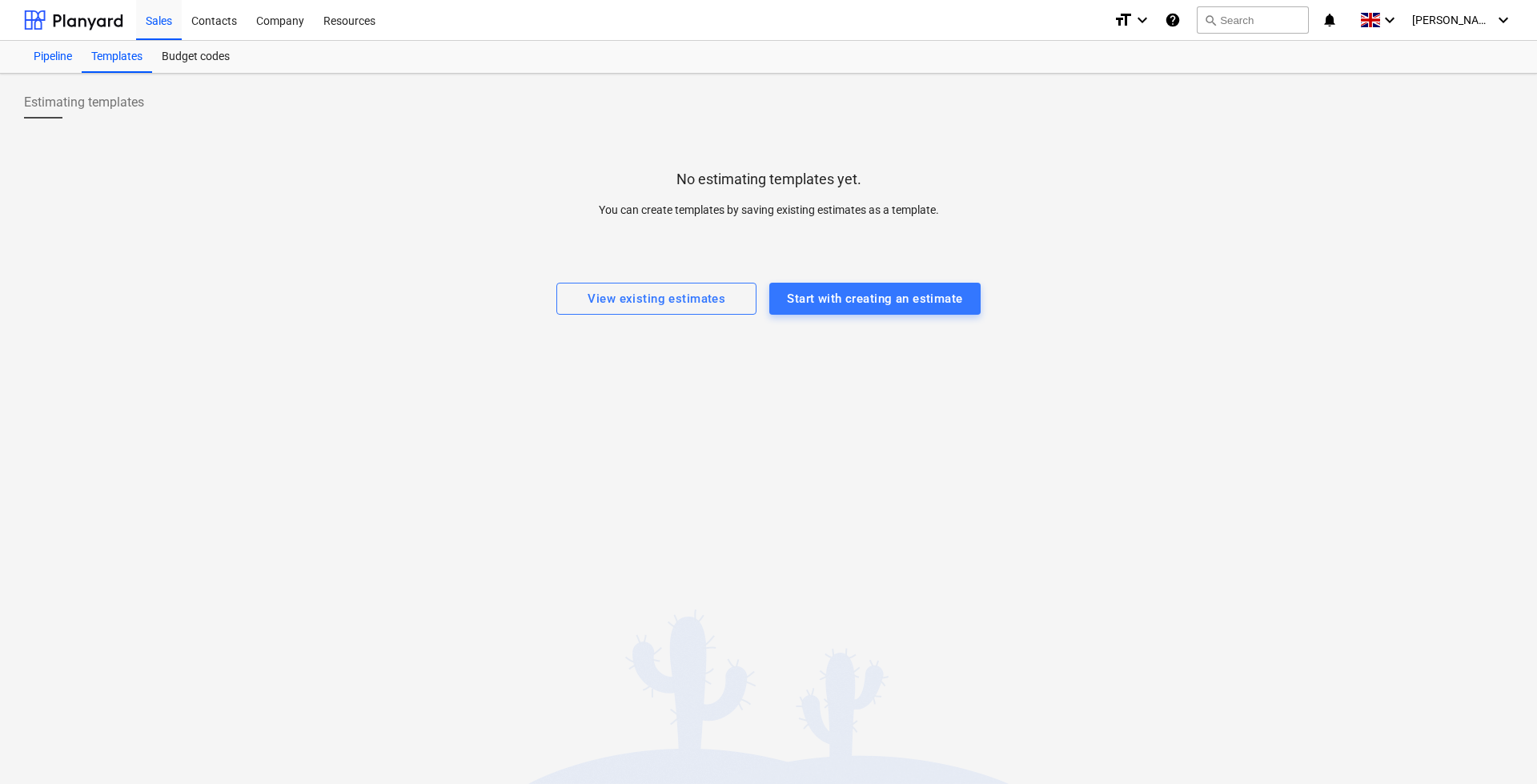
click at [65, 44] on div "Pipeline" at bounding box center [52, 56] width 57 height 32
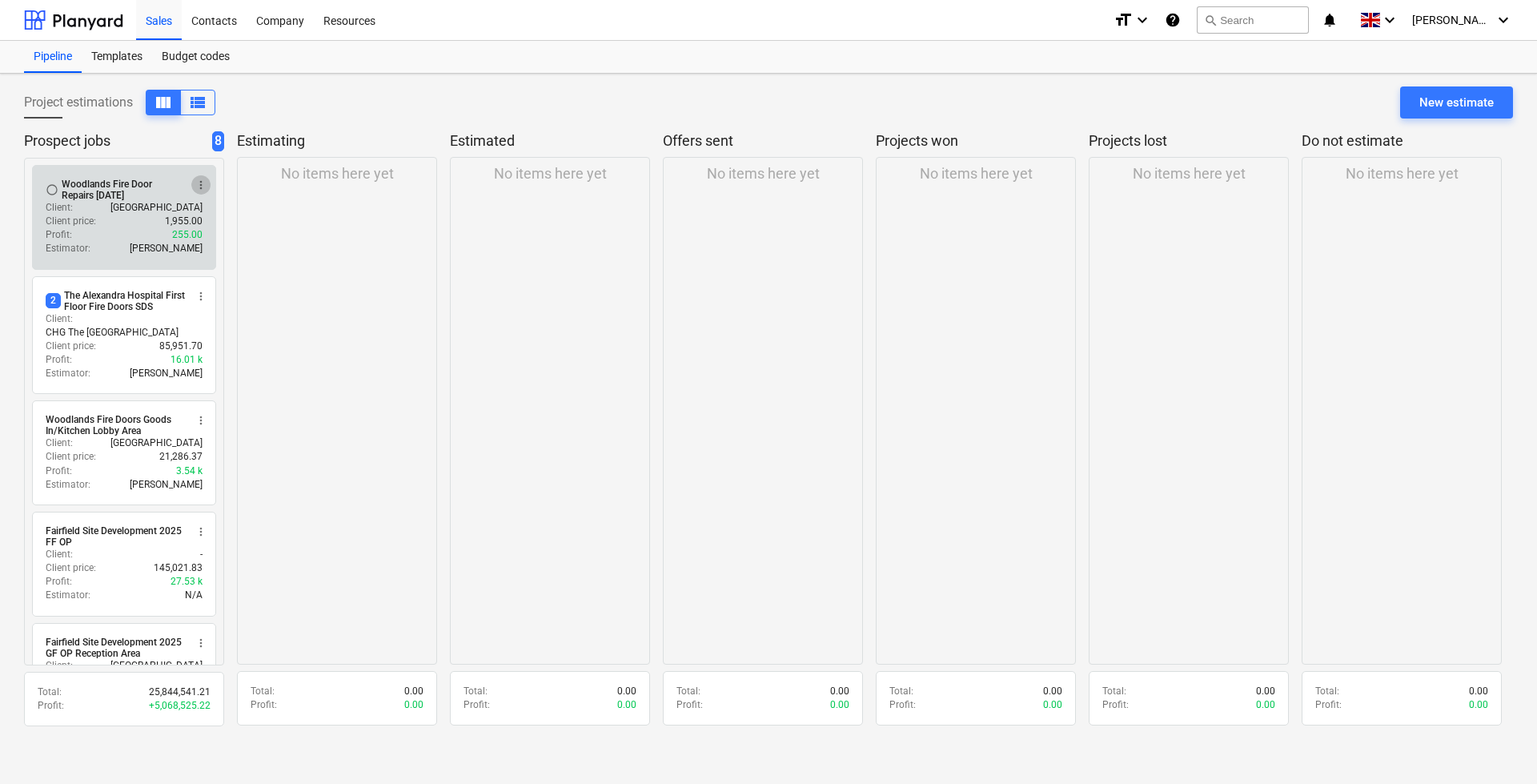
click at [202, 187] on span "more_vert" at bounding box center [200, 184] width 13 height 13
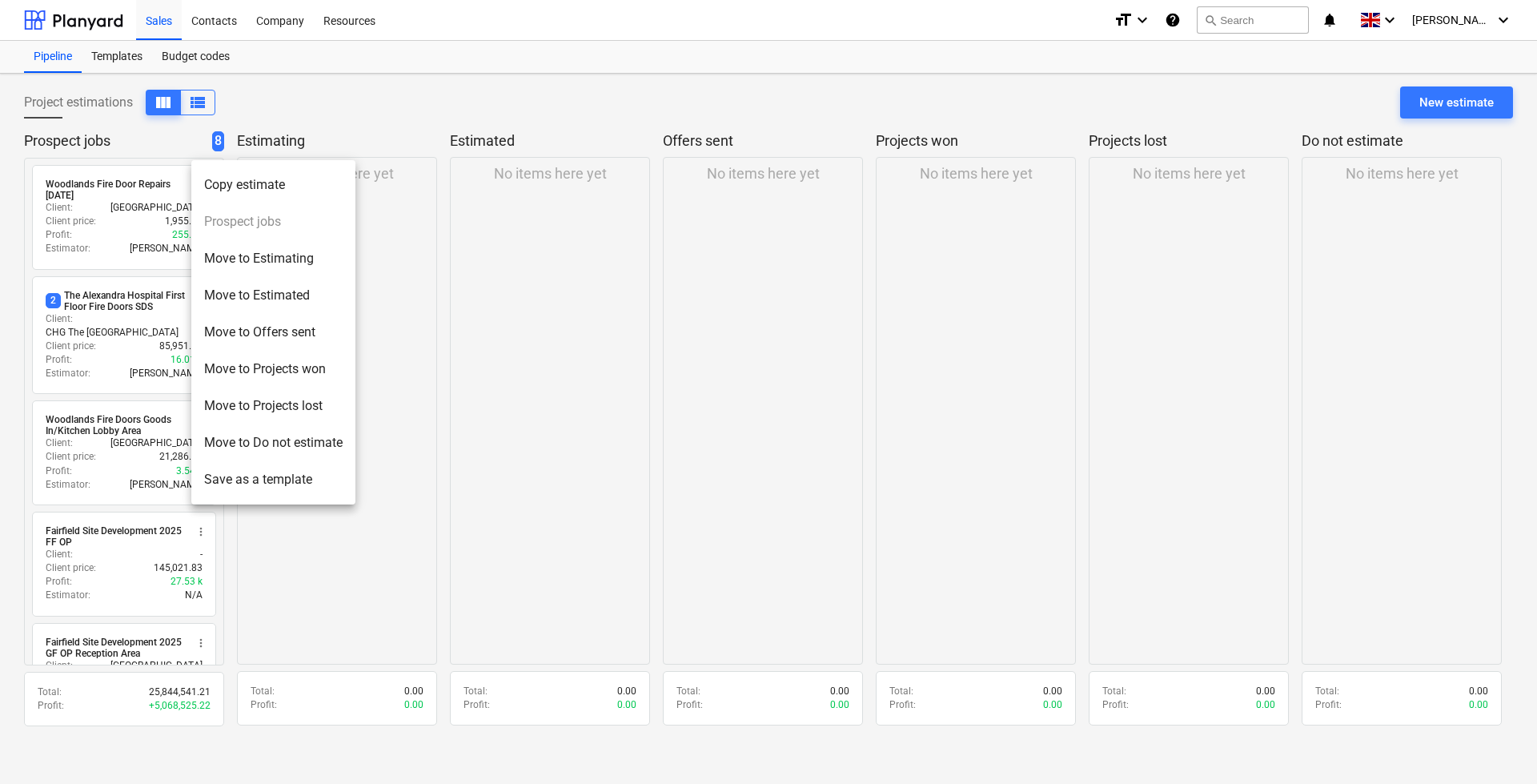
click at [192, 54] on div at bounding box center [768, 392] width 1537 height 784
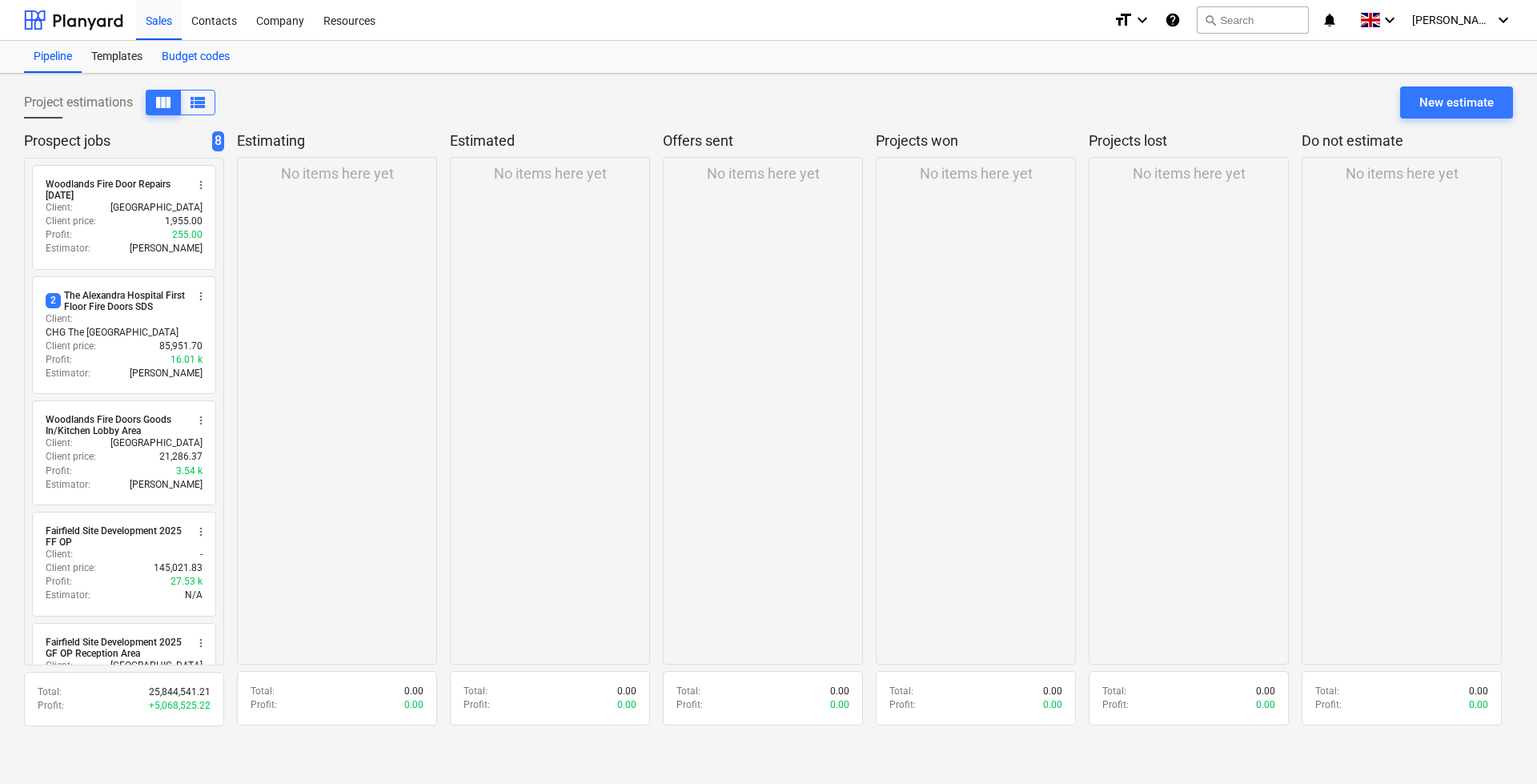
click at [189, 57] on div "Budget codes" at bounding box center [195, 56] width 87 height 32
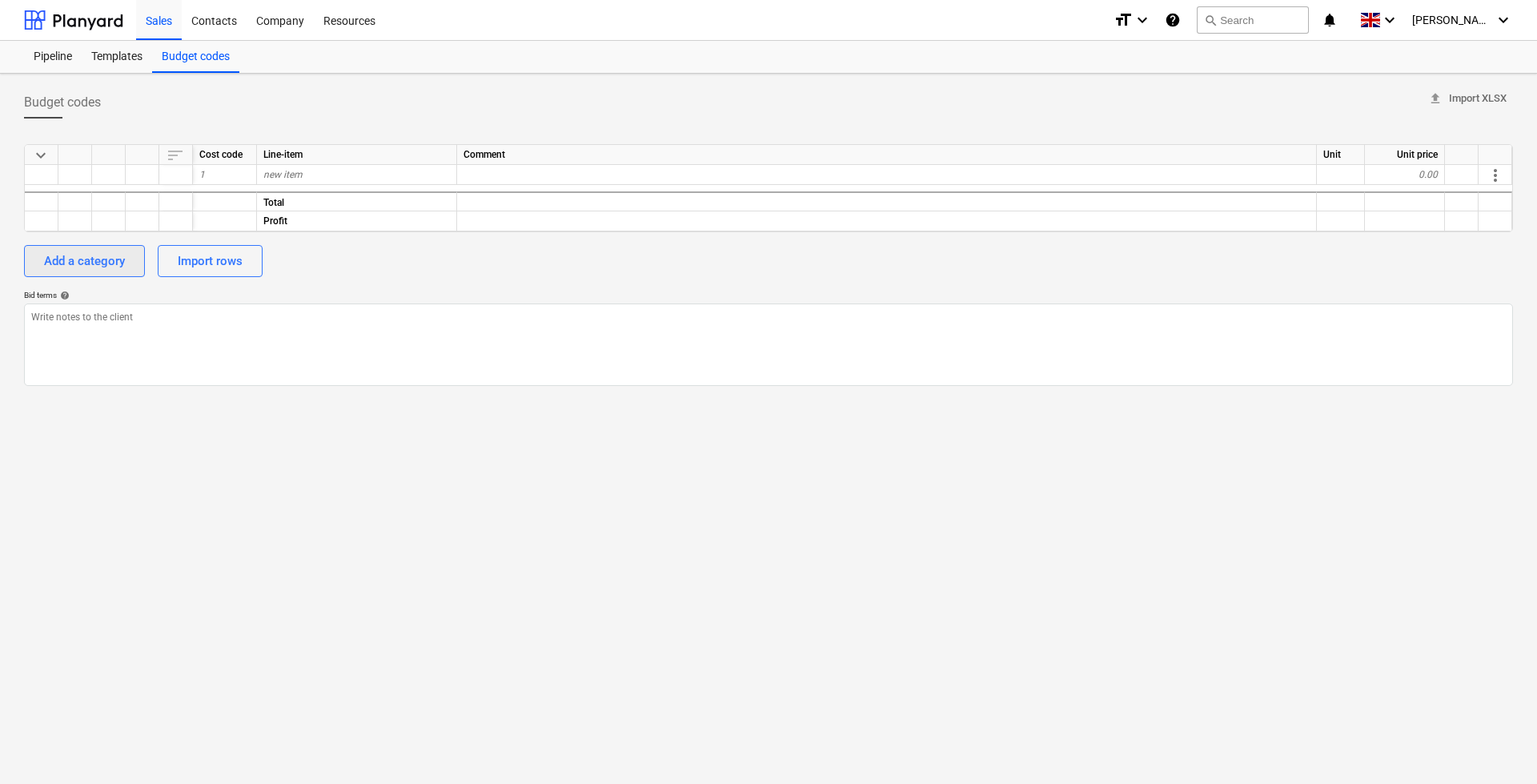
click at [89, 260] on div "Add a category" at bounding box center [85, 260] width 81 height 21
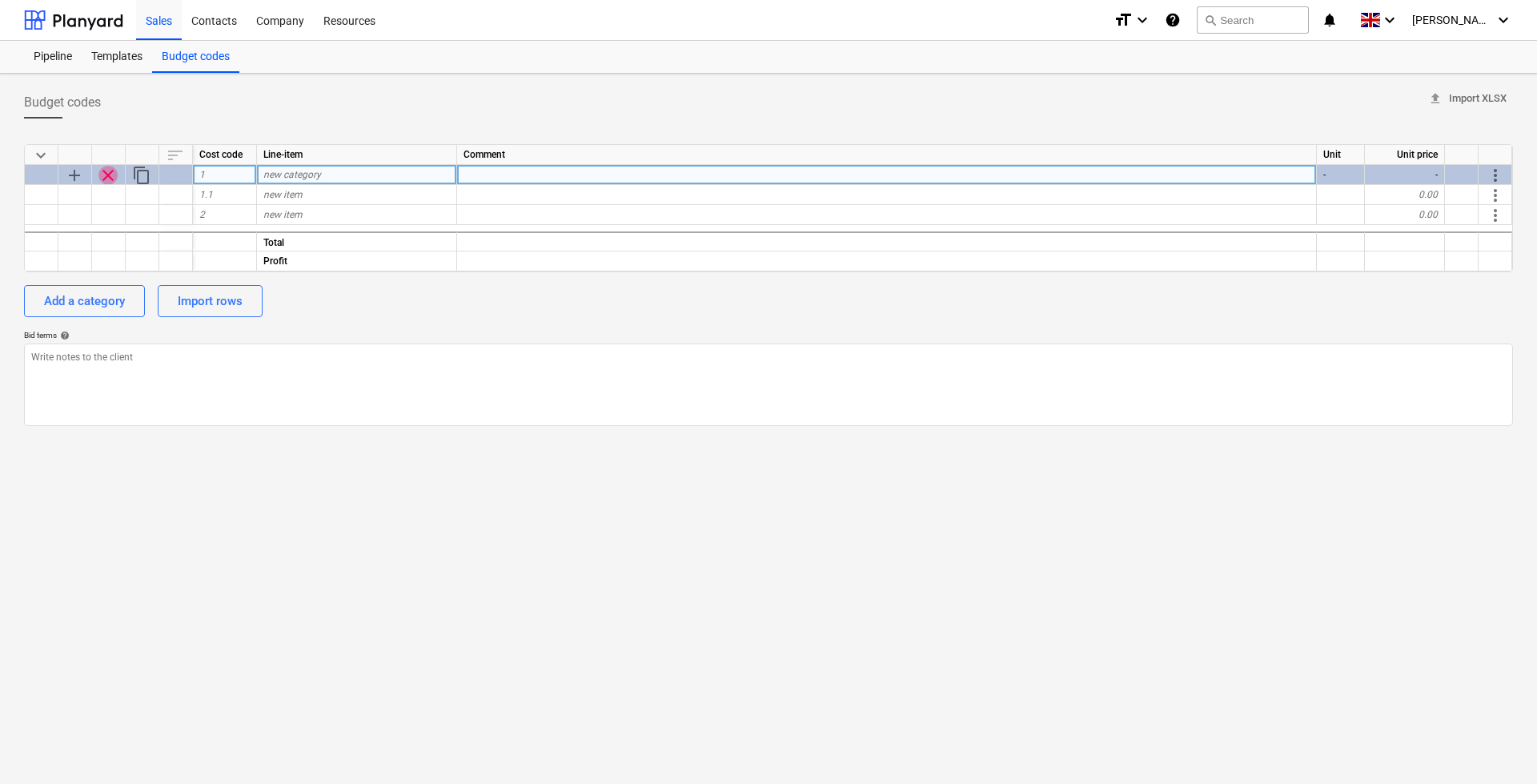
click at [108, 178] on span "clear" at bounding box center [108, 175] width 19 height 19
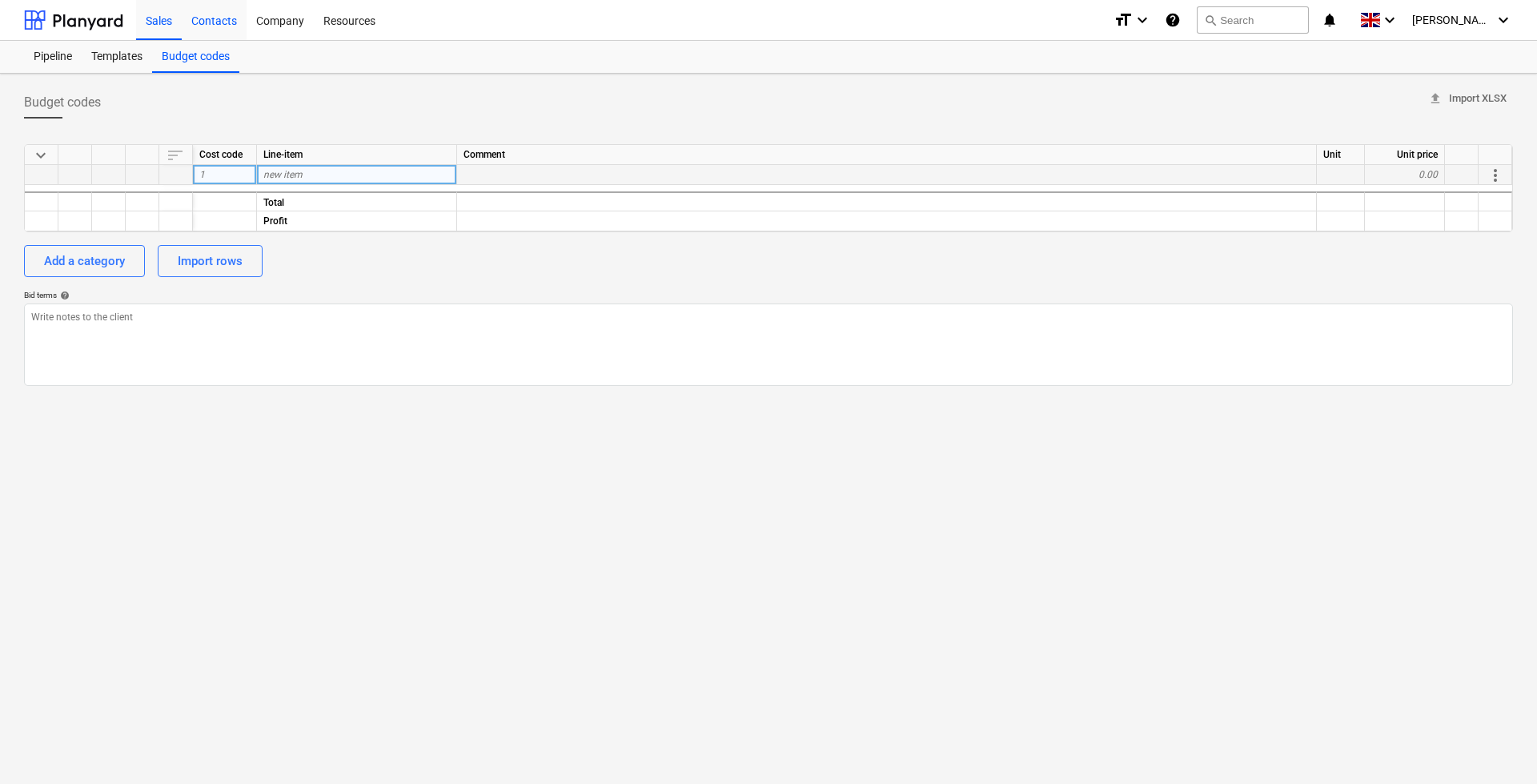
click at [222, 18] on div "Contacts" at bounding box center [214, 19] width 65 height 40
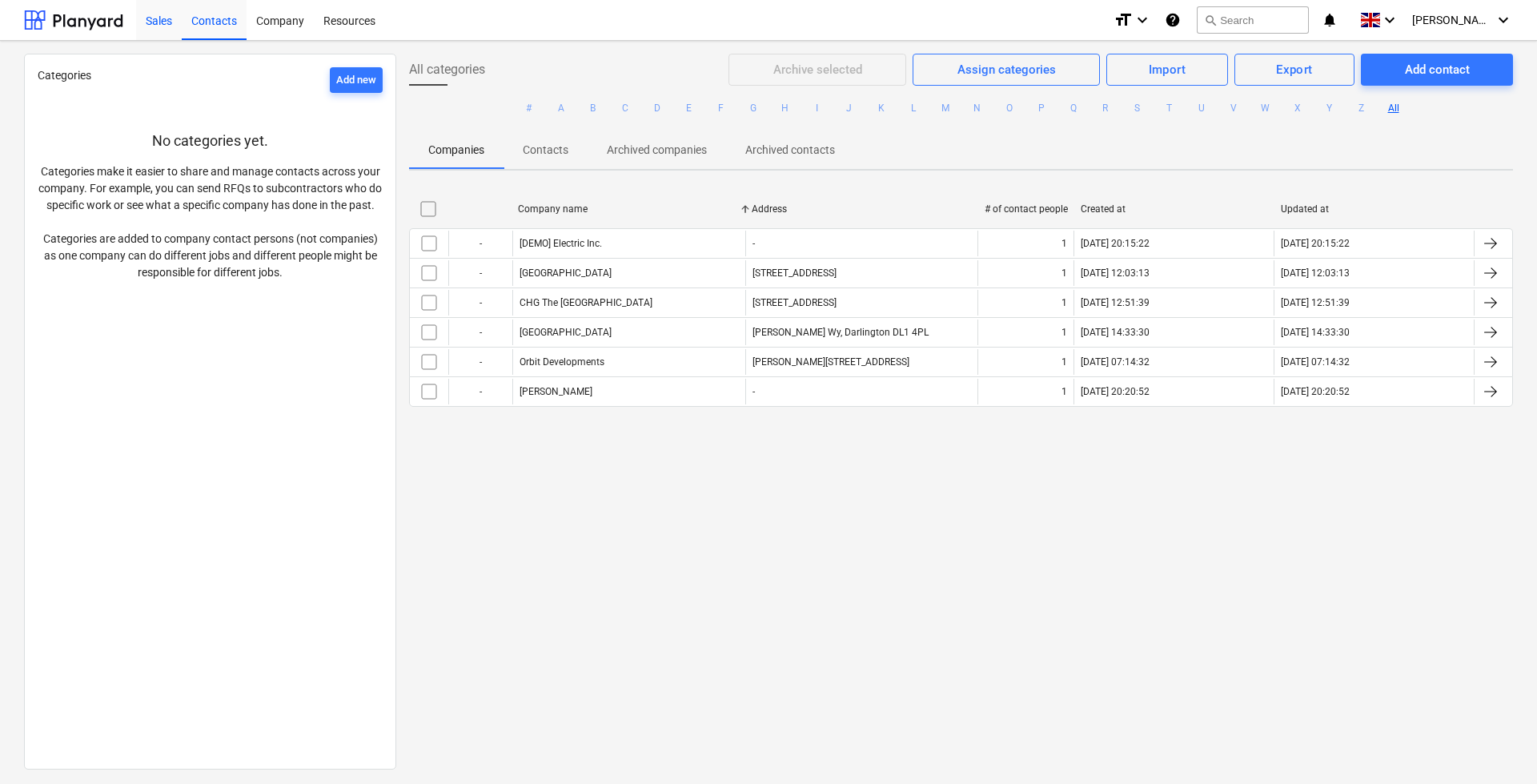
click at [156, 17] on div "Sales" at bounding box center [159, 19] width 45 height 40
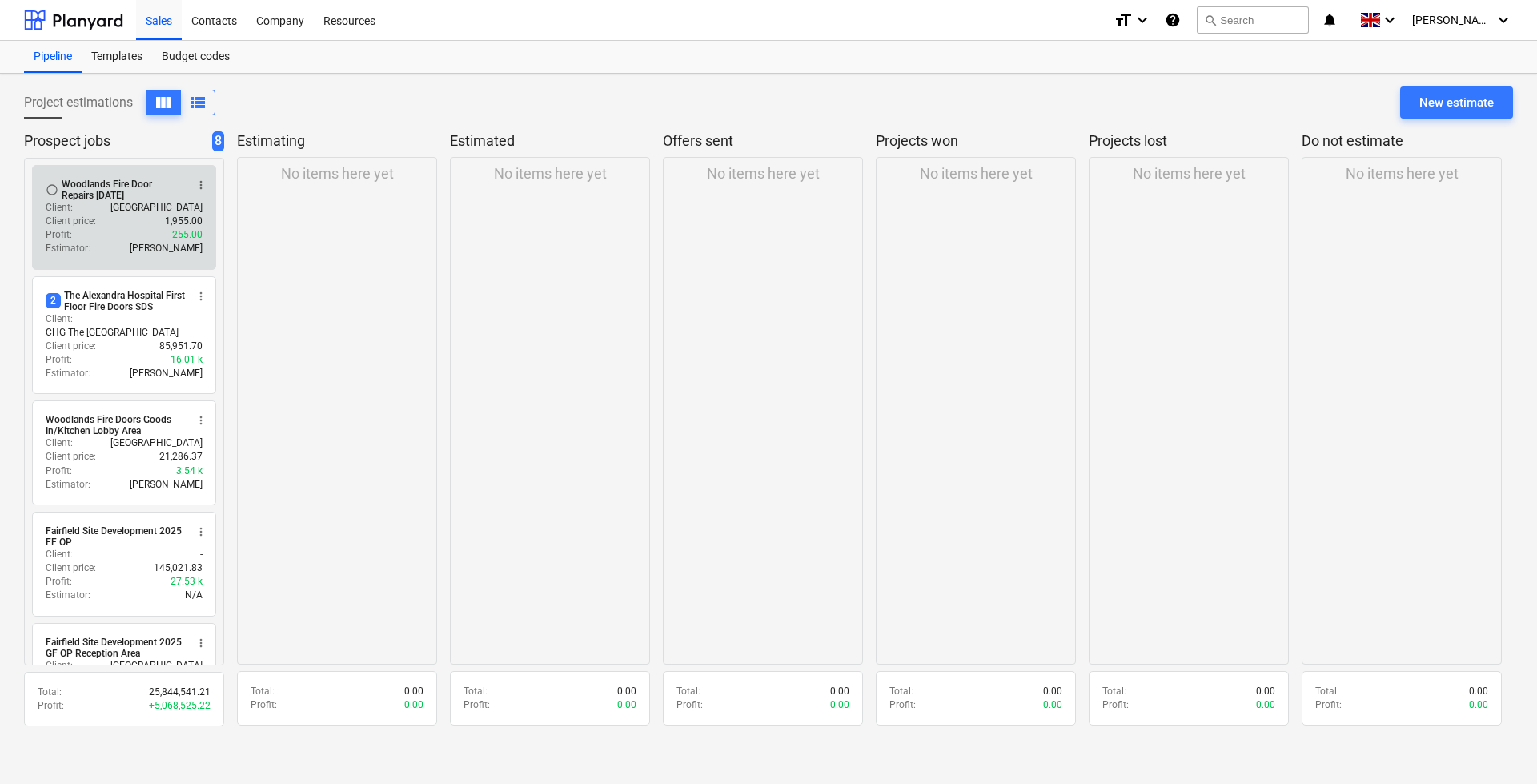
click at [204, 184] on span "more_vert" at bounding box center [200, 184] width 13 height 13
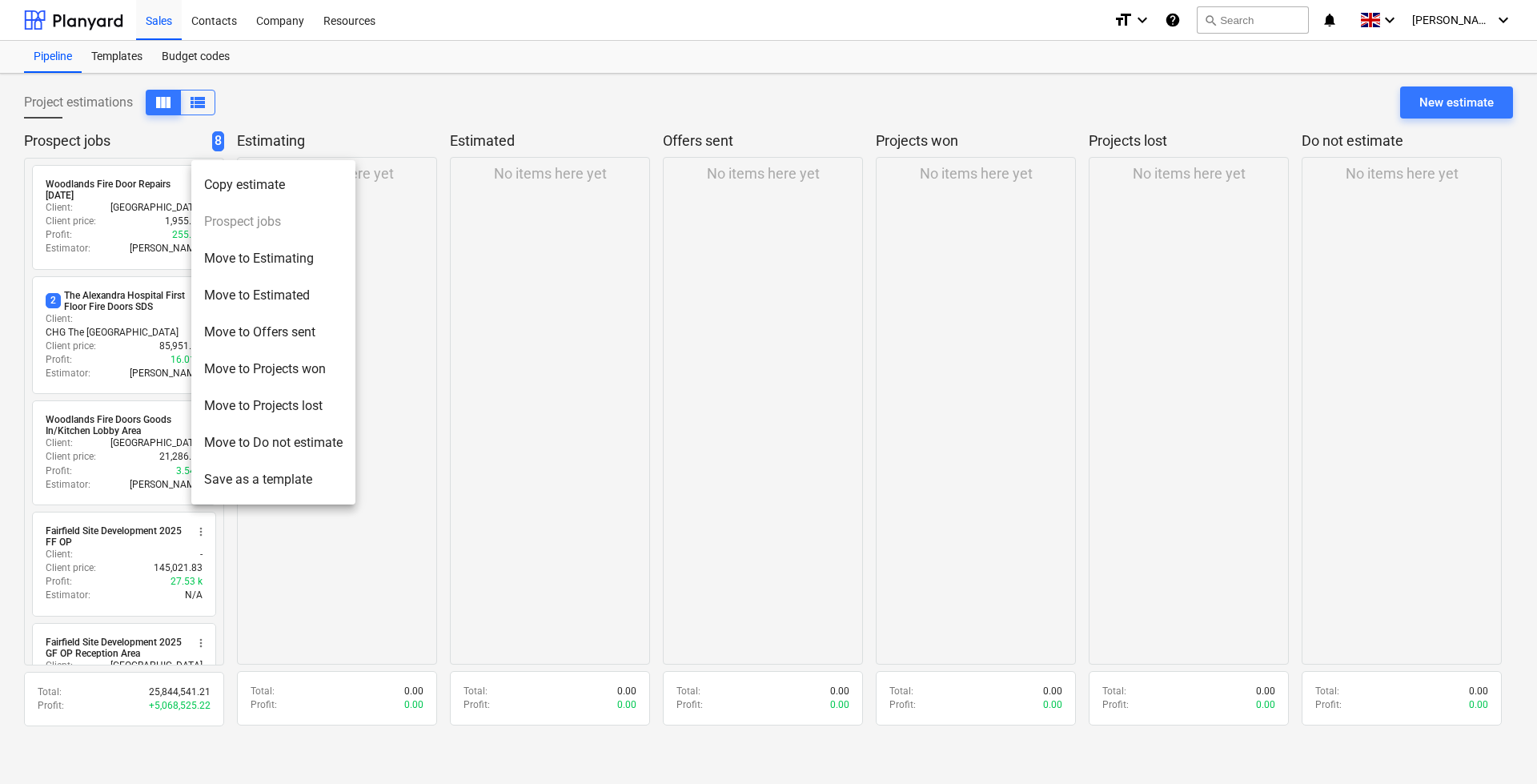
click at [265, 475] on li "Save as a template" at bounding box center [273, 478] width 164 height 36
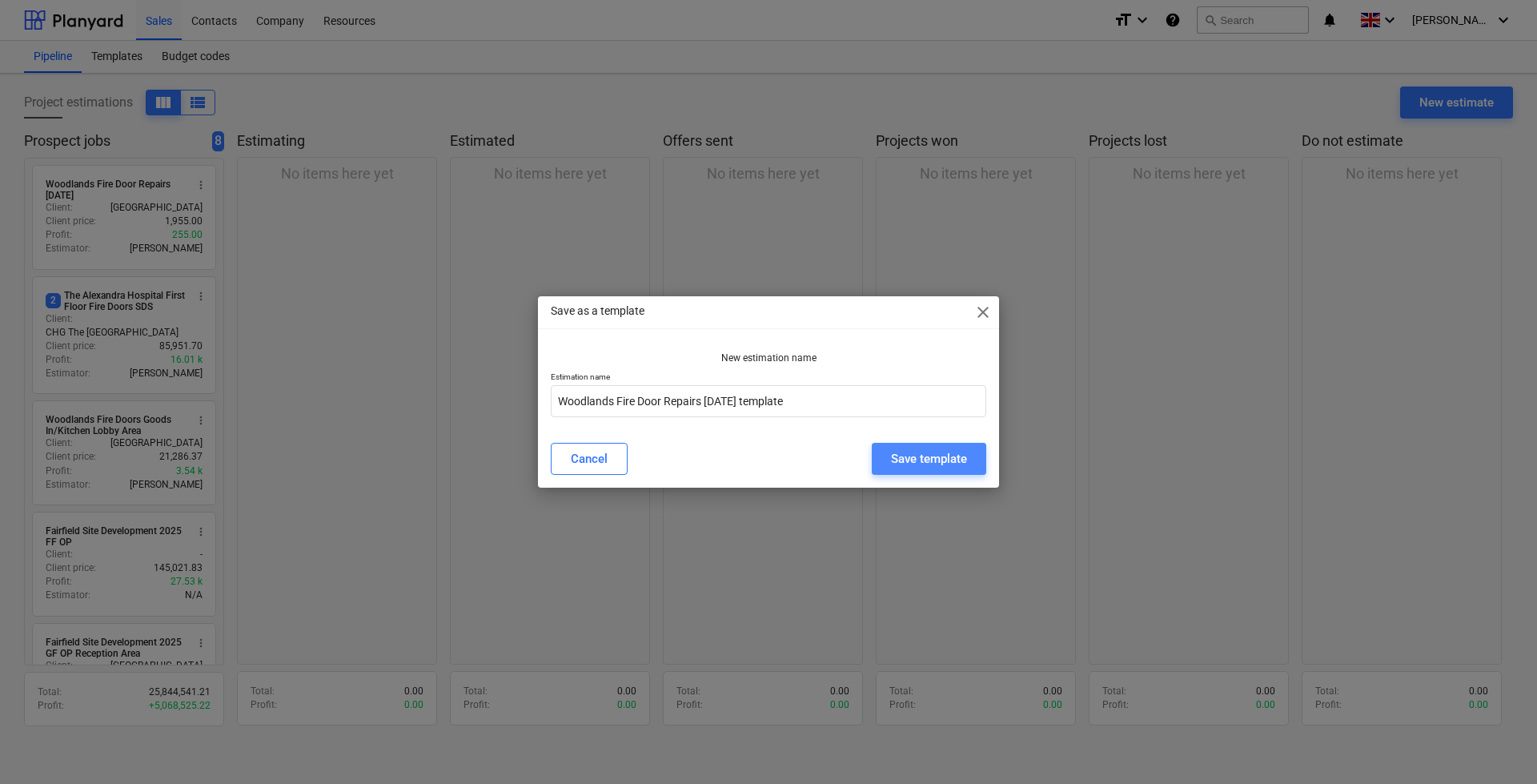
click at [914, 456] on div "Save template" at bounding box center [928, 458] width 76 height 21
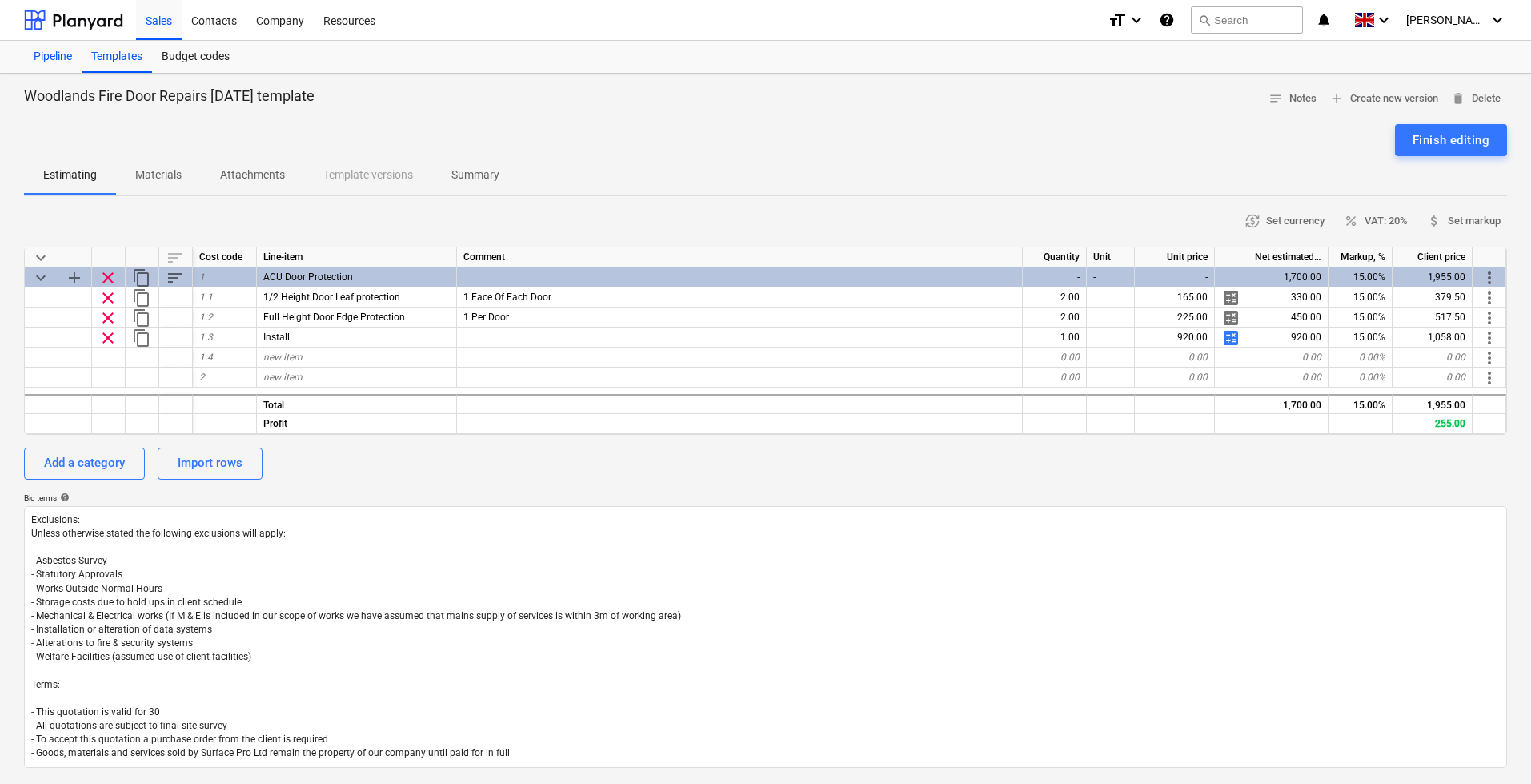
click at [54, 53] on div "Pipeline" at bounding box center [52, 56] width 57 height 32
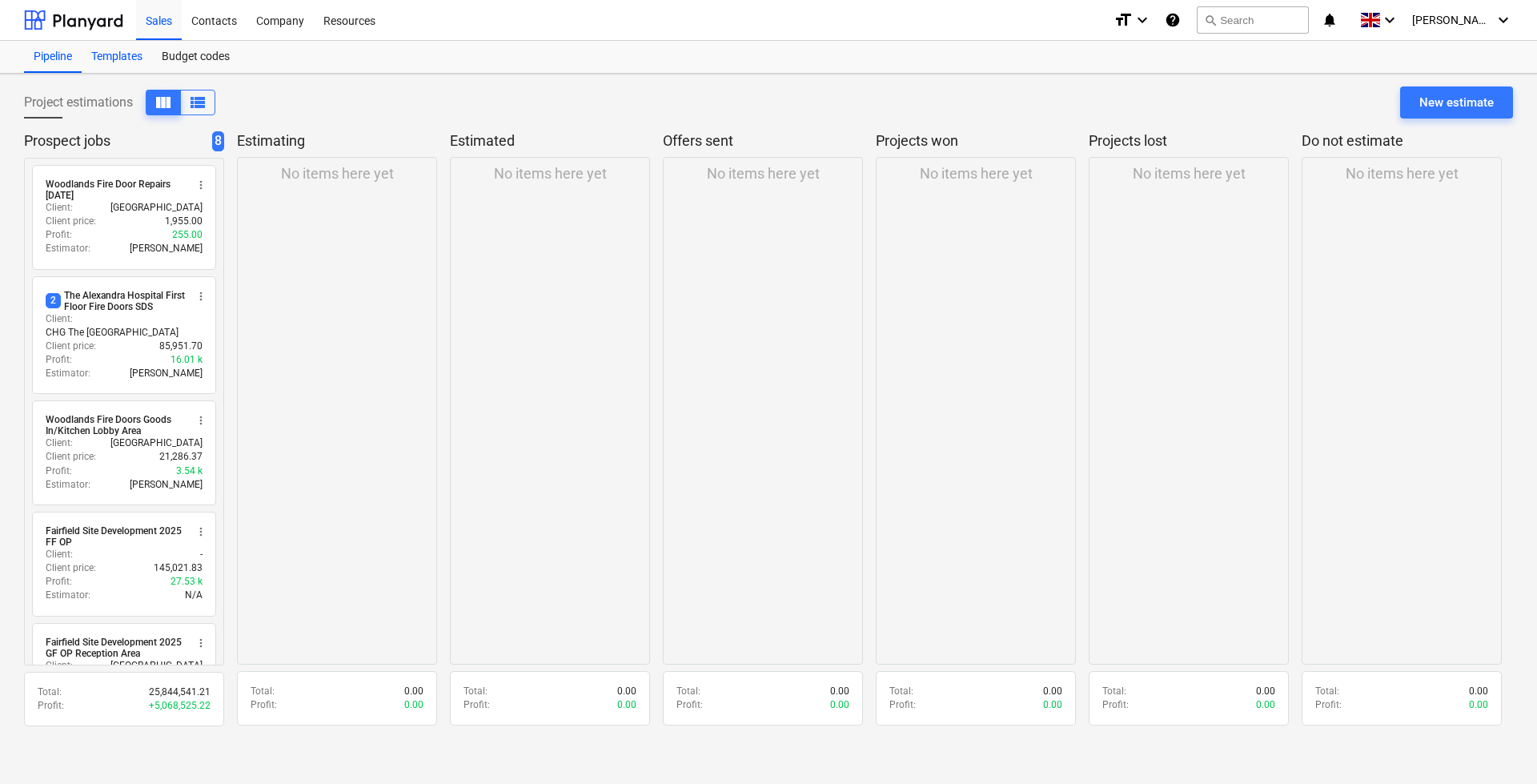
click at [125, 51] on div "Templates" at bounding box center [116, 56] width 70 height 32
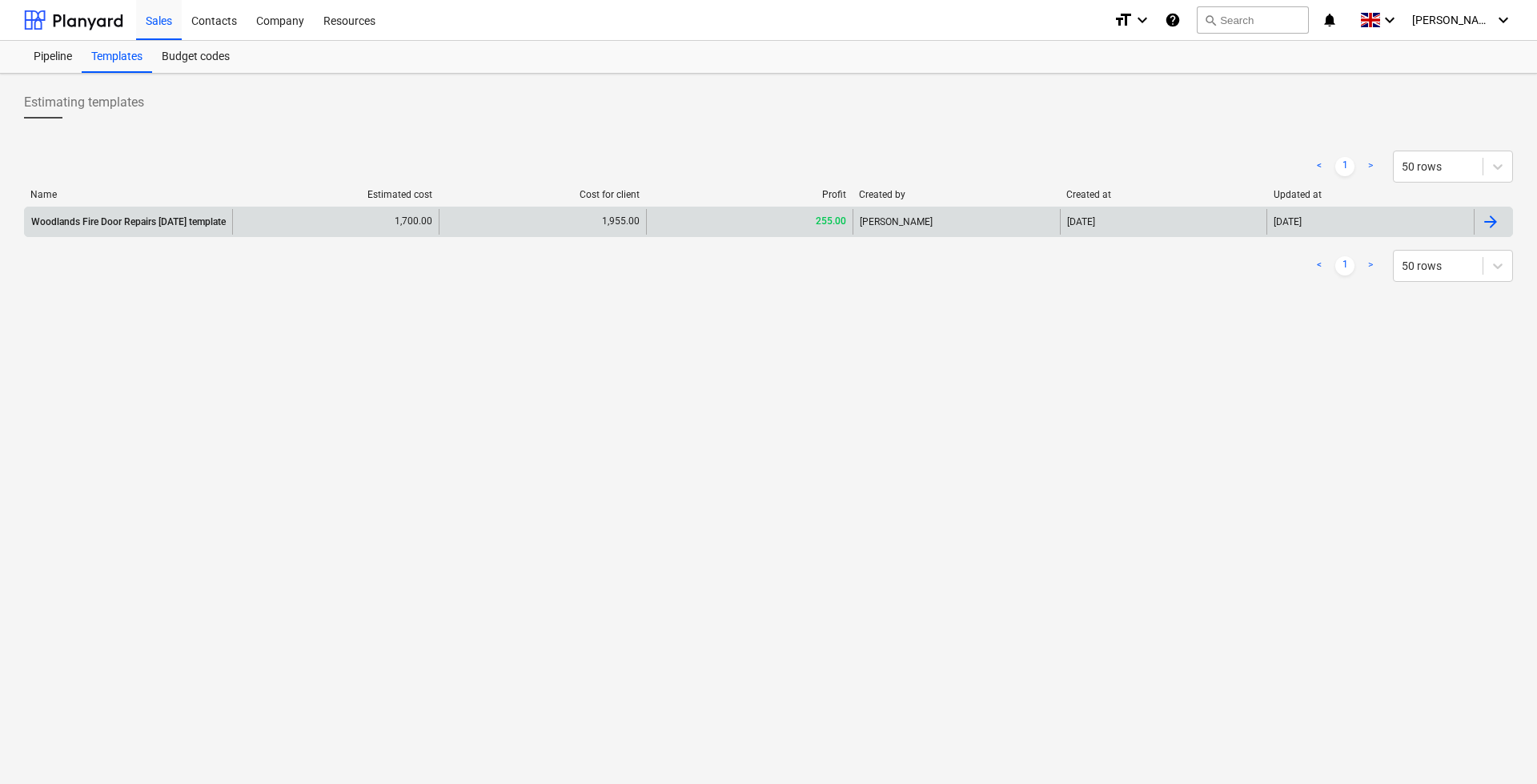
click at [166, 219] on div "Woodlands Fire Door Repairs [DATE] template" at bounding box center [128, 221] width 194 height 11
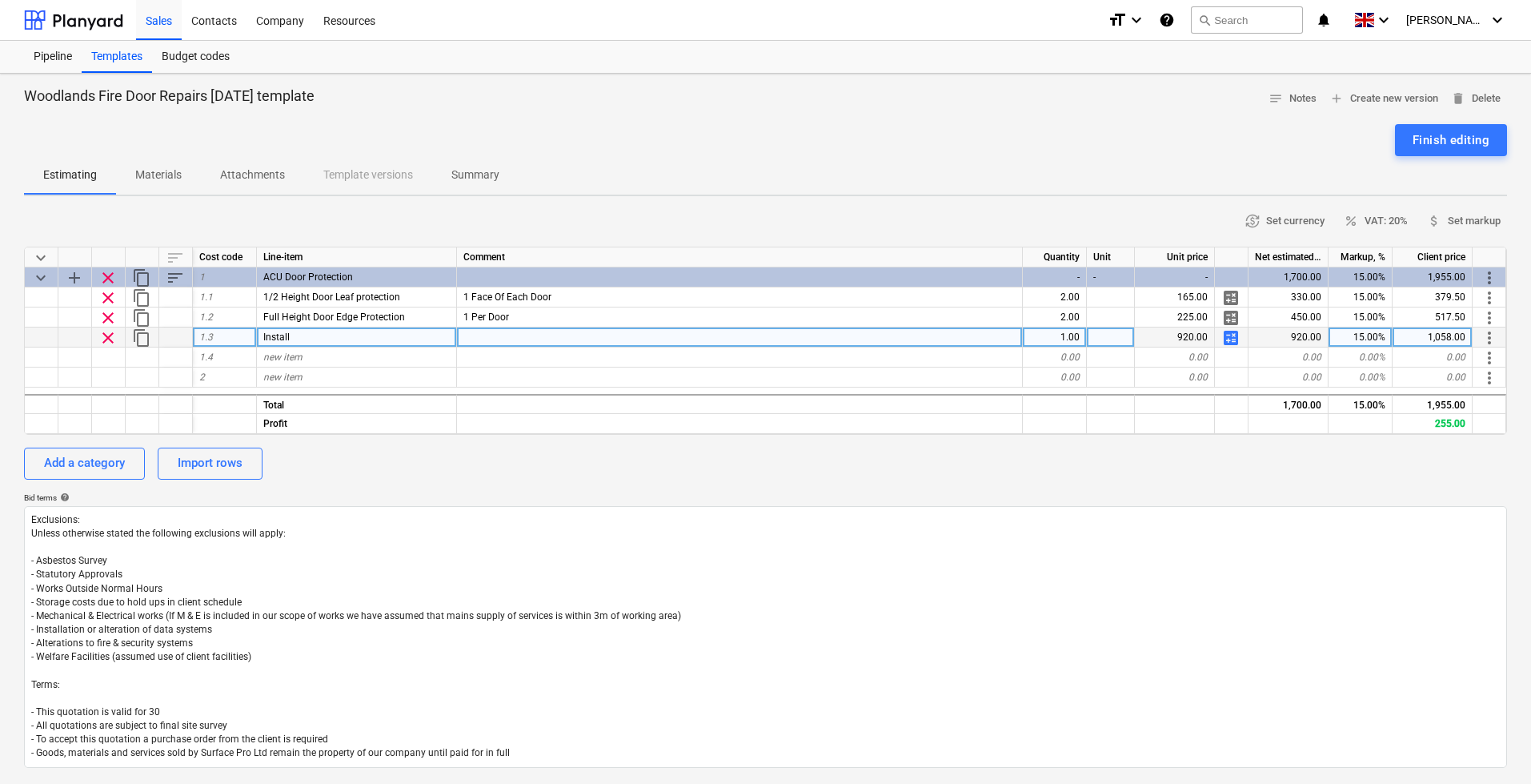
click at [115, 340] on span "clear" at bounding box center [108, 336] width 19 height 19
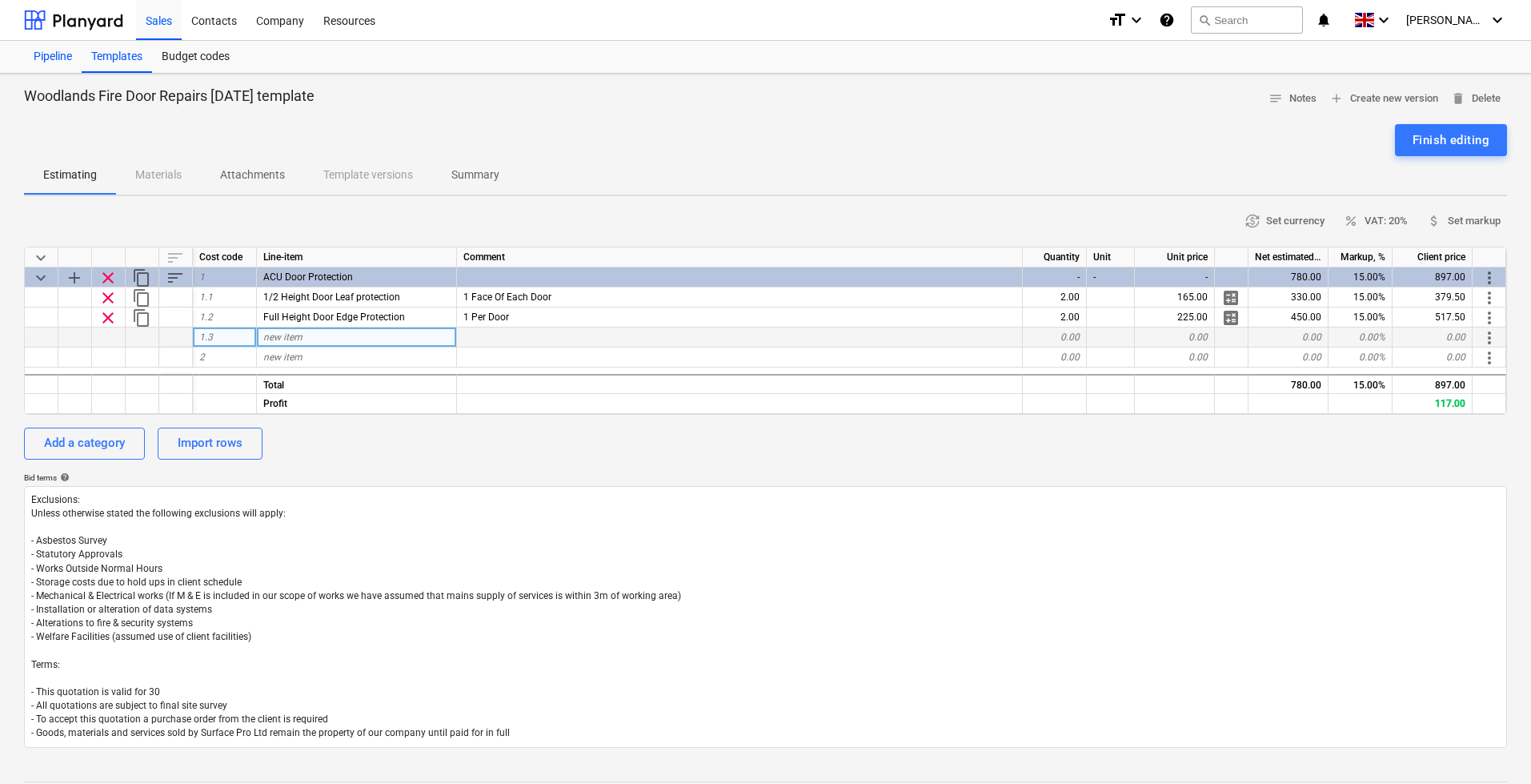
click at [49, 56] on div "Pipeline" at bounding box center [52, 56] width 57 height 32
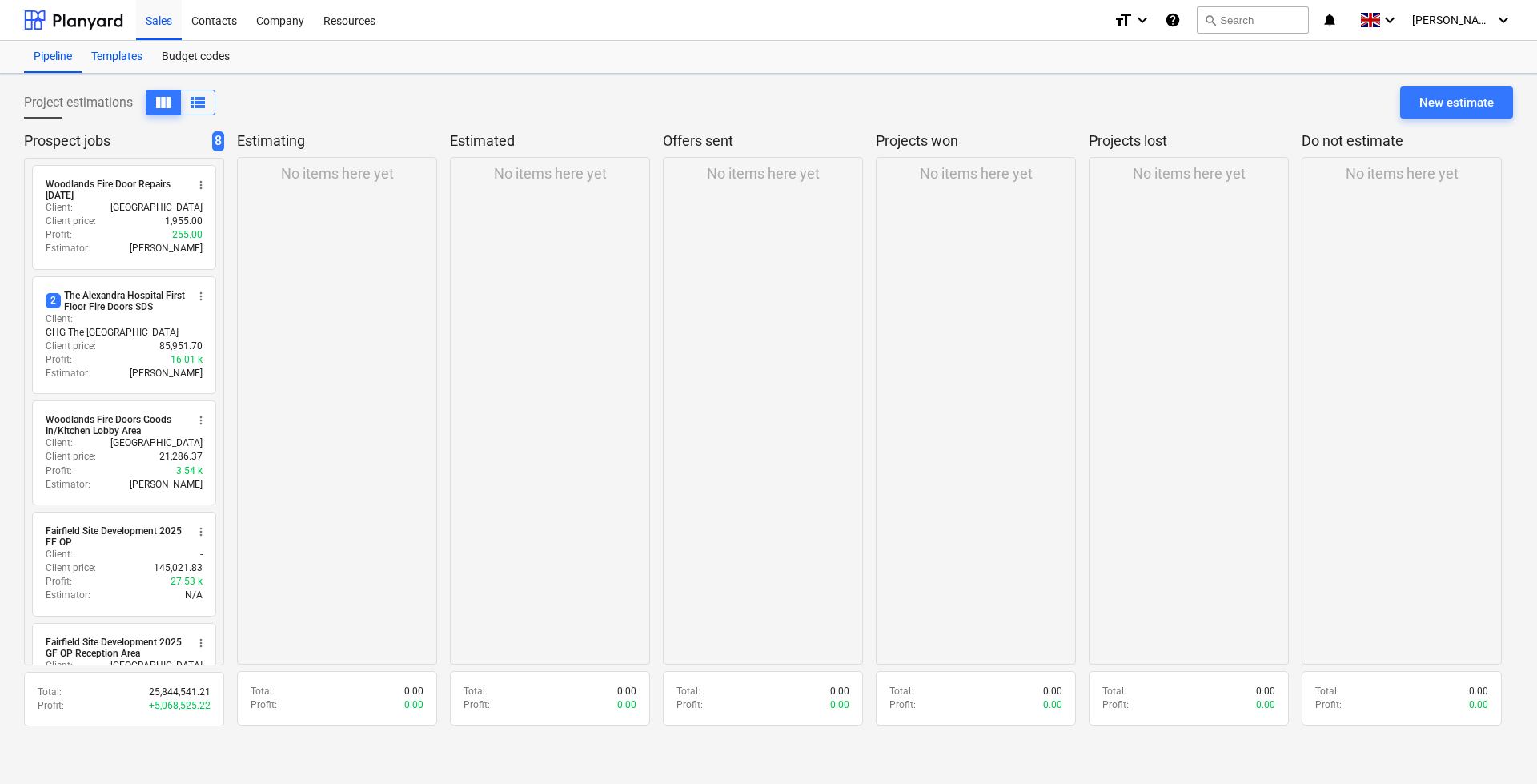
click at [99, 57] on div "Templates" at bounding box center [116, 56] width 70 height 32
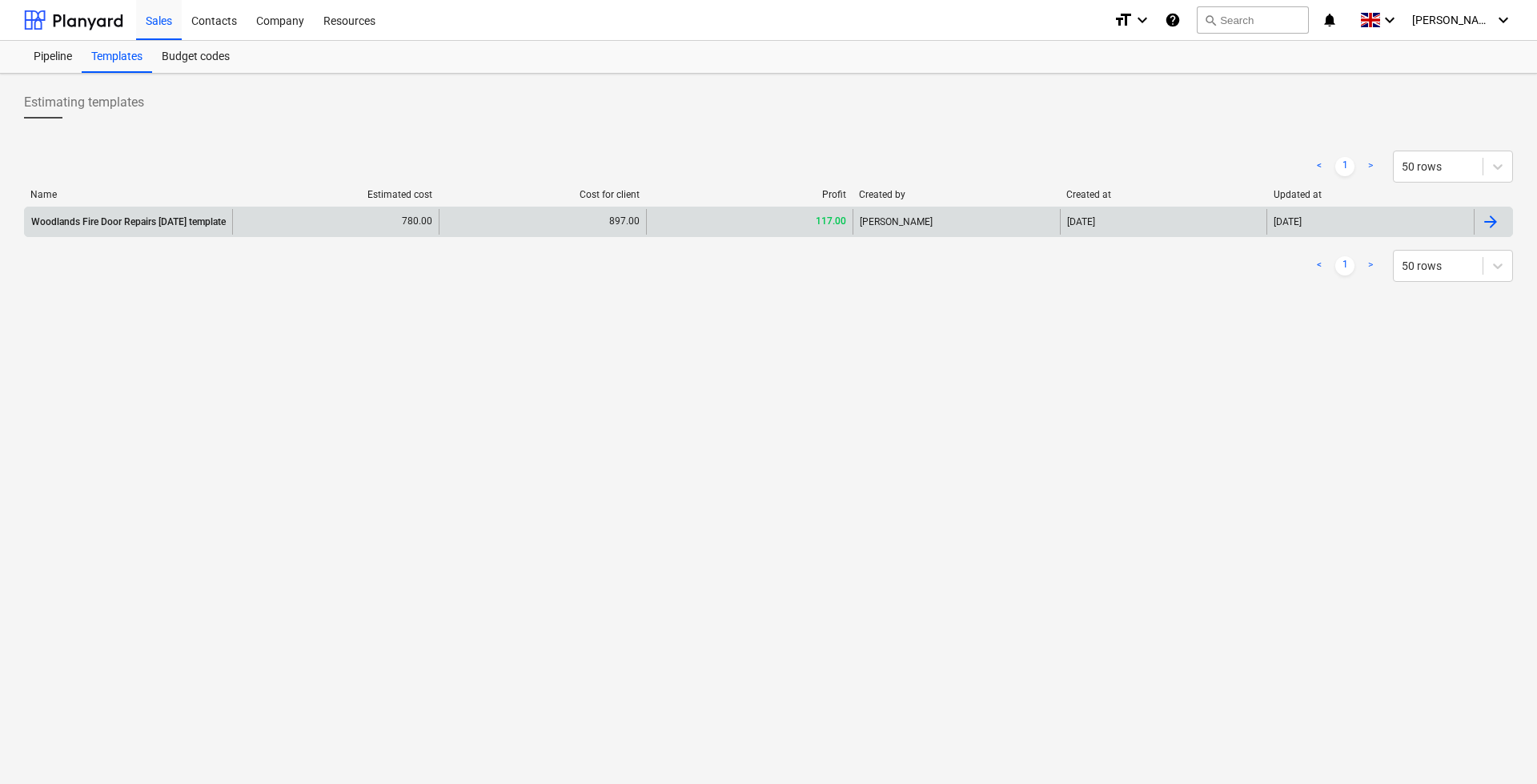
click at [142, 221] on div "Woodlands Fire Door Repairs [DATE] template" at bounding box center [128, 221] width 194 height 11
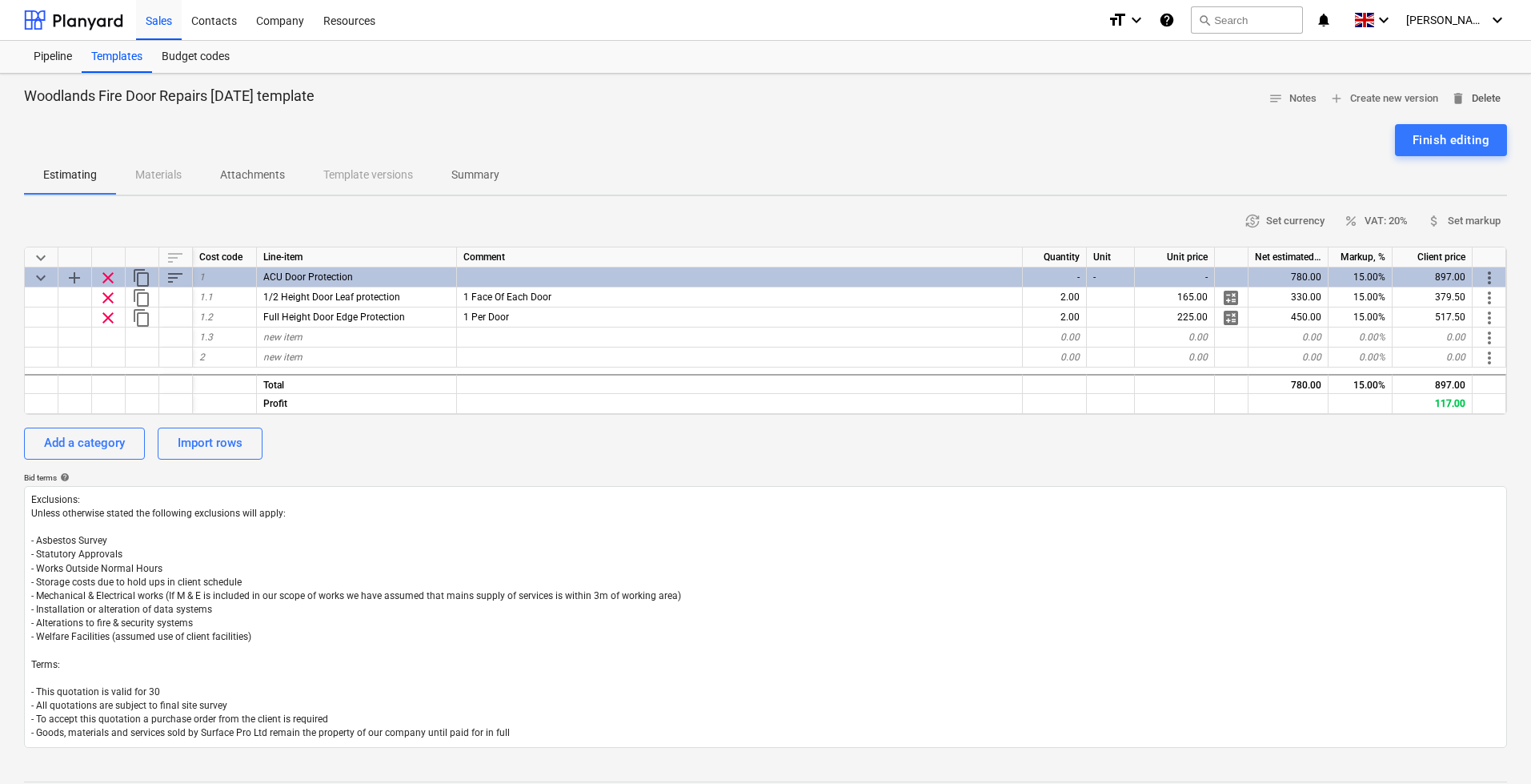
click at [1489, 99] on span "delete Delete" at bounding box center [1476, 99] width 49 height 19
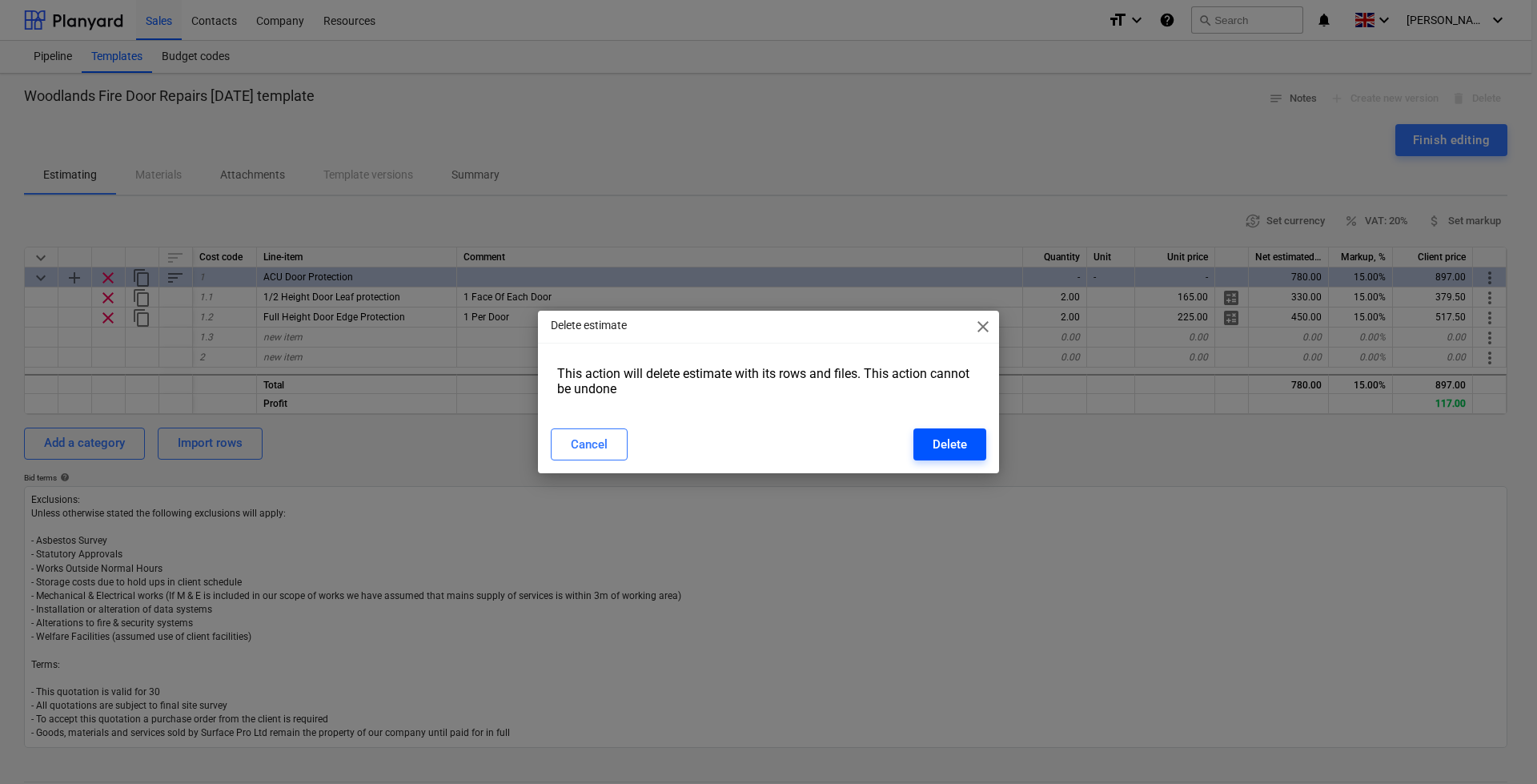
click at [946, 452] on div "Delete" at bounding box center [949, 444] width 35 height 21
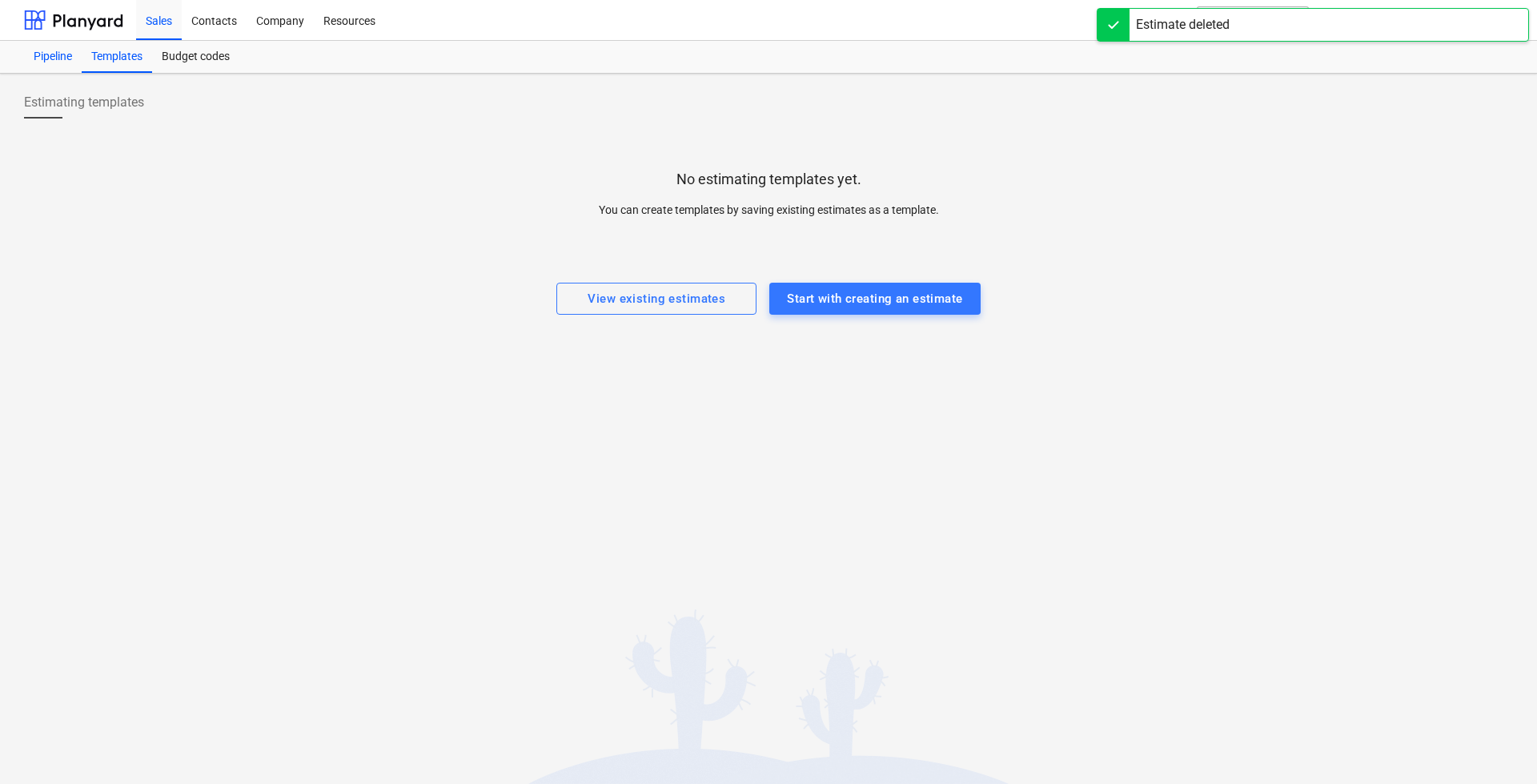
click at [48, 54] on div "Pipeline" at bounding box center [52, 56] width 57 height 32
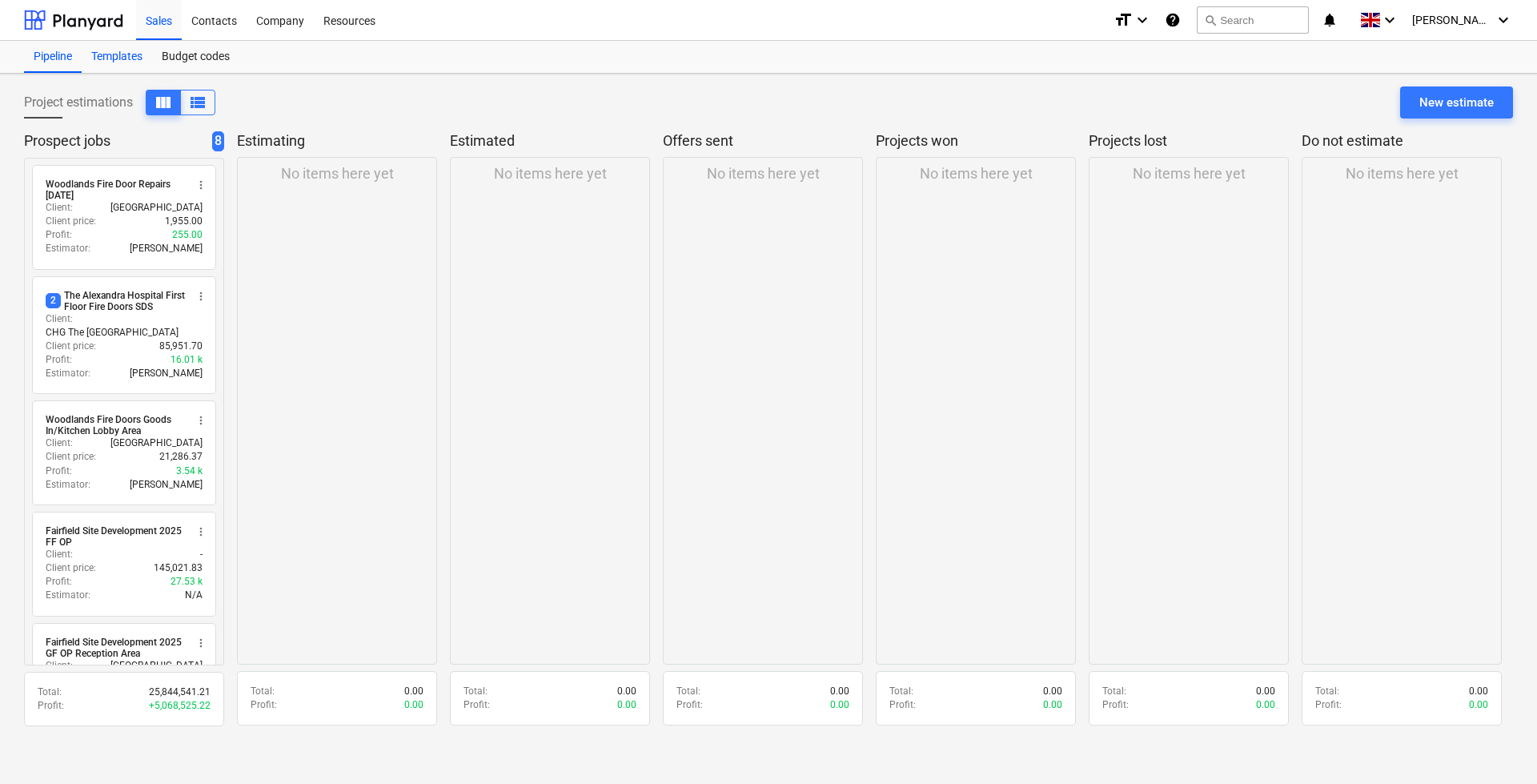
click at [134, 56] on div "Templates" at bounding box center [116, 56] width 70 height 32
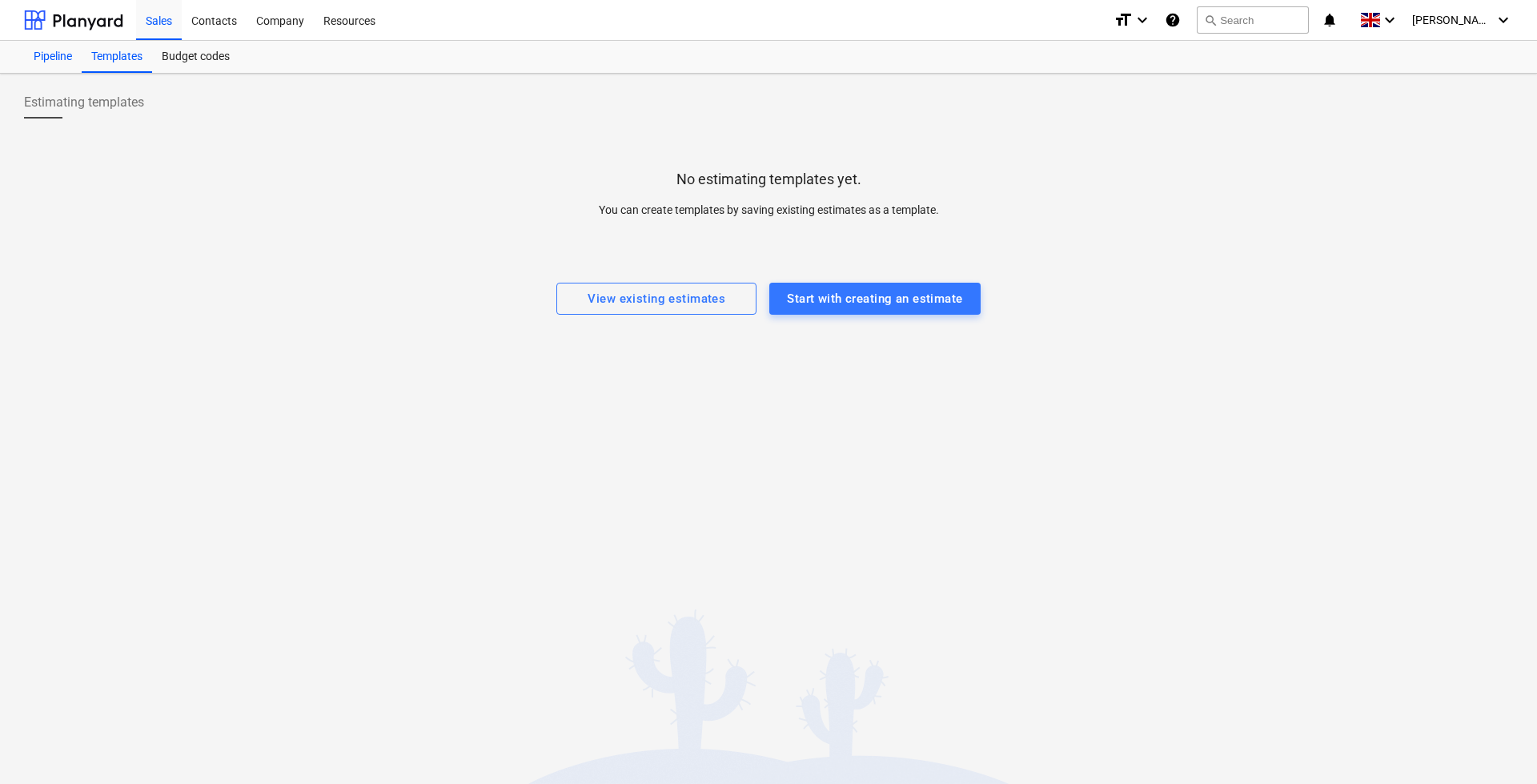
click at [62, 52] on div "Pipeline" at bounding box center [52, 56] width 57 height 32
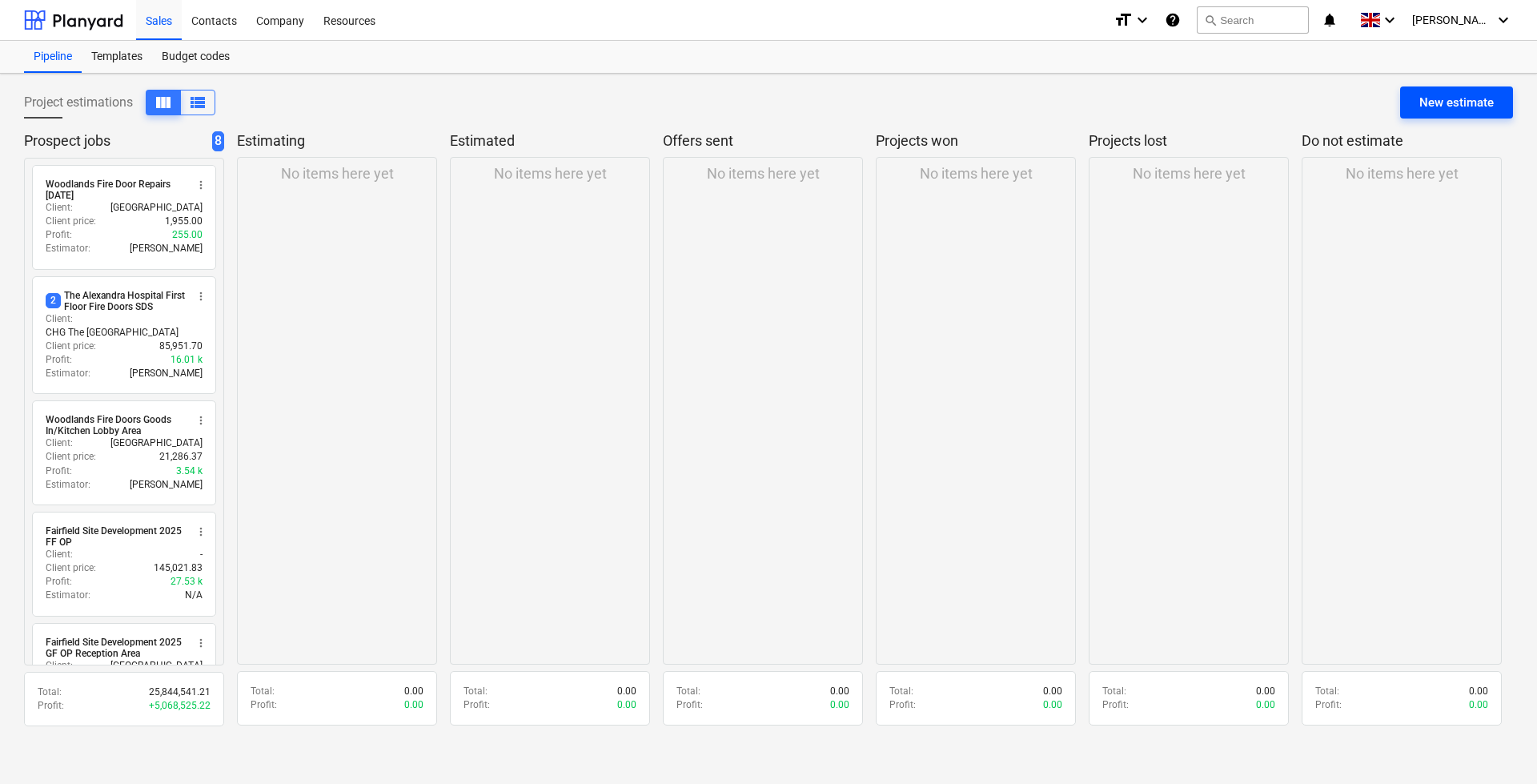
click at [1464, 106] on div "New estimate" at bounding box center [1456, 102] width 74 height 21
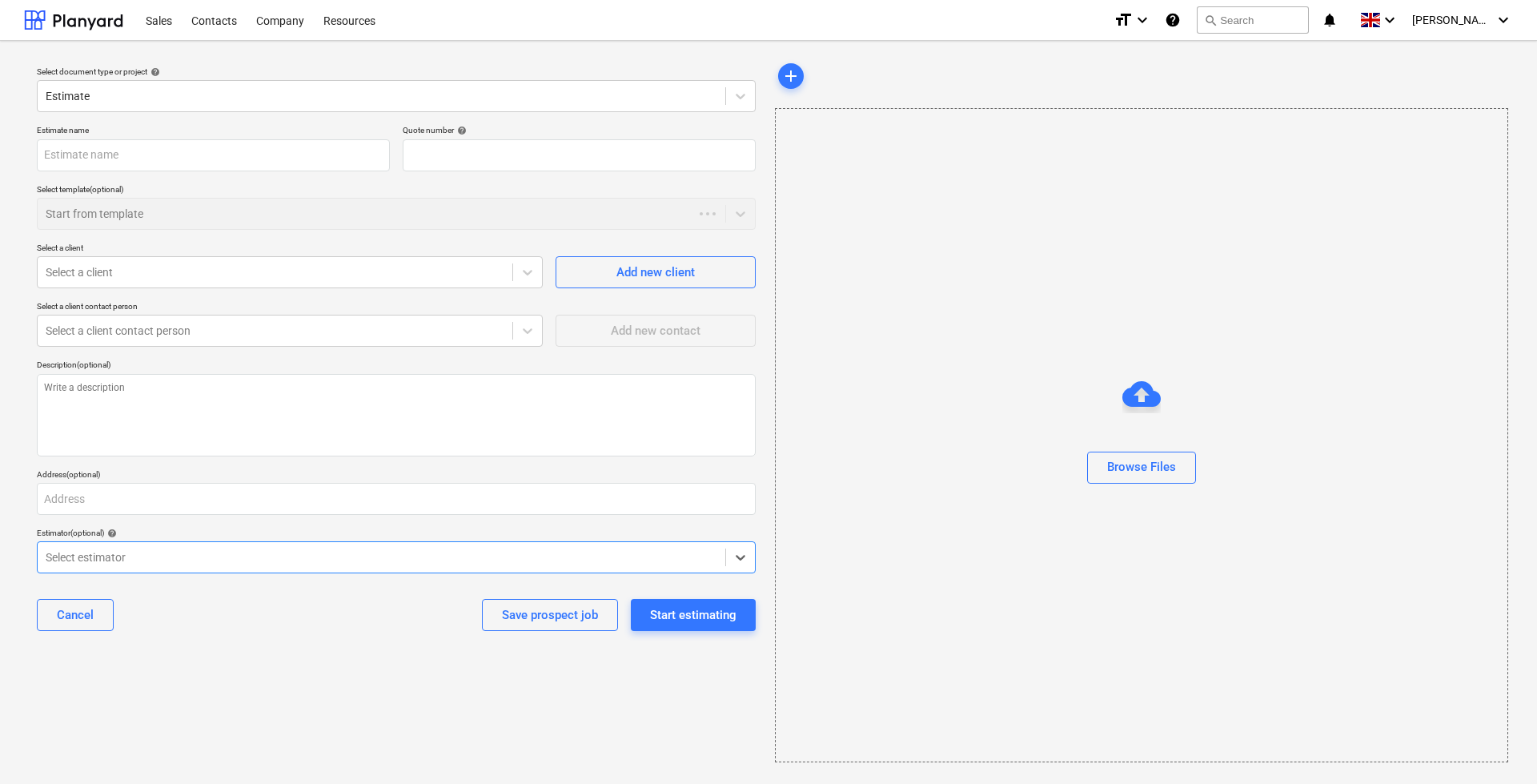
type textarea "x"
type input "QU-0009"
click at [91, 620] on div "Cancel" at bounding box center [75, 614] width 37 height 21
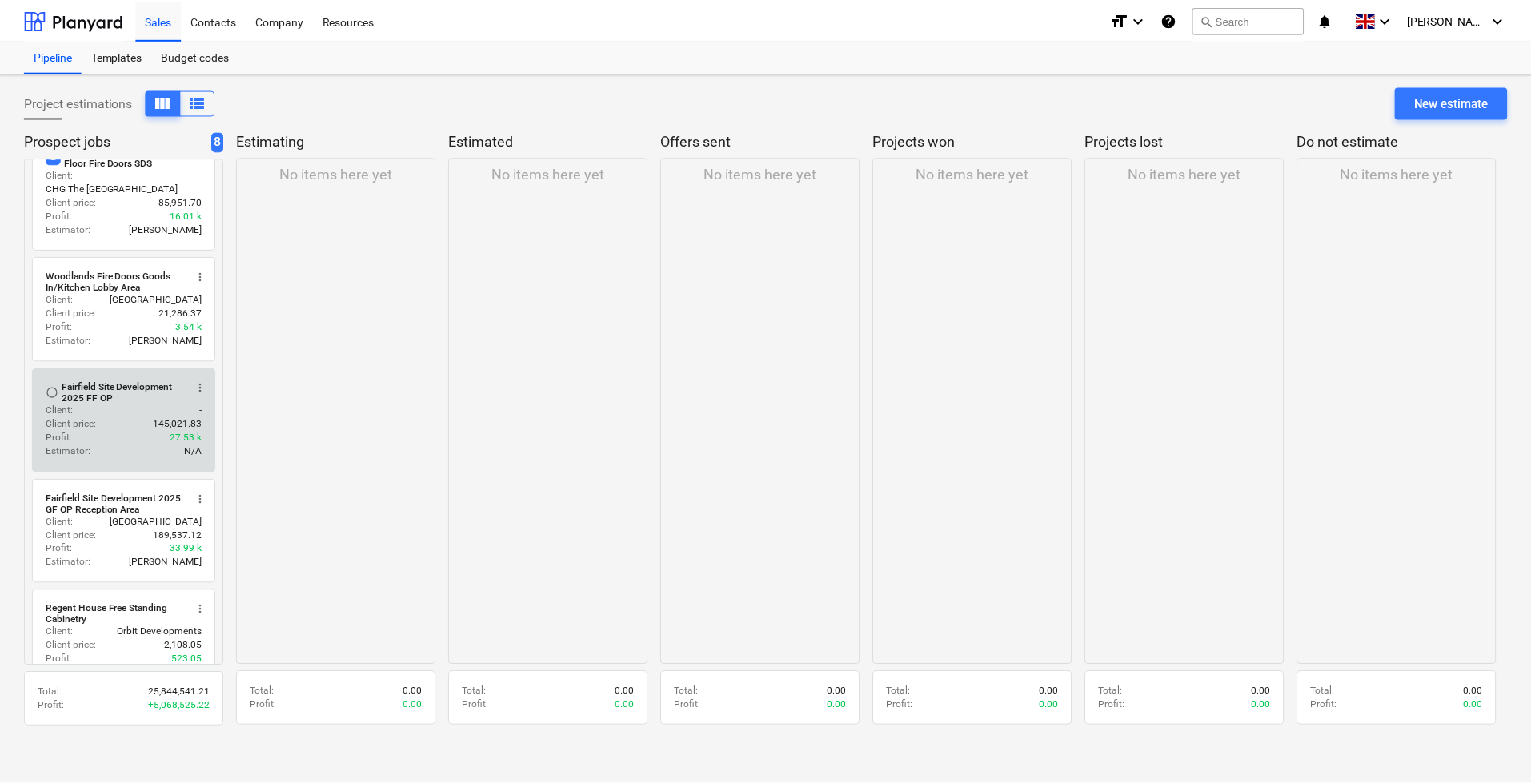
scroll to position [160, 0]
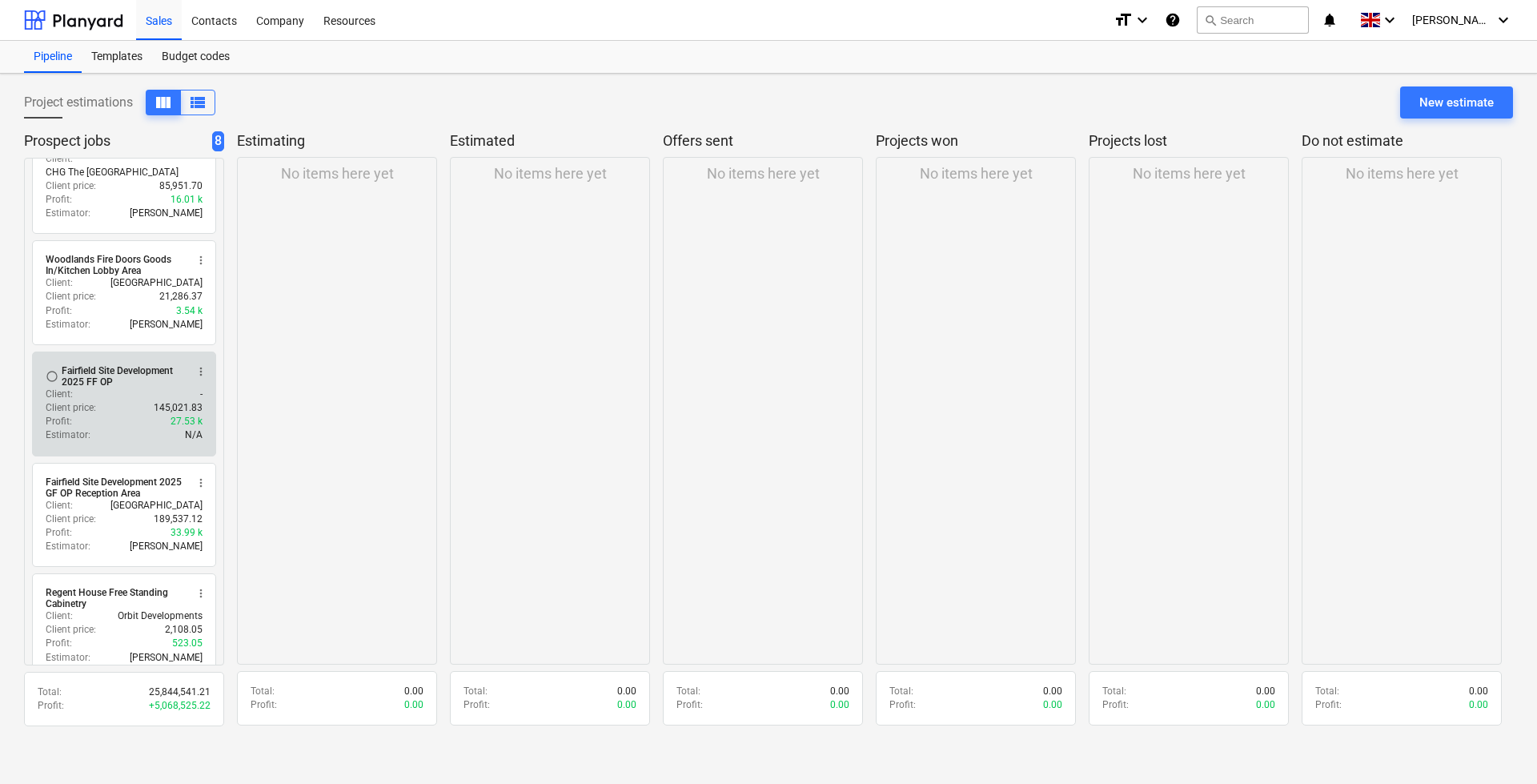
click at [96, 414] on div "Profit : 27.53 k" at bounding box center [123, 421] width 157 height 14
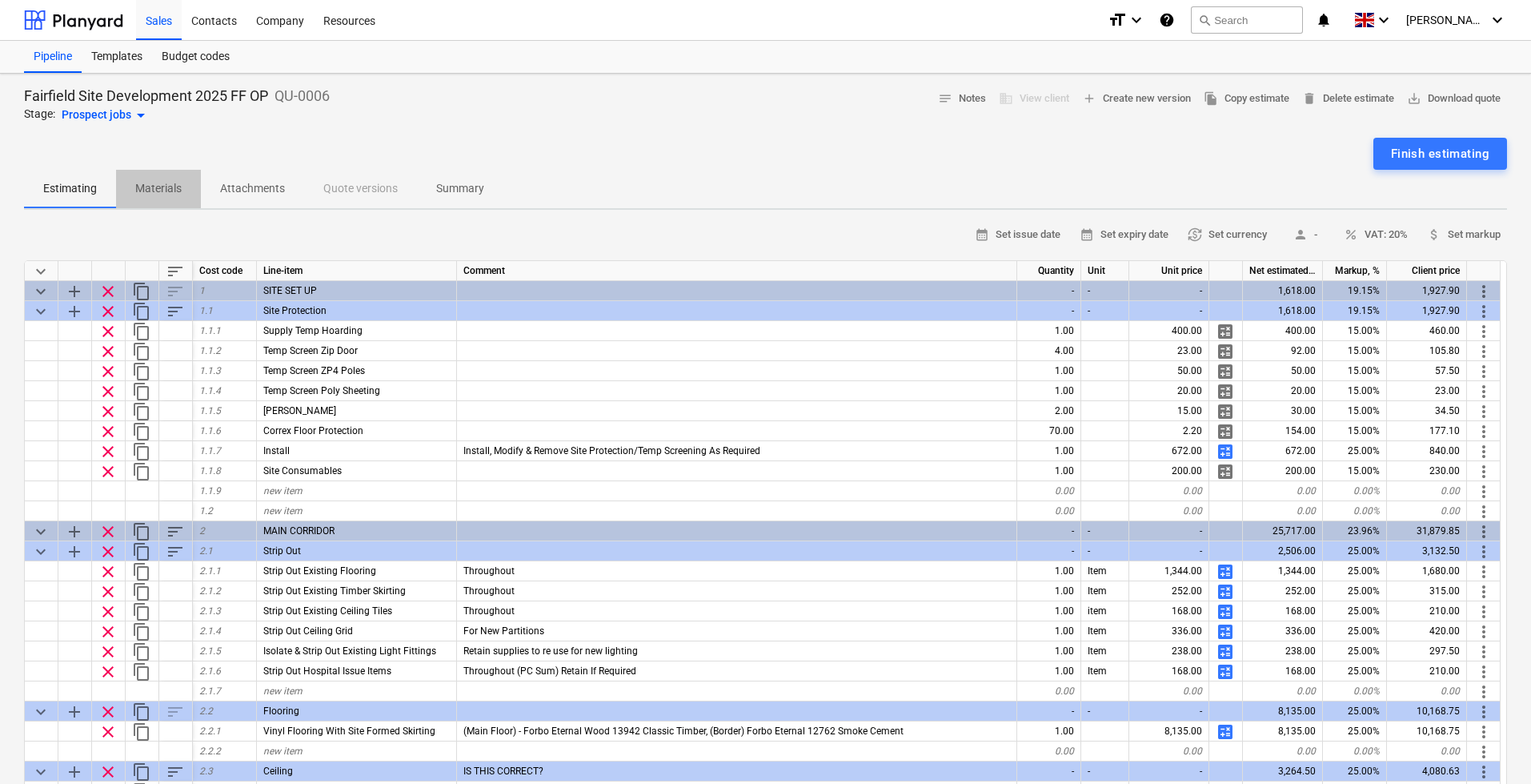
click at [166, 184] on p "Materials" at bounding box center [158, 188] width 46 height 17
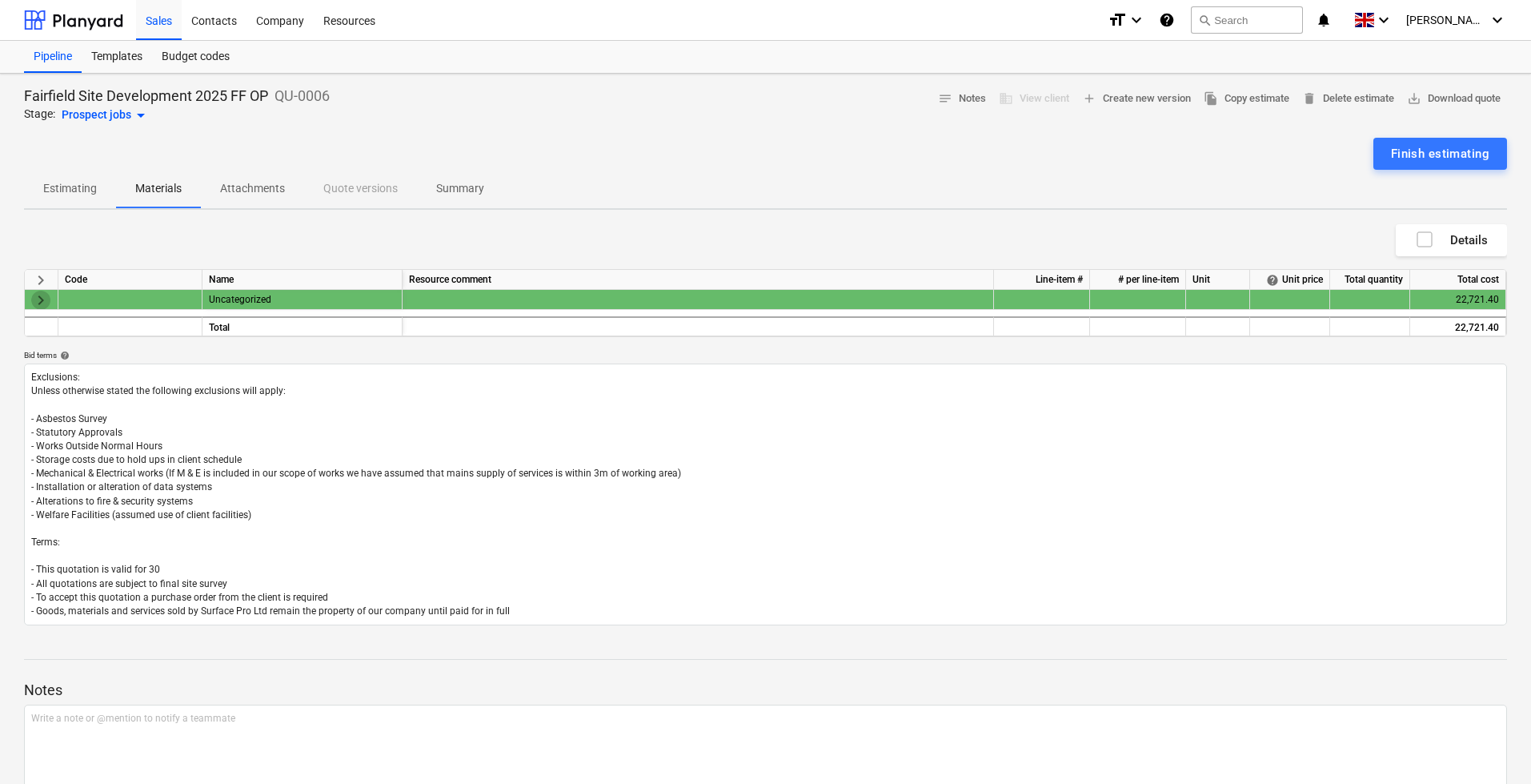
click at [36, 295] on span "keyboard_arrow_right" at bounding box center [40, 300] width 19 height 19
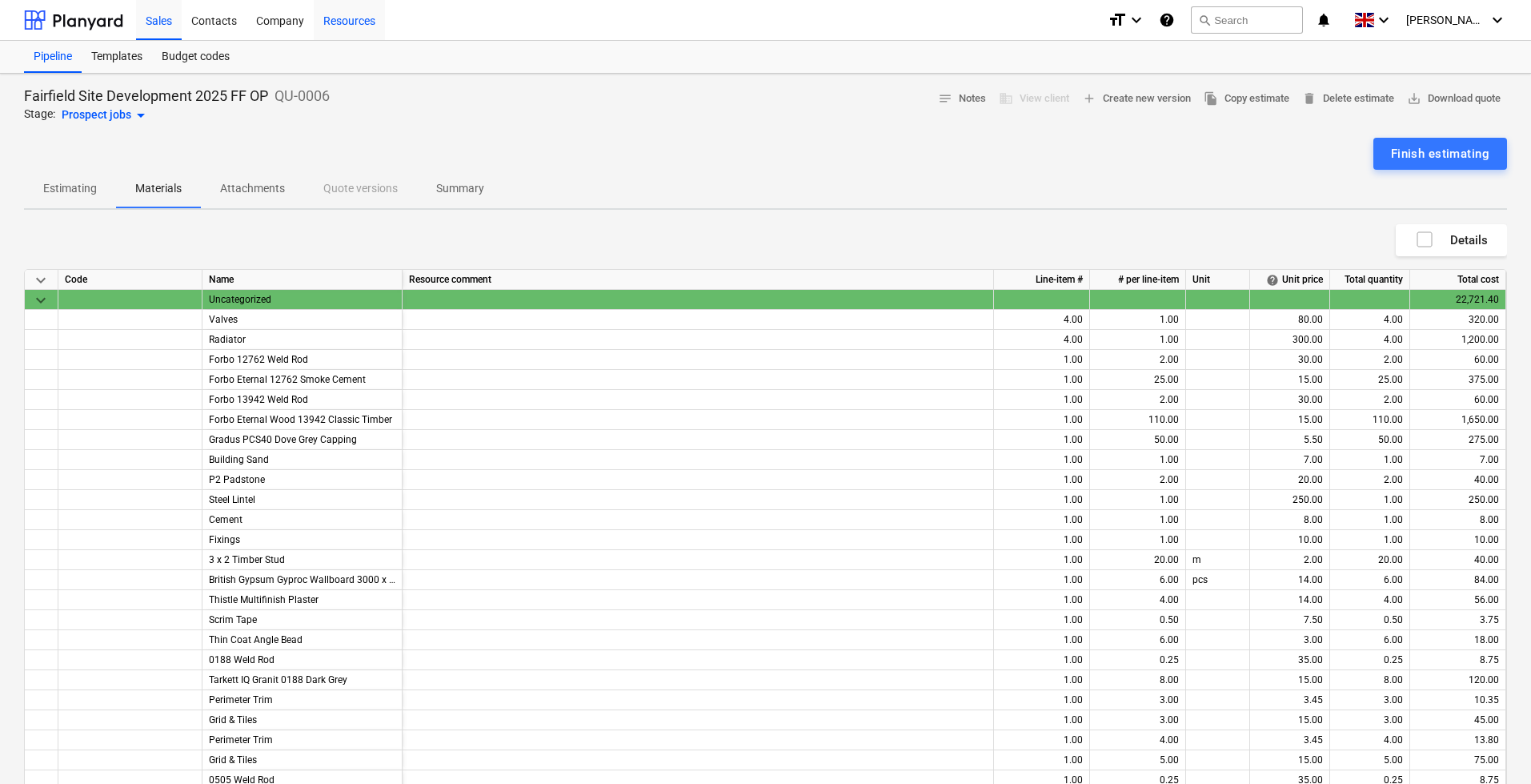
click at [344, 23] on div "Resources" at bounding box center [349, 19] width 71 height 40
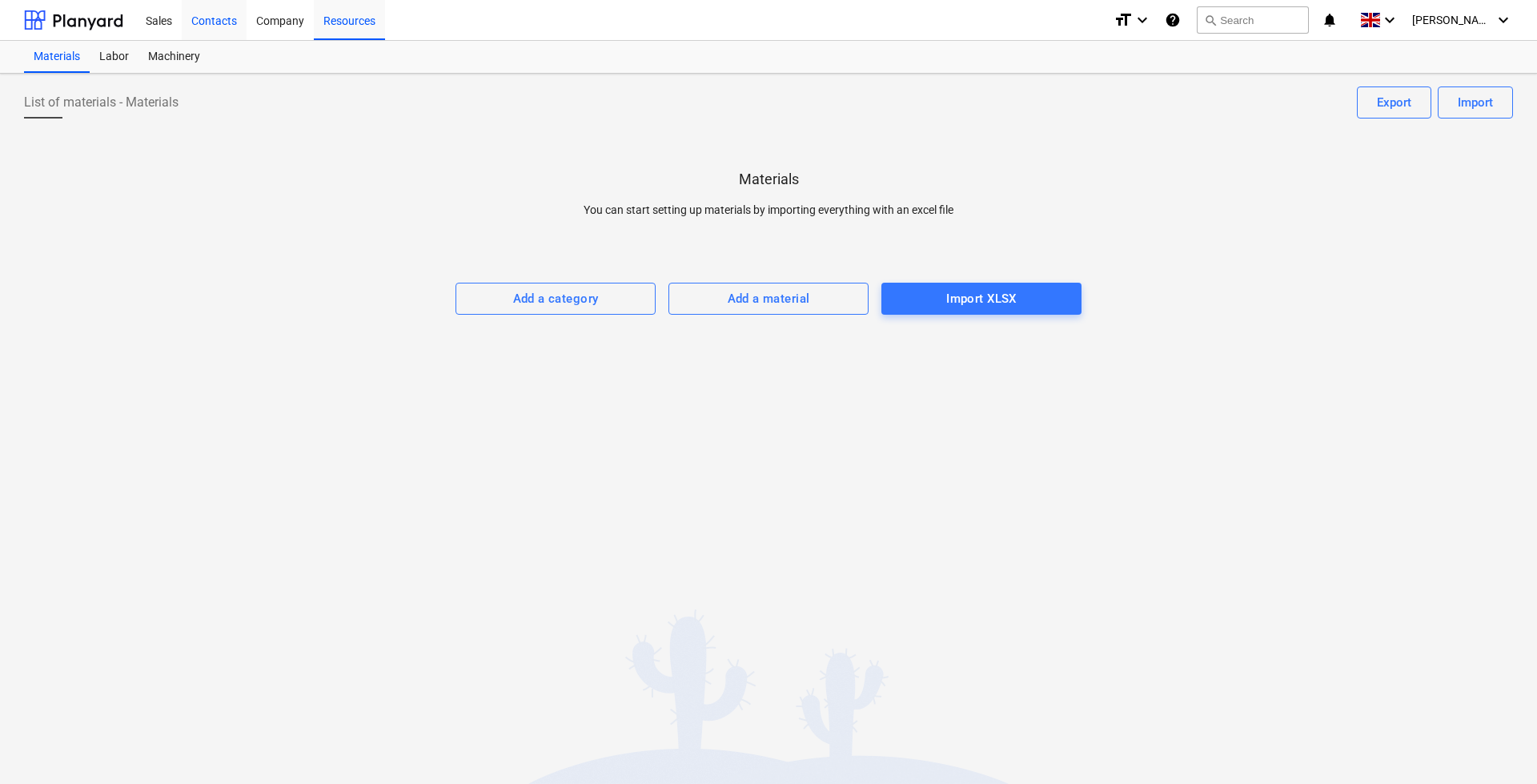
click at [203, 19] on div "Contacts" at bounding box center [214, 19] width 65 height 40
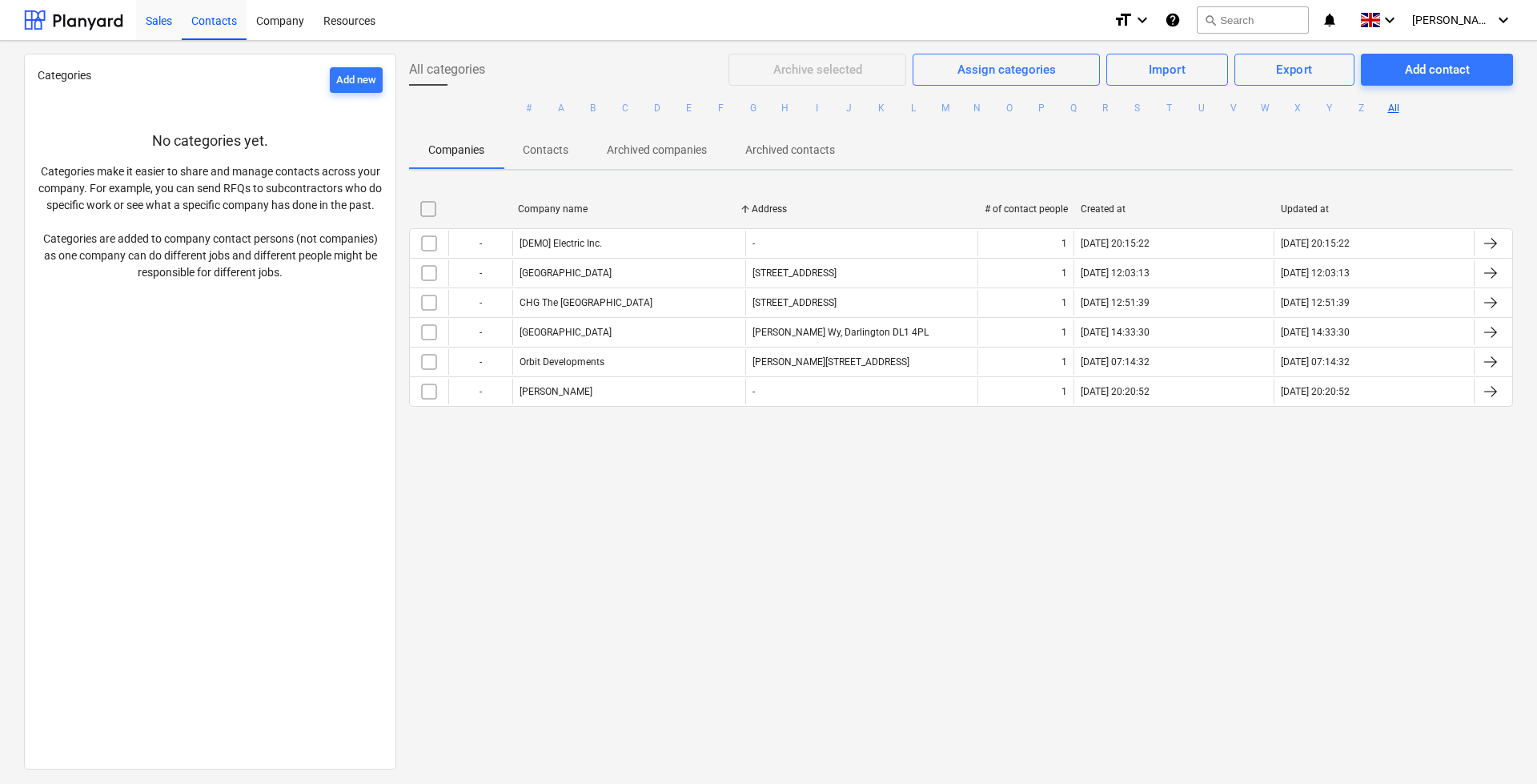
click at [163, 15] on div "Sales" at bounding box center [159, 19] width 45 height 40
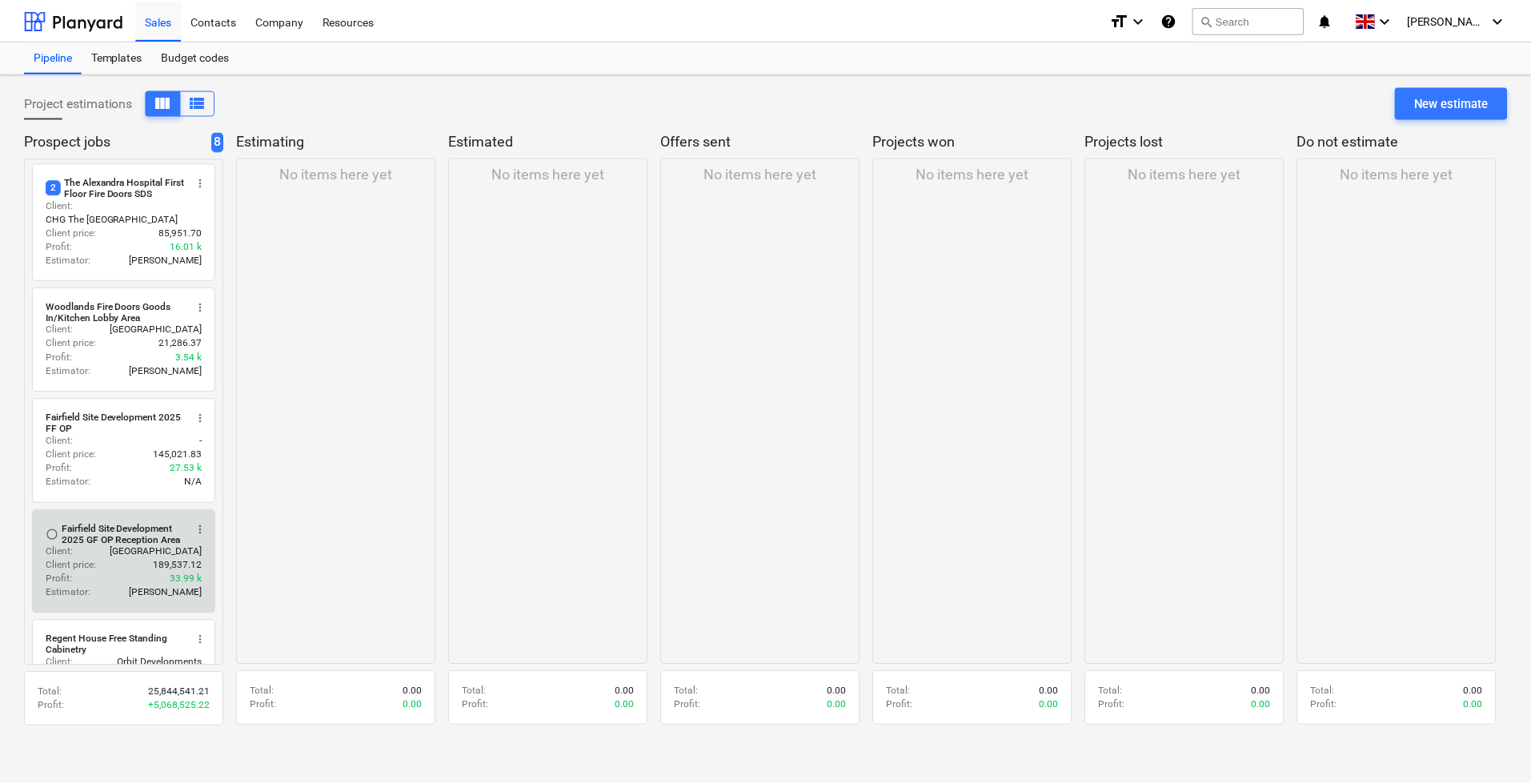
scroll to position [240, 0]
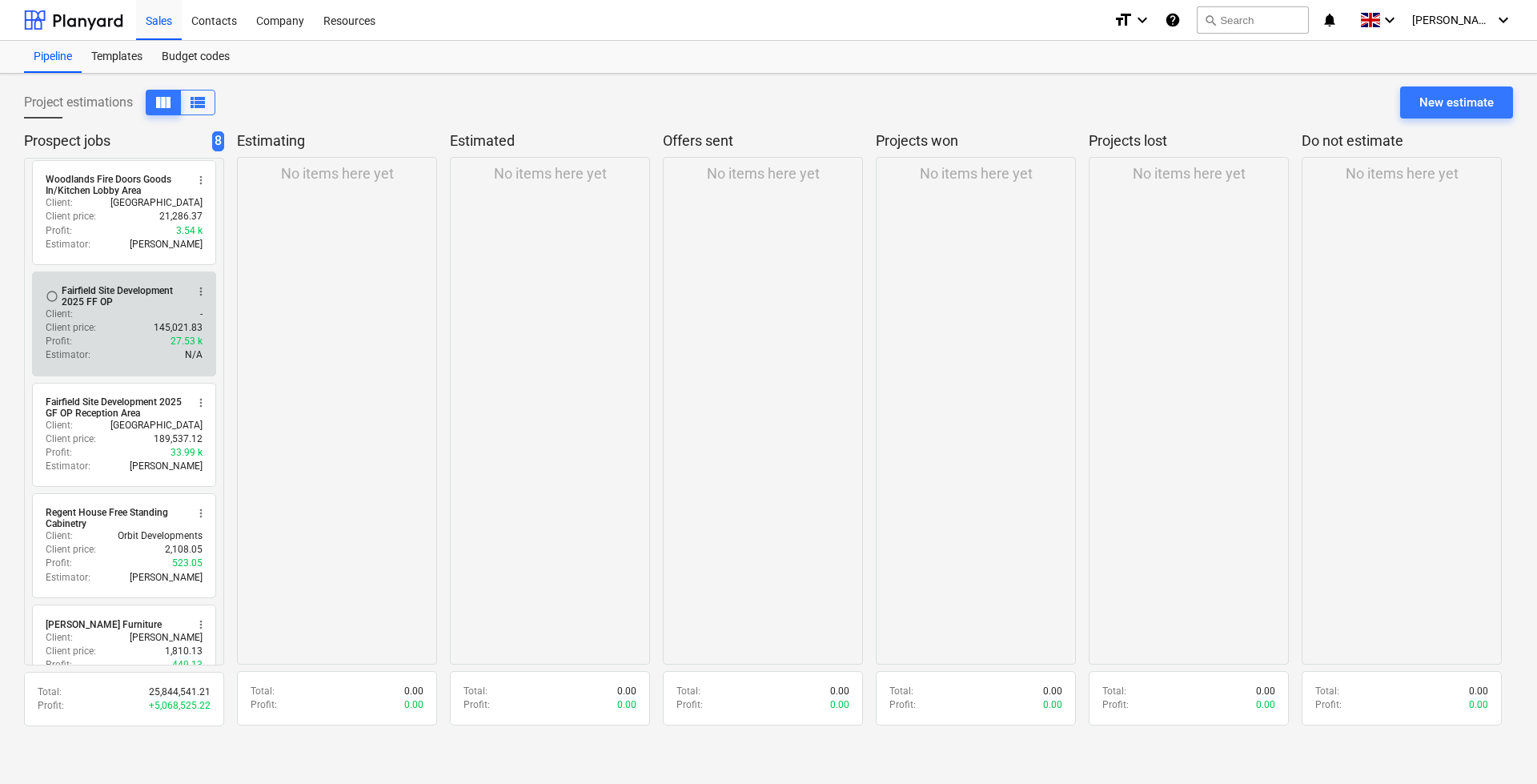
click at [116, 321] on div "Client price : 145,021.83" at bounding box center [123, 327] width 157 height 14
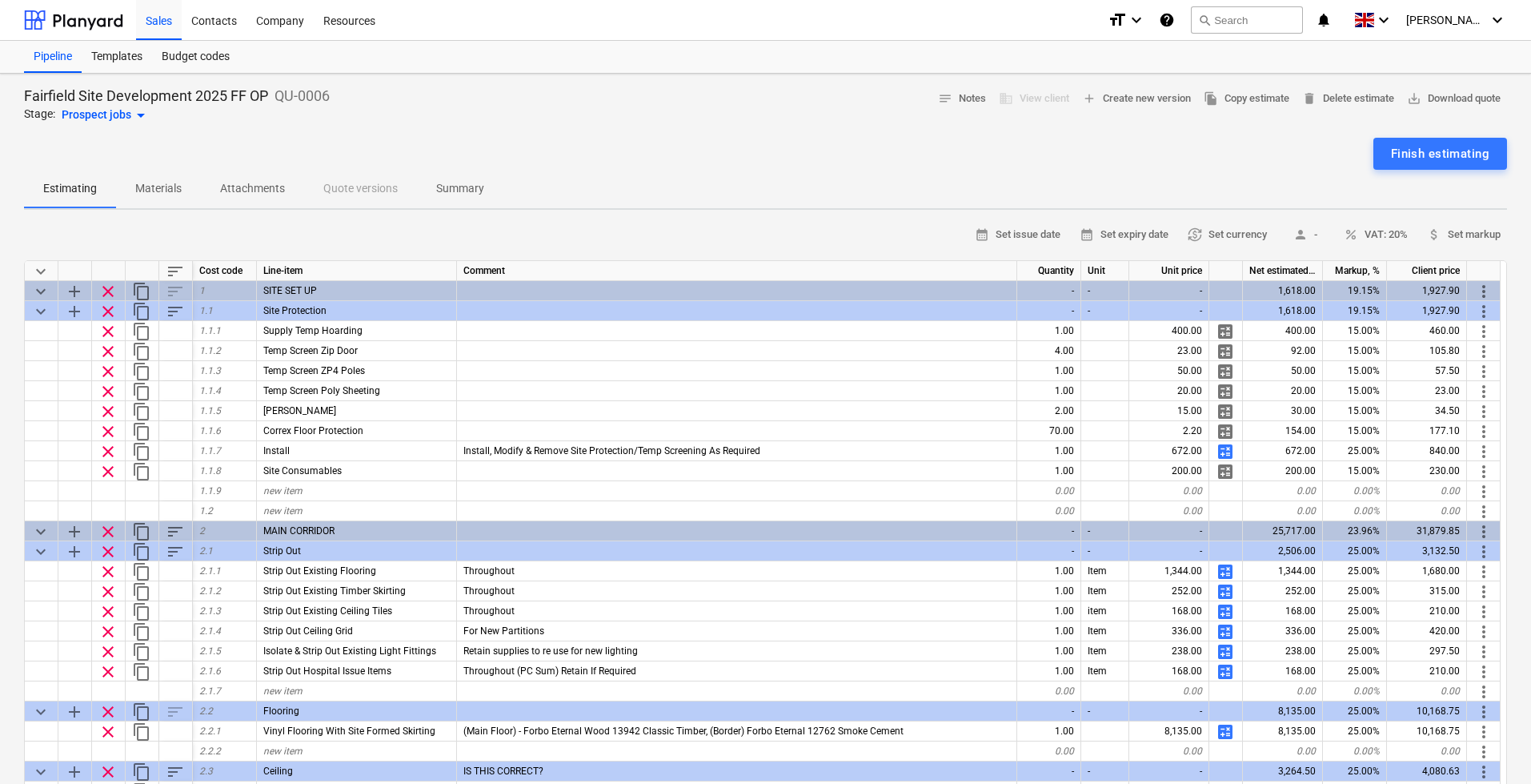
click at [161, 189] on p "Materials" at bounding box center [158, 188] width 46 height 17
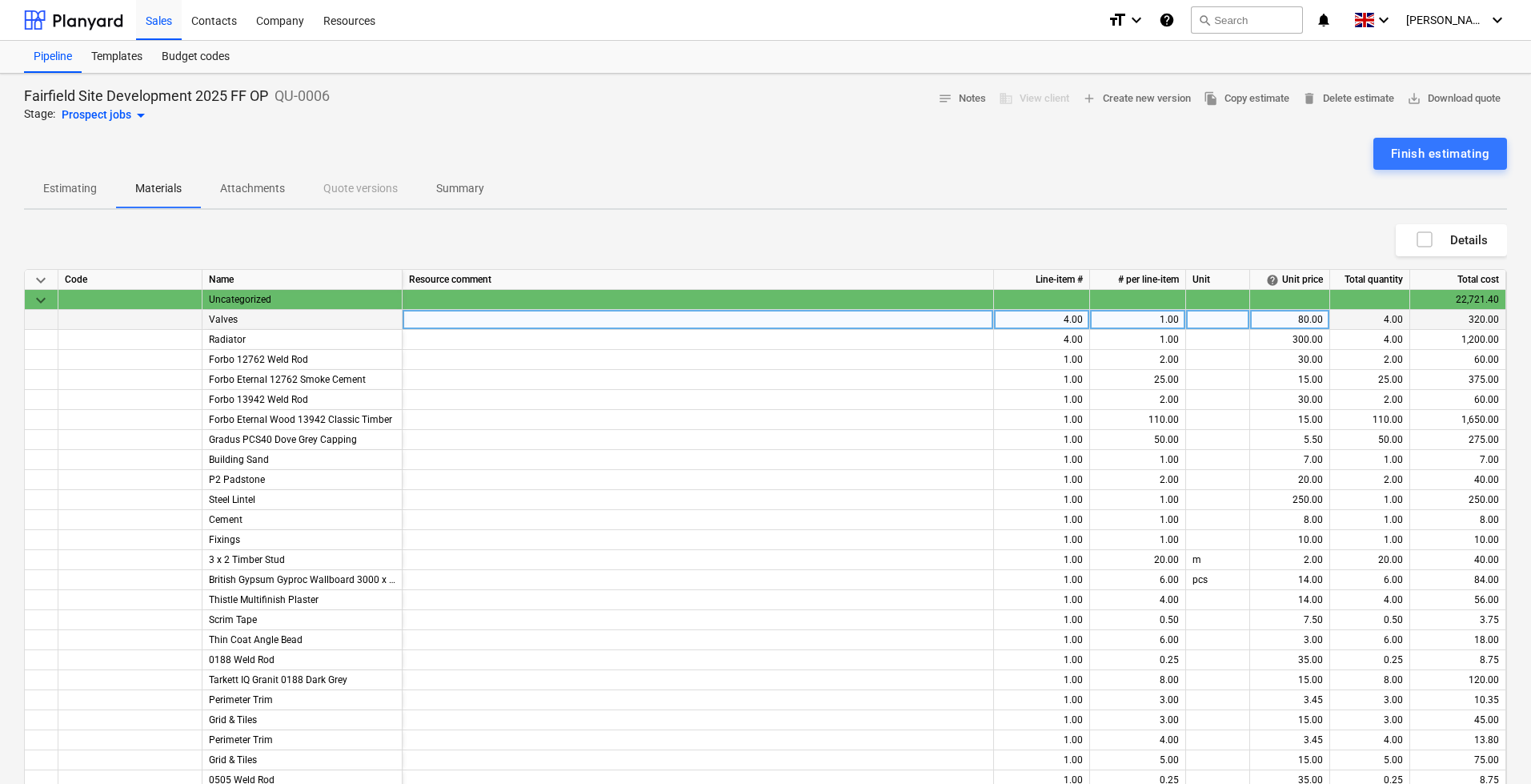
scroll to position [160, 0]
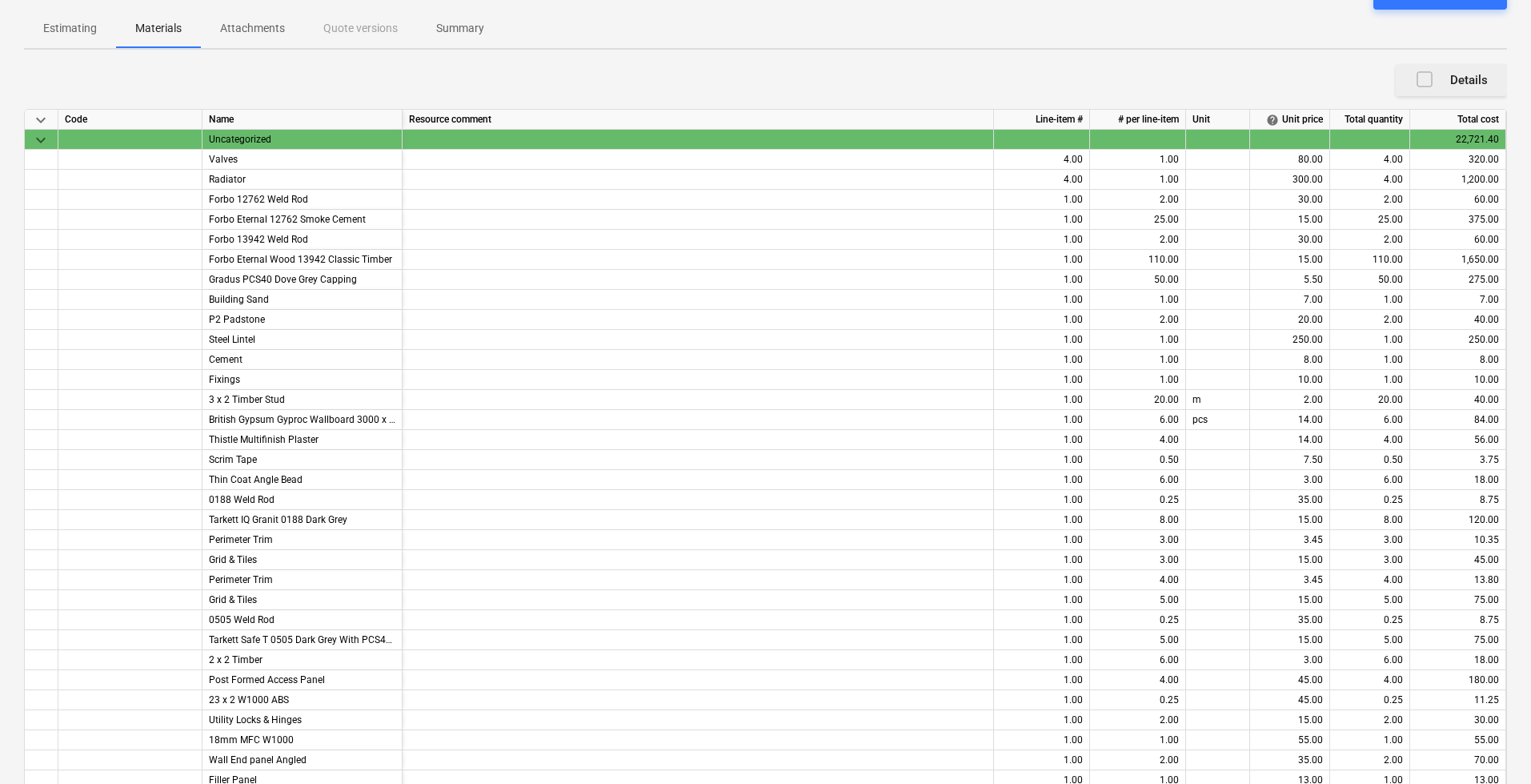
click at [1428, 82] on icon "button" at bounding box center [1424, 79] width 19 height 19
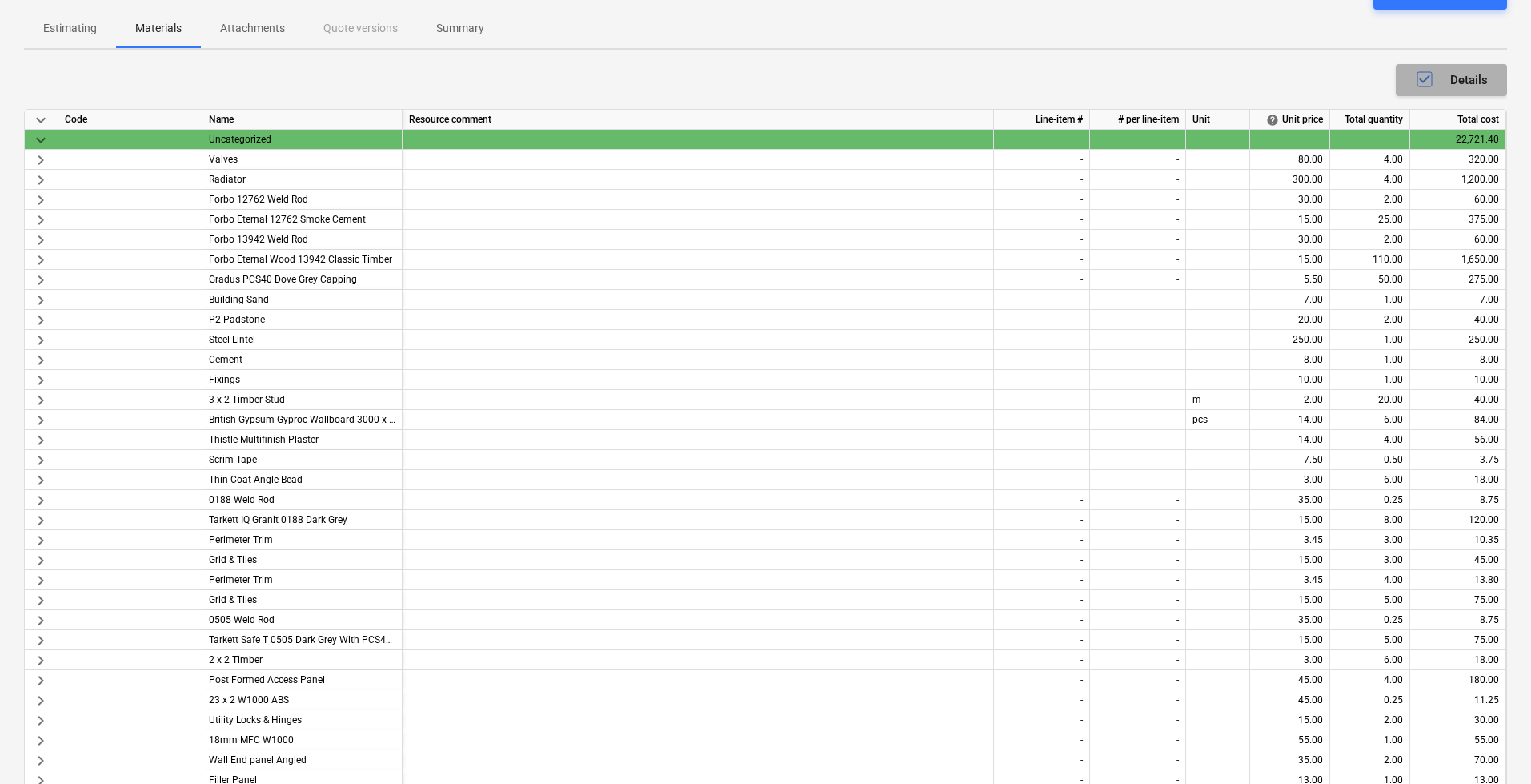
click at [1428, 82] on icon "button" at bounding box center [1424, 79] width 19 height 19
type textarea "x"
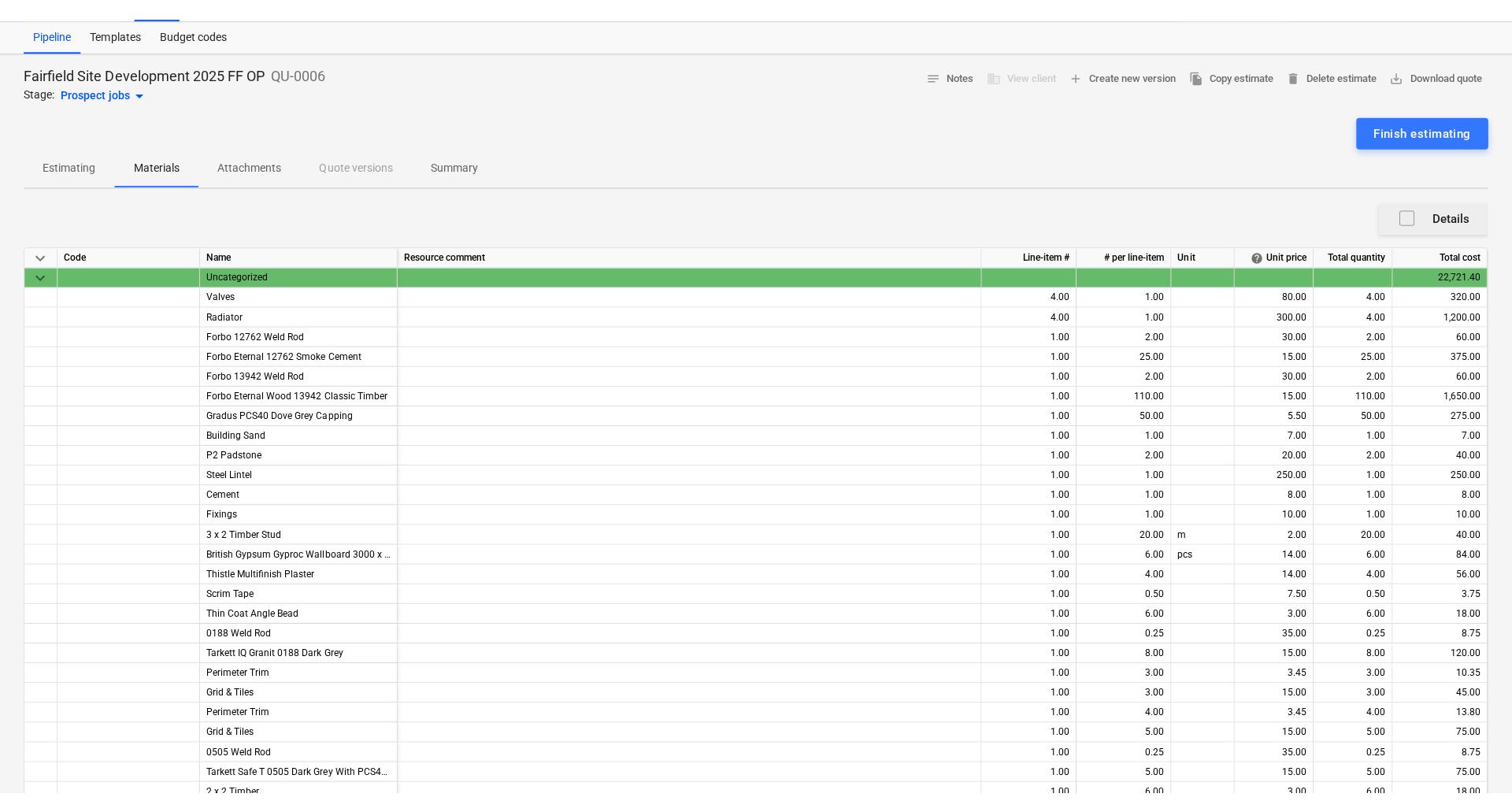
scroll to position [0, 0]
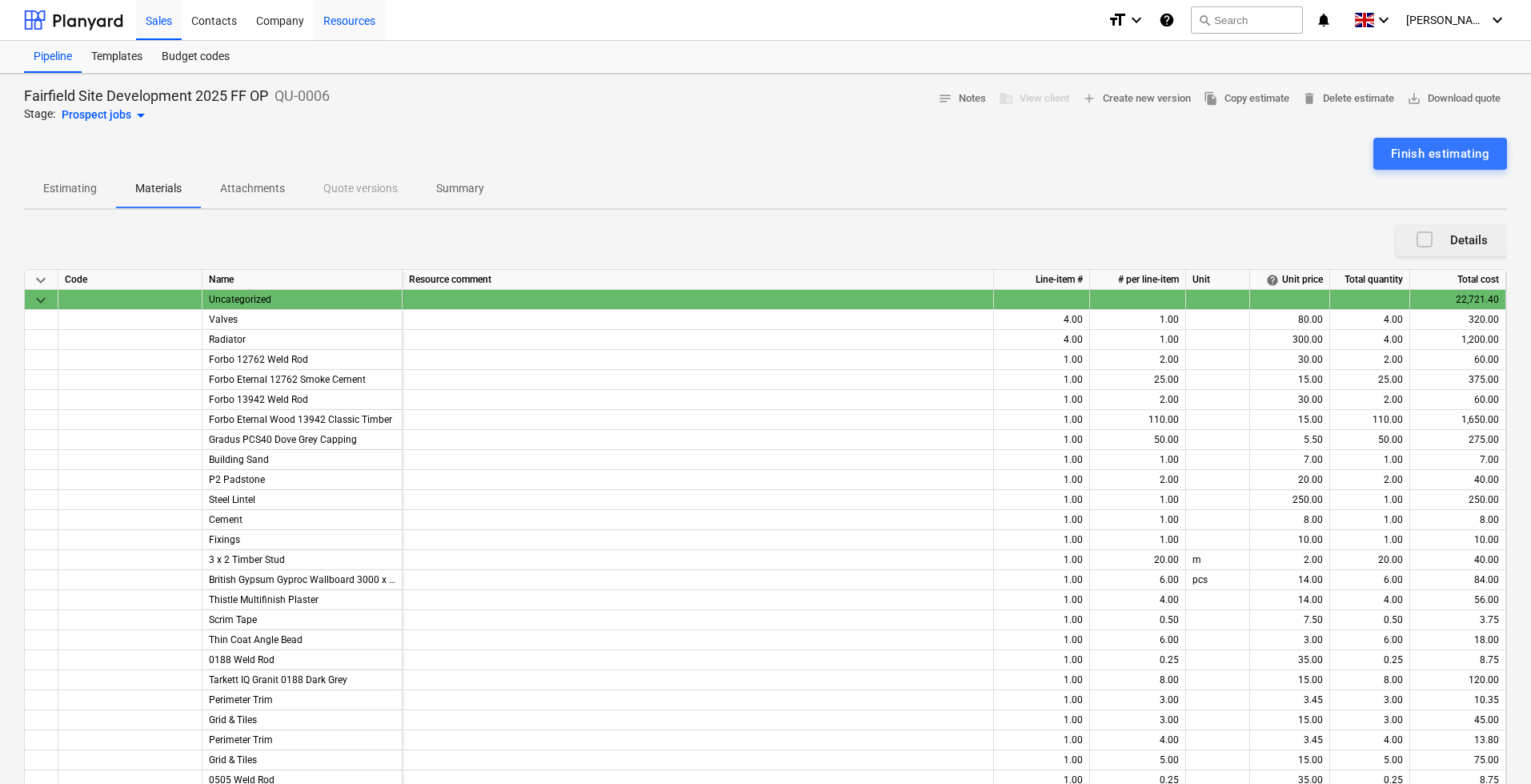
click at [351, 17] on div "Resources" at bounding box center [349, 19] width 71 height 40
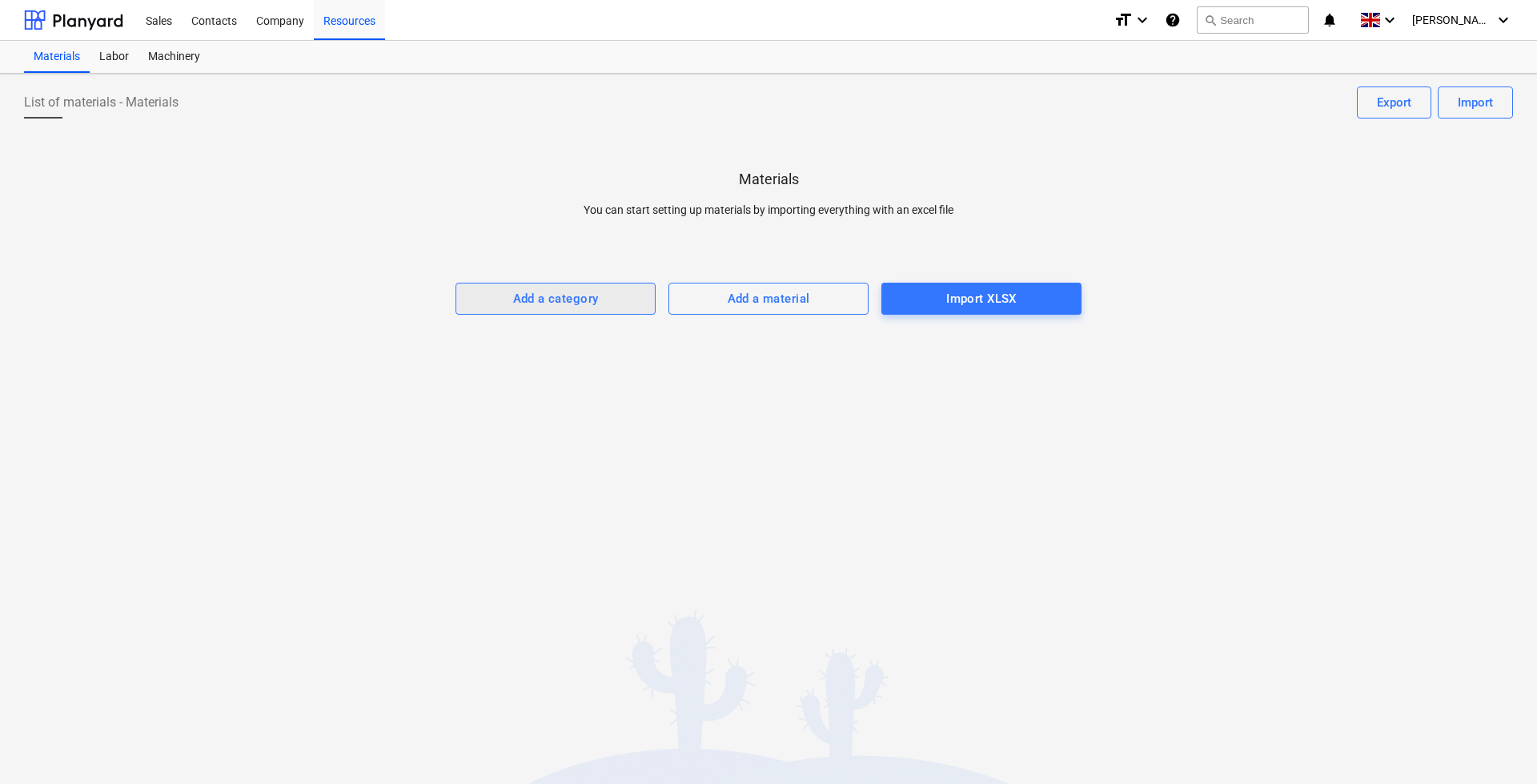
click at [559, 296] on div "Add a category" at bounding box center [555, 298] width 86 height 21
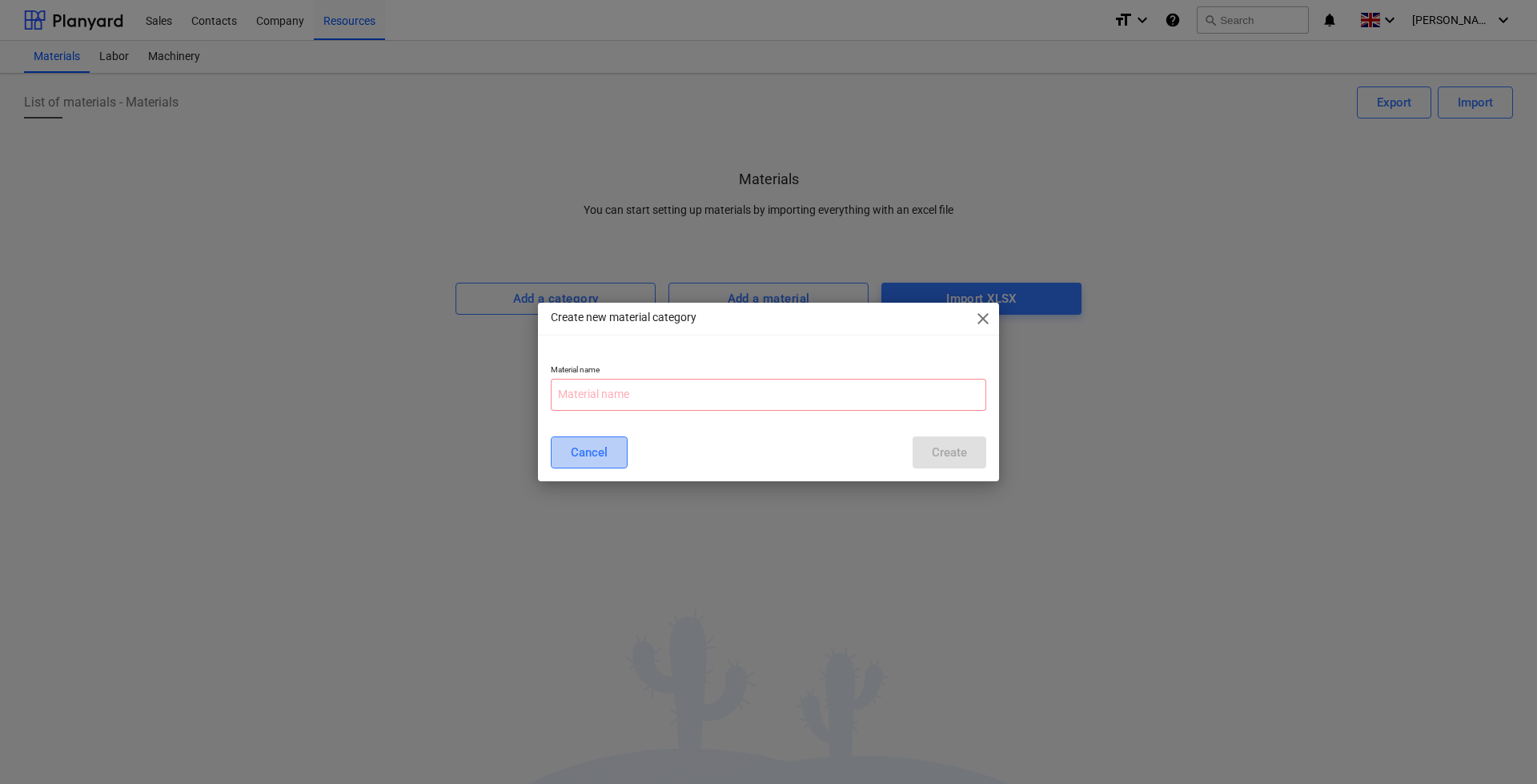
click at [588, 457] on div "Cancel" at bounding box center [589, 452] width 37 height 21
